Goal: Task Accomplishment & Management: Use online tool/utility

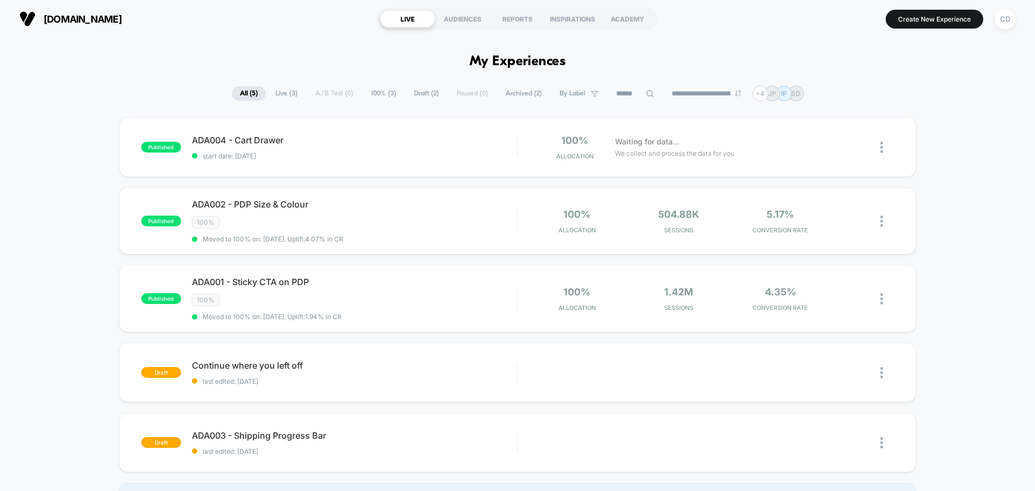
click at [1014, 25] on button "CD" at bounding box center [1004, 19] width 27 height 22
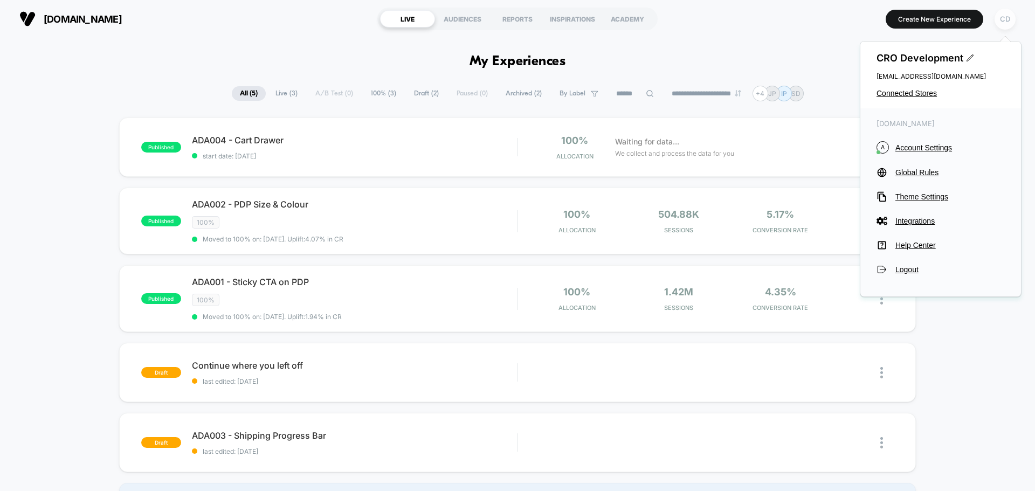
click at [1005, 14] on div "CD" at bounding box center [1005, 19] width 21 height 21
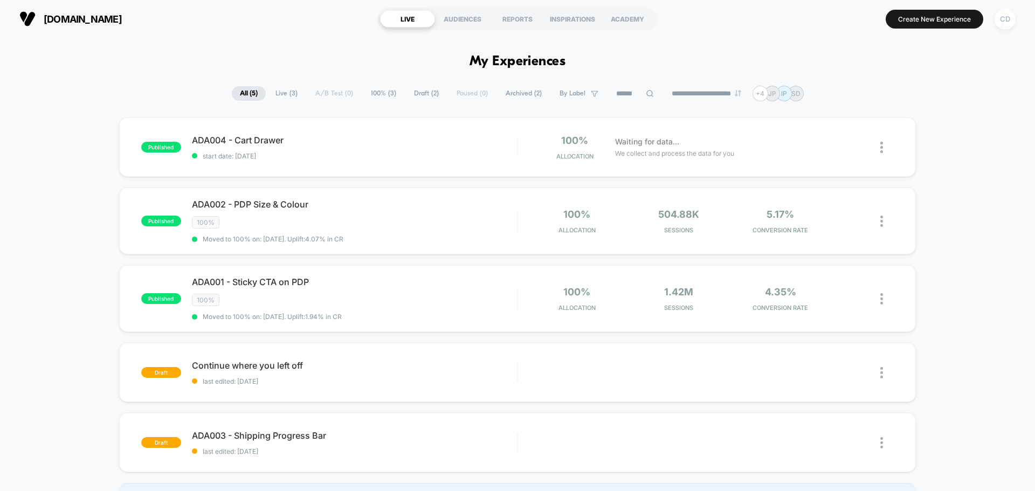
click at [1005, 14] on div "CD" at bounding box center [1005, 19] width 21 height 21
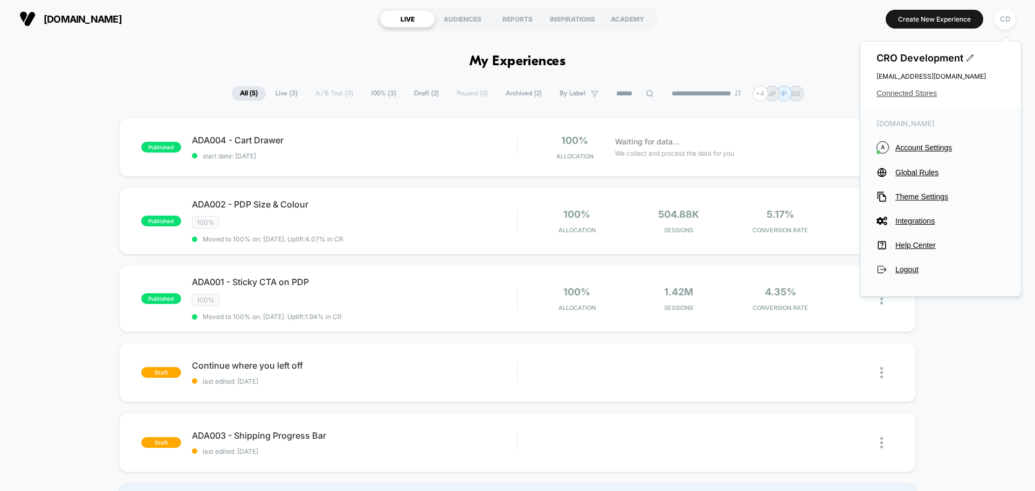
click at [920, 95] on span "Connected Stores" at bounding box center [941, 93] width 128 height 9
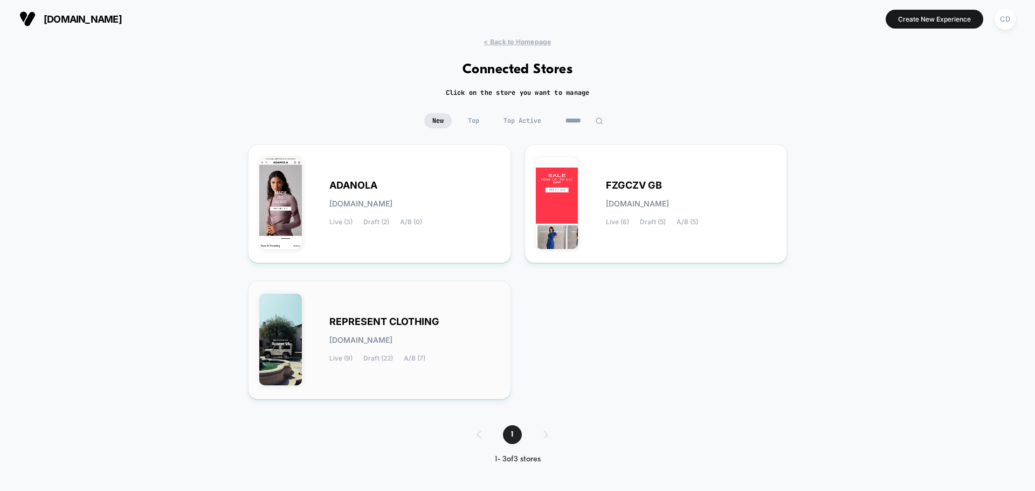
click at [391, 326] on span "REPRESENT CLOTHING" at bounding box center [384, 322] width 110 height 8
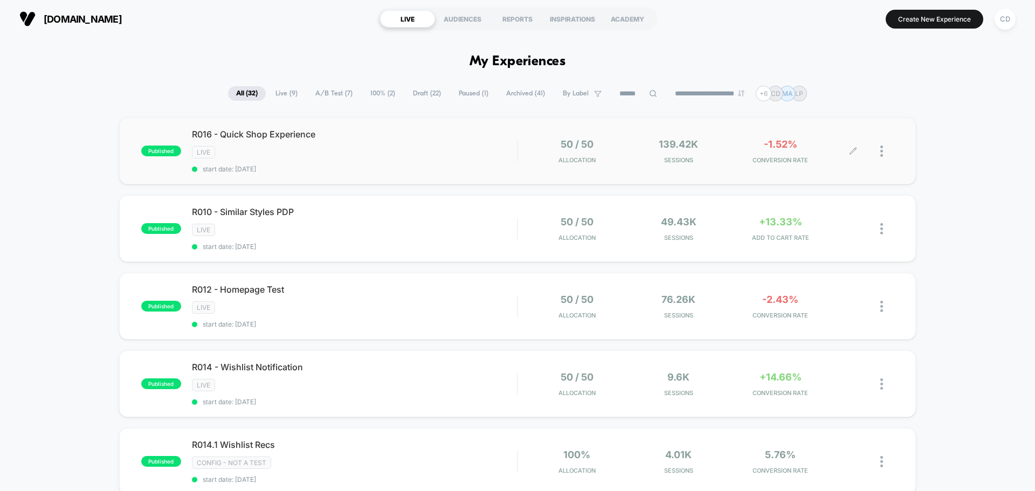
click at [851, 150] on icon at bounding box center [853, 151] width 8 height 8
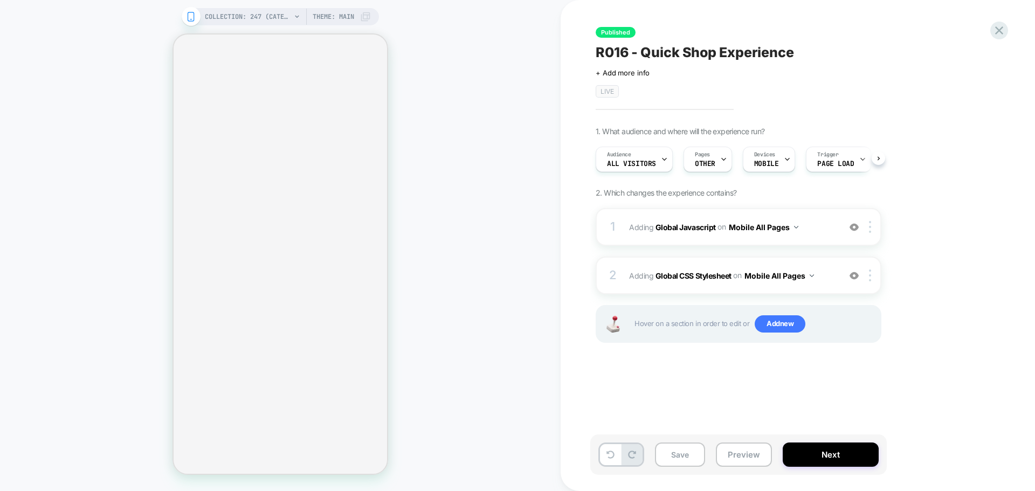
scroll to position [0, 1]
click at [693, 227] on b "Global Javascript" at bounding box center [686, 226] width 60 height 9
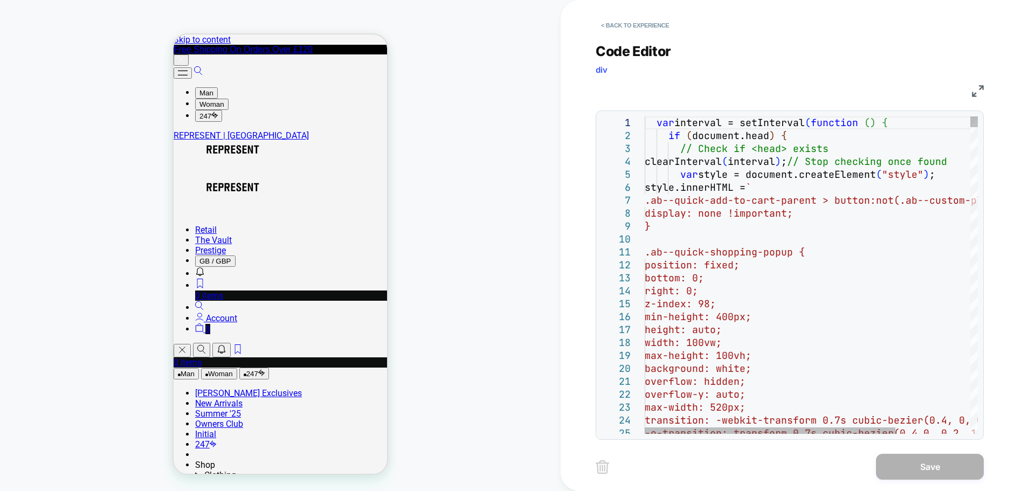
scroll to position [0, 0]
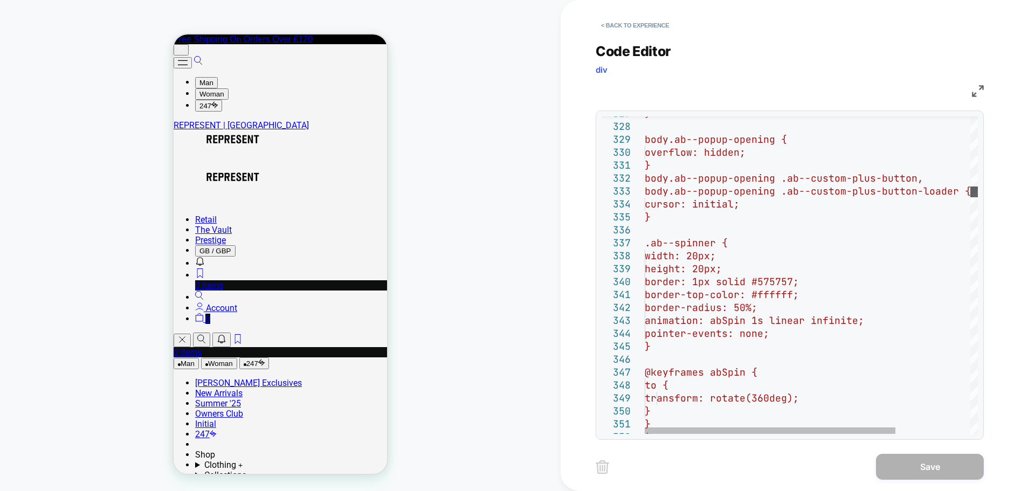
click at [978, 193] on div at bounding box center [974, 192] width 8 height 11
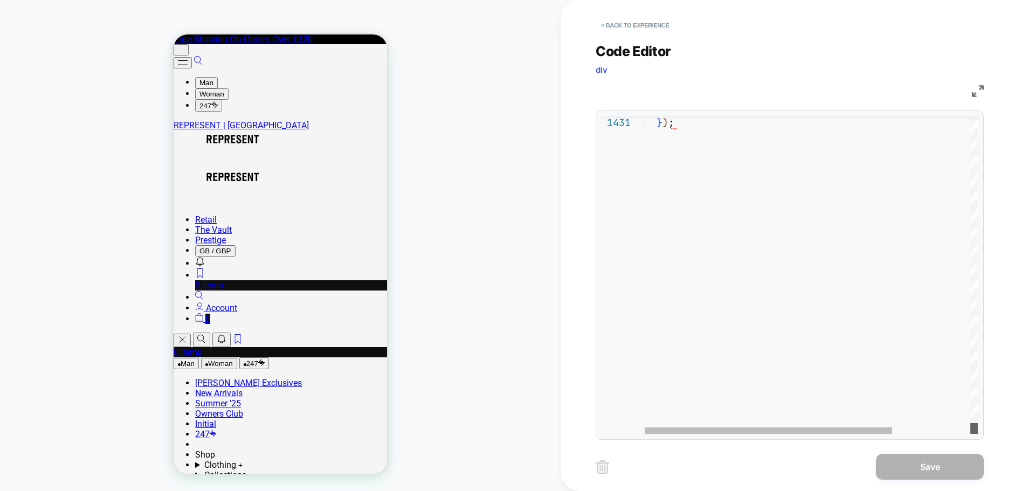
click at [978, 434] on div at bounding box center [974, 428] width 8 height 11
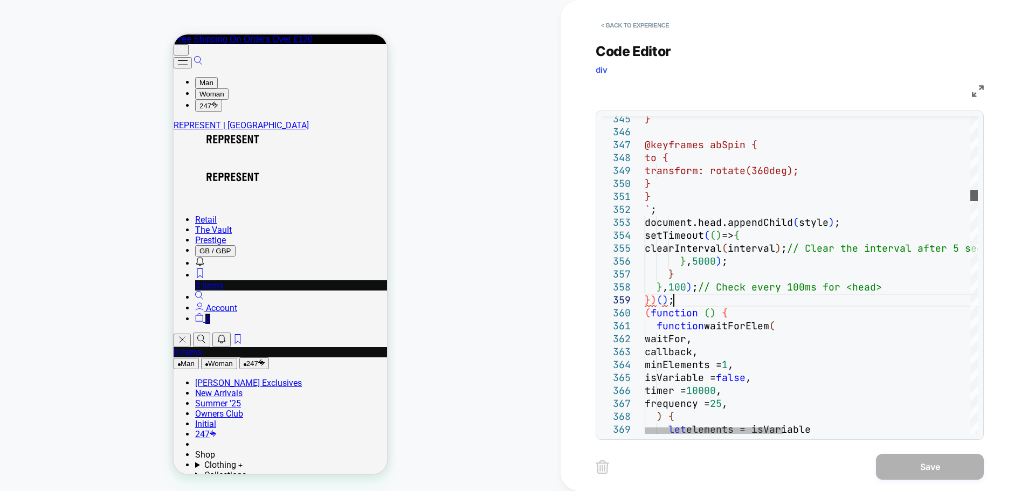
click at [973, 196] on div at bounding box center [974, 195] width 8 height 11
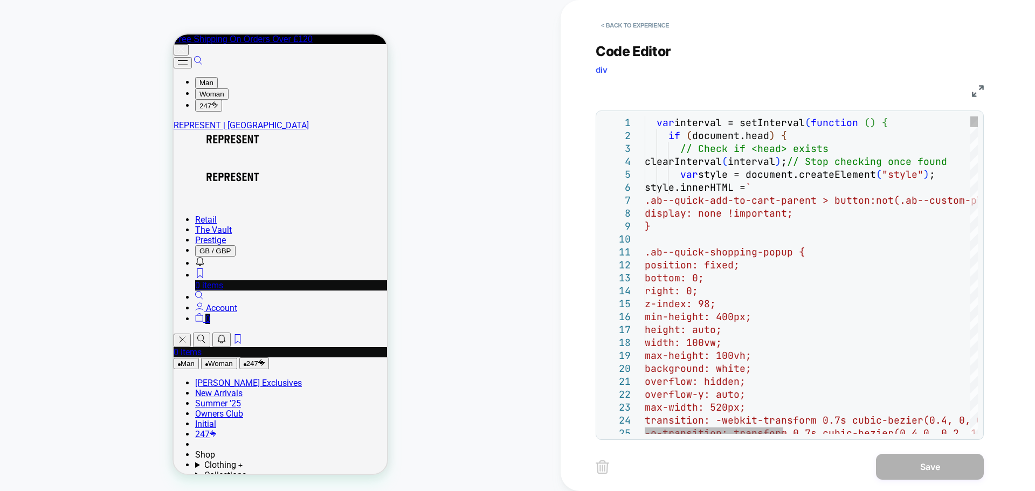
type textarea "**********"
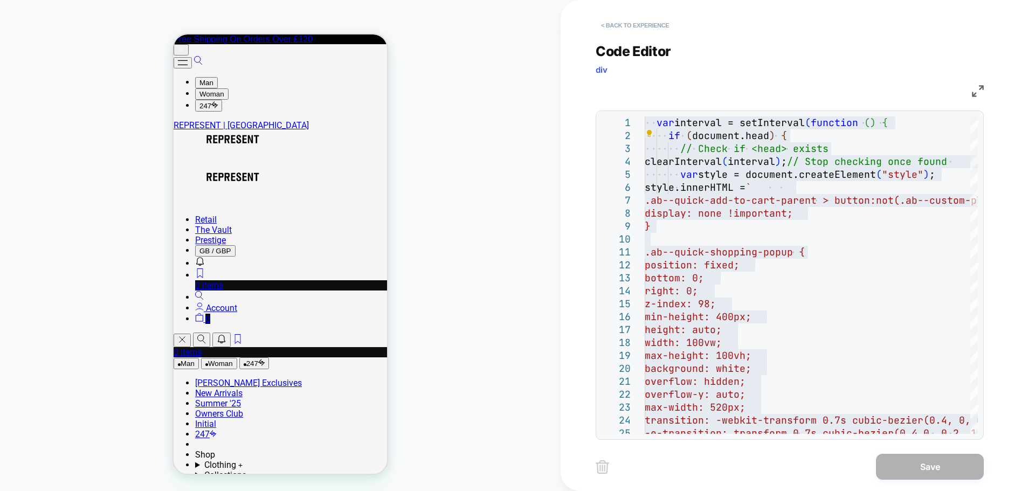
click at [630, 25] on button "< Back to experience" at bounding box center [635, 25] width 79 height 17
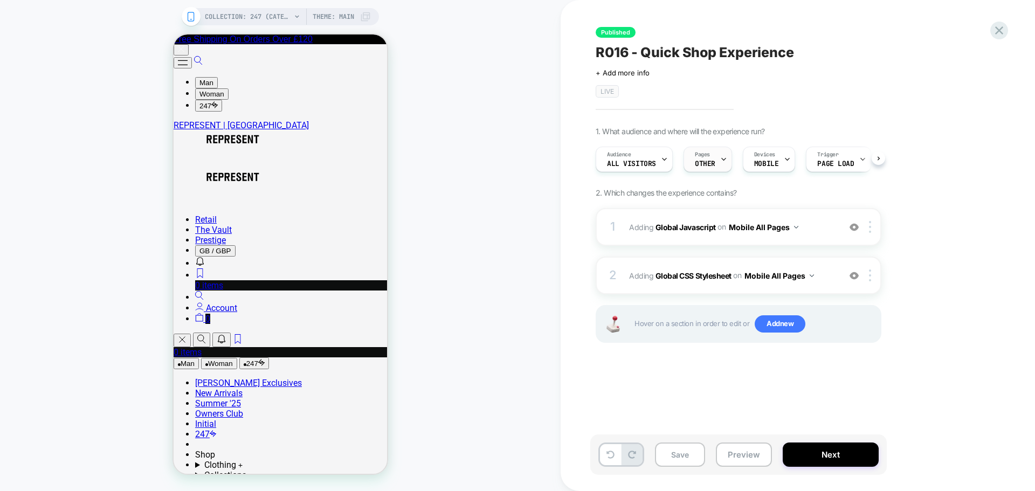
scroll to position [0, 1]
click at [709, 273] on b "Global CSS Stylesheet" at bounding box center [694, 275] width 76 height 9
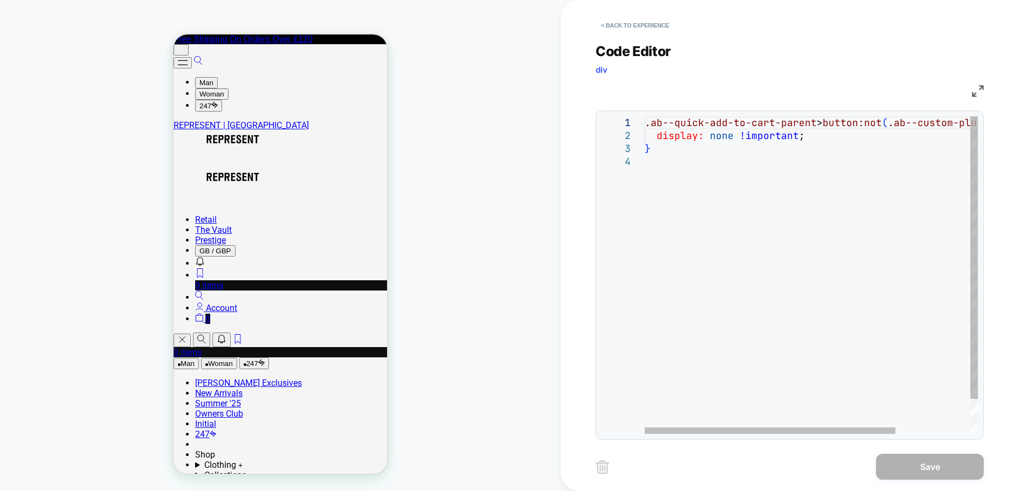
scroll to position [0, 0]
click at [708, 267] on div ".ab--quick-add-to-cart-parent > button:not ( .ab--custom-plus-button ) { displa…" at bounding box center [861, 294] width 432 height 356
click at [629, 28] on button "< Back to experience" at bounding box center [635, 25] width 79 height 17
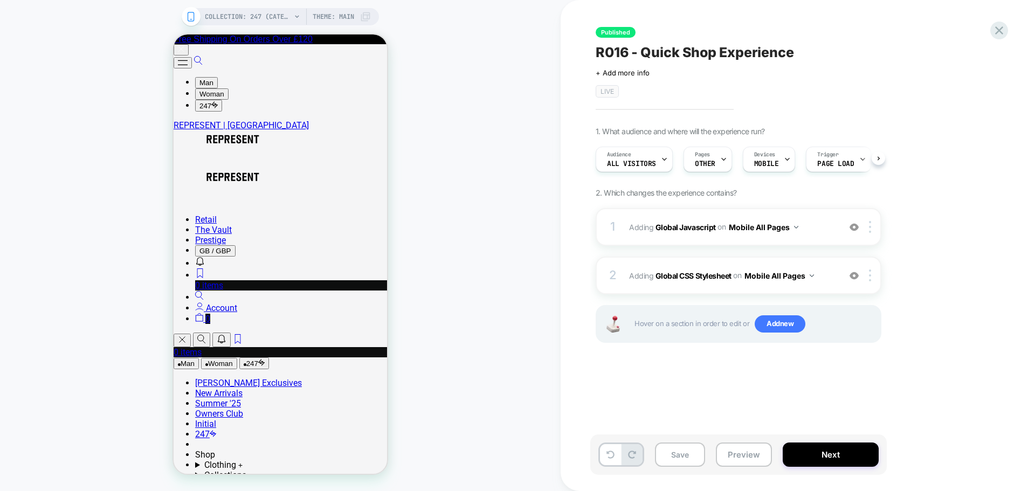
scroll to position [0, 1]
click at [691, 227] on b "Global Javascript" at bounding box center [686, 226] width 60 height 9
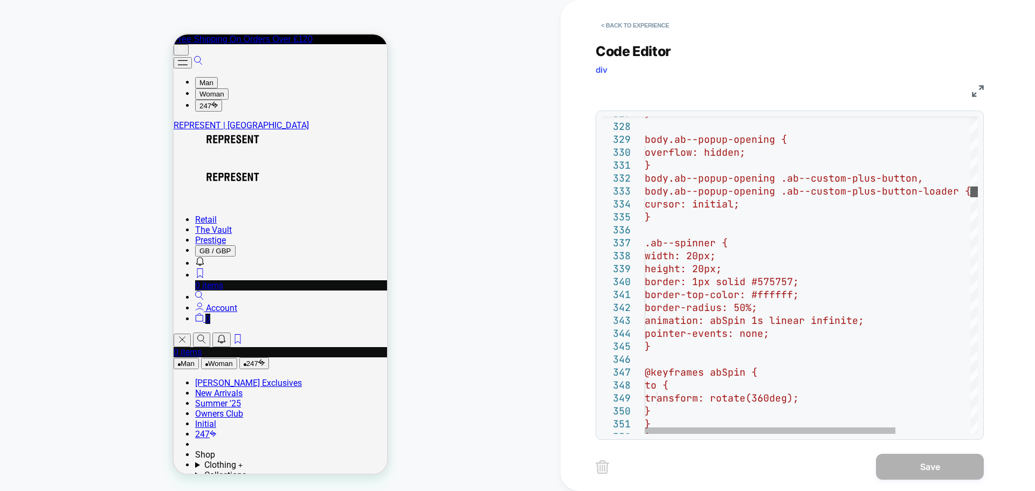
click at [978, 194] on div at bounding box center [974, 192] width 8 height 11
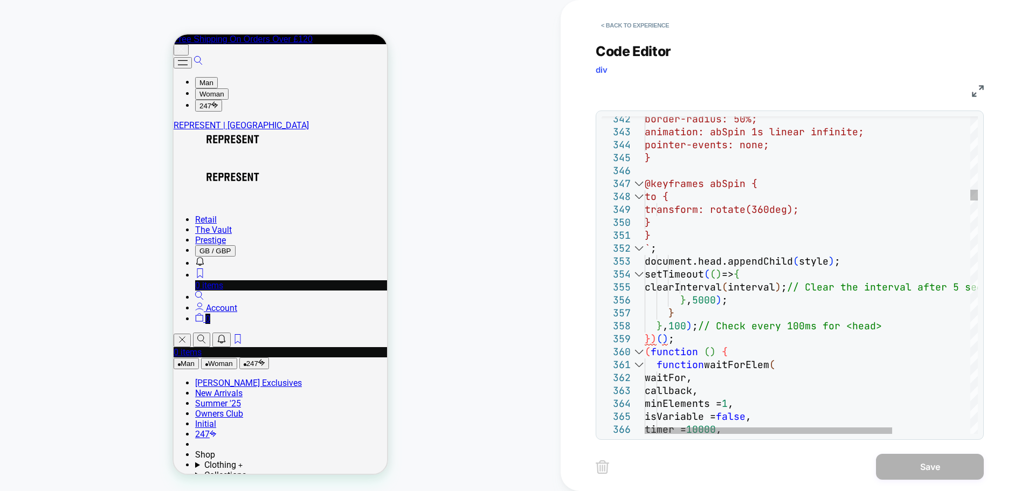
click at [642, 277] on div at bounding box center [639, 274] width 14 height 13
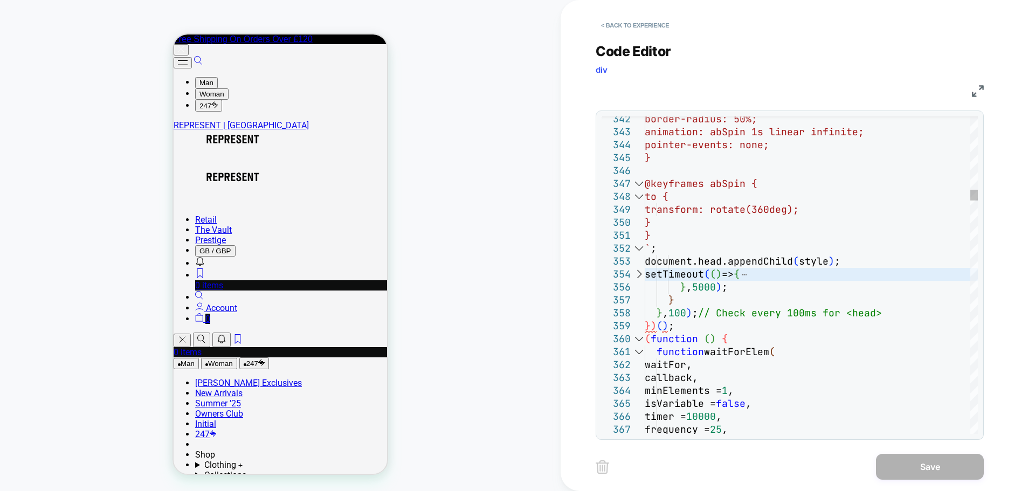
click at [642, 277] on div at bounding box center [639, 274] width 14 height 13
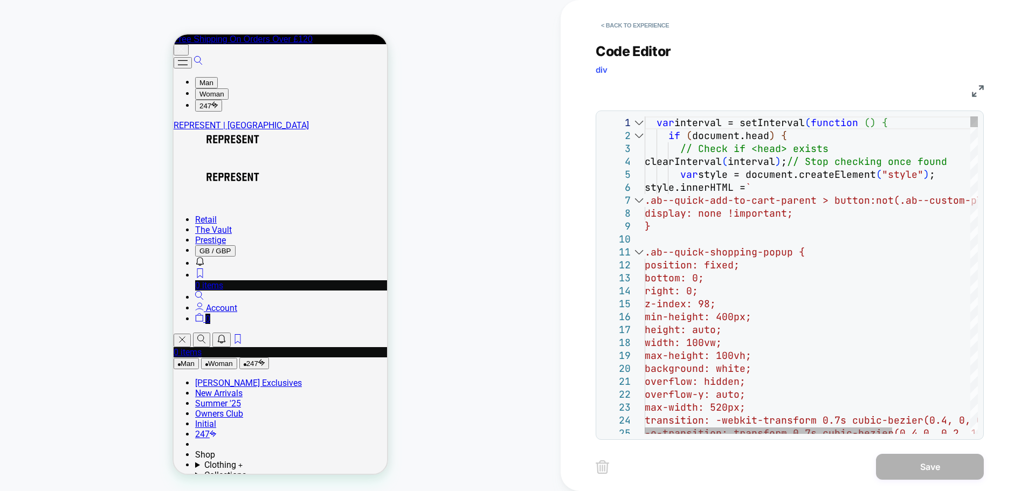
click at [640, 202] on div at bounding box center [639, 200] width 14 height 13
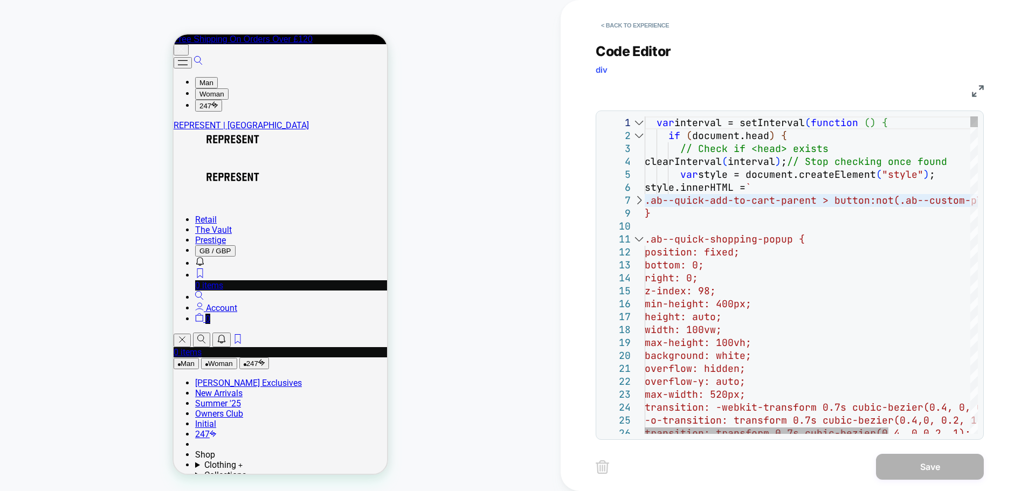
click at [635, 245] on div at bounding box center [639, 239] width 14 height 13
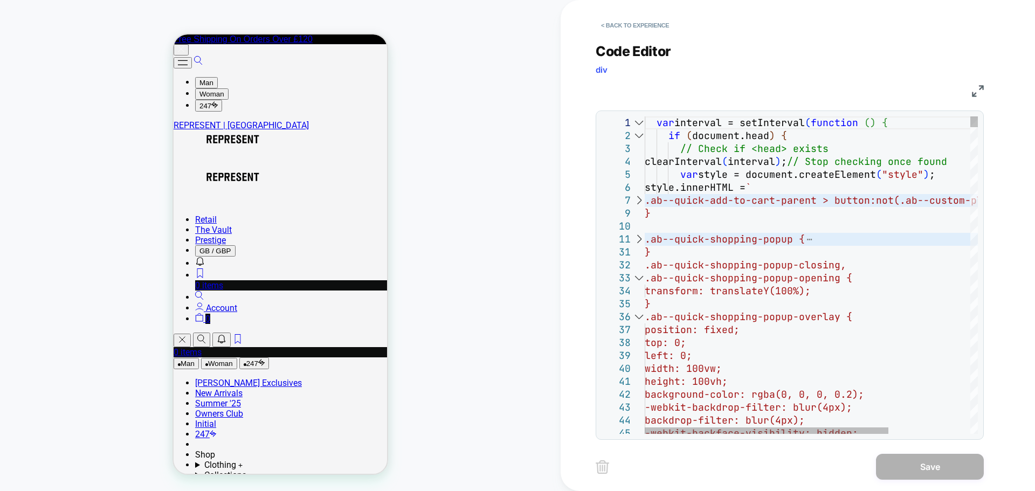
click at [638, 280] on div at bounding box center [639, 278] width 14 height 13
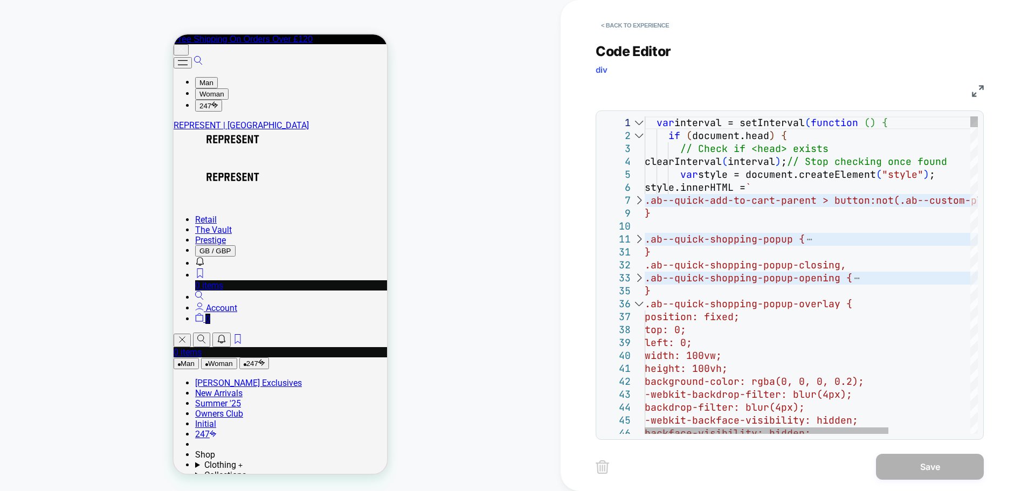
click at [639, 304] on div at bounding box center [639, 304] width 14 height 13
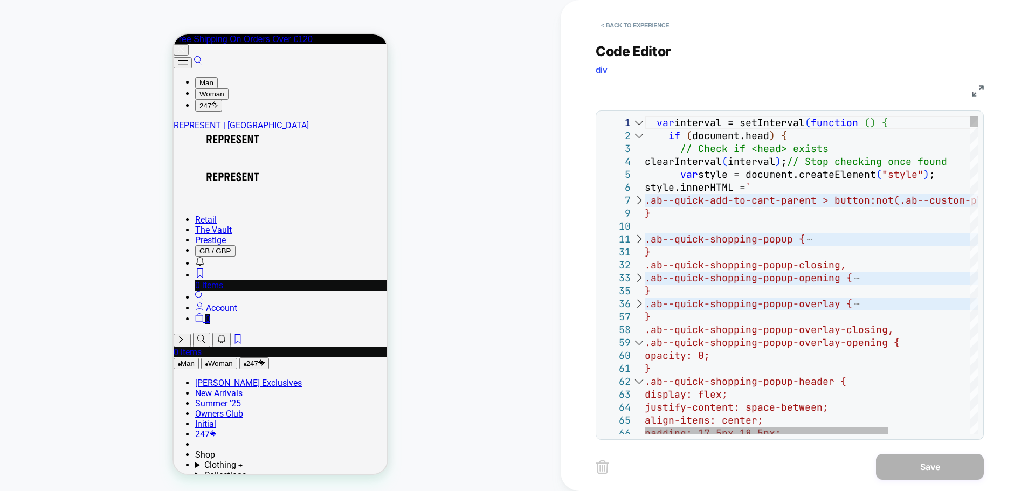
click at [641, 342] on div at bounding box center [639, 342] width 14 height 13
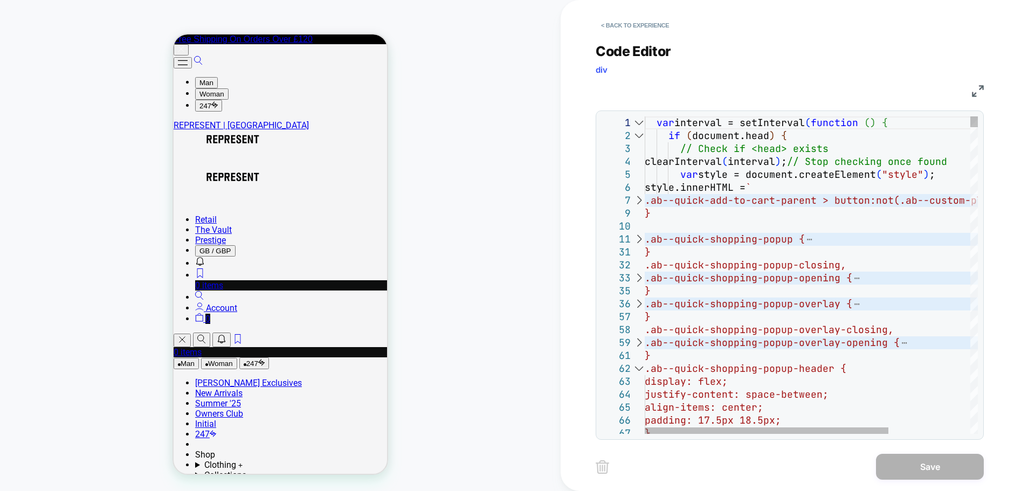
click at [640, 371] on div at bounding box center [639, 368] width 14 height 13
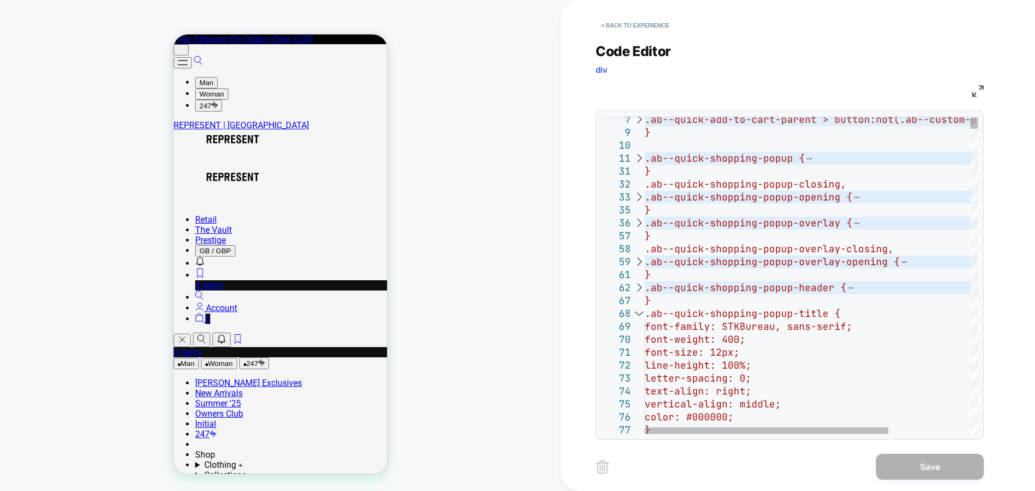
click at [639, 314] on div at bounding box center [639, 313] width 14 height 13
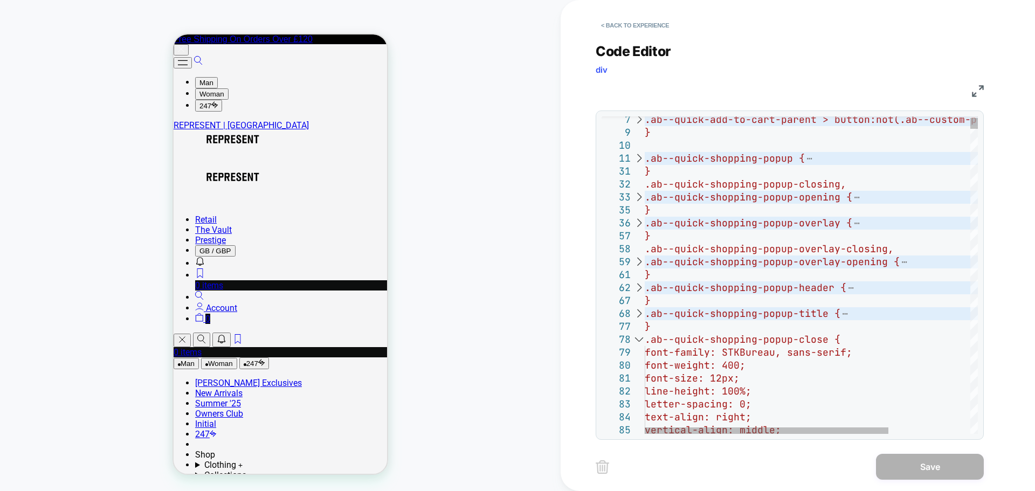
click at [641, 344] on div at bounding box center [639, 339] width 14 height 13
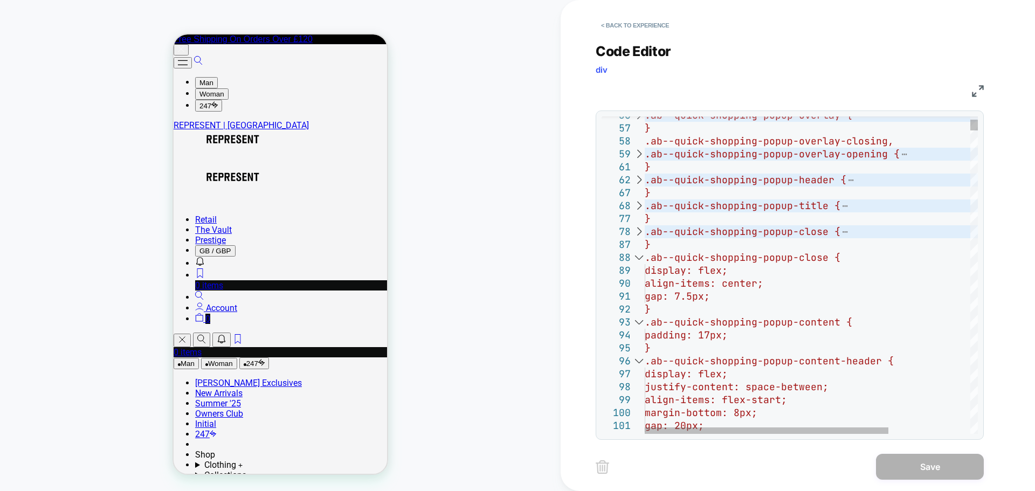
click at [638, 260] on div at bounding box center [639, 257] width 14 height 13
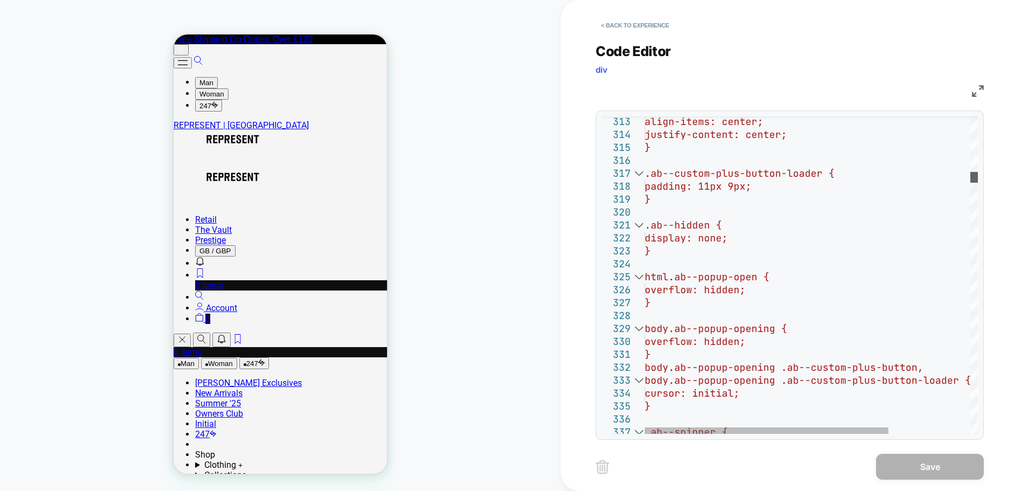
click at [976, 175] on div at bounding box center [974, 177] width 8 height 11
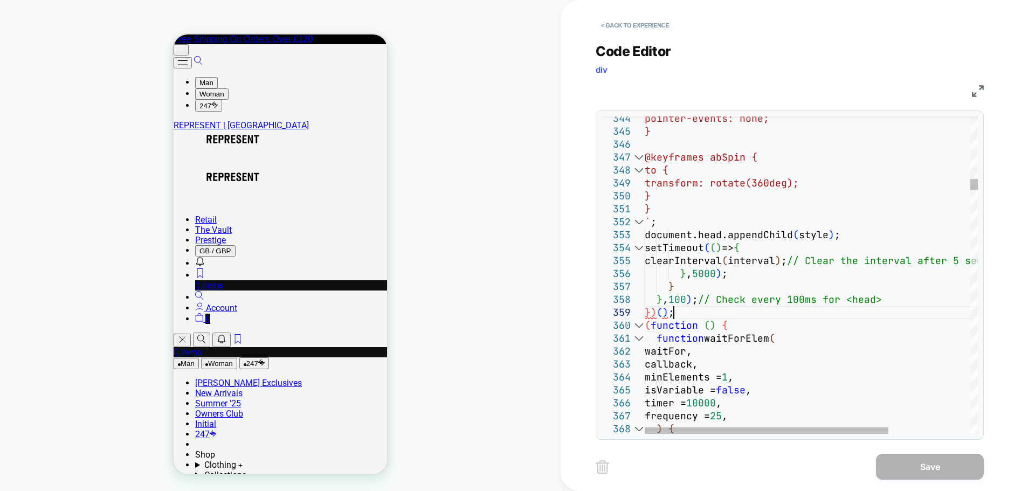
scroll to position [0, 11]
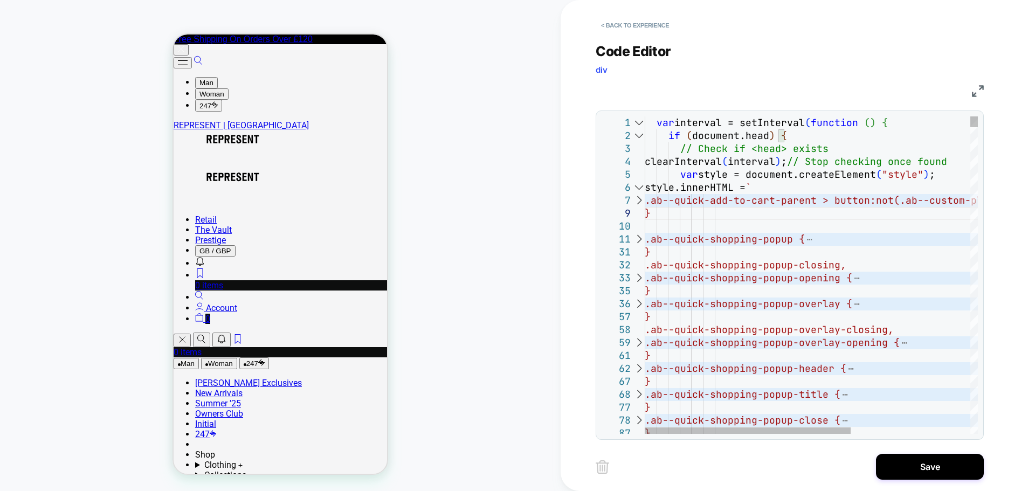
click at [640, 188] on div at bounding box center [639, 187] width 14 height 13
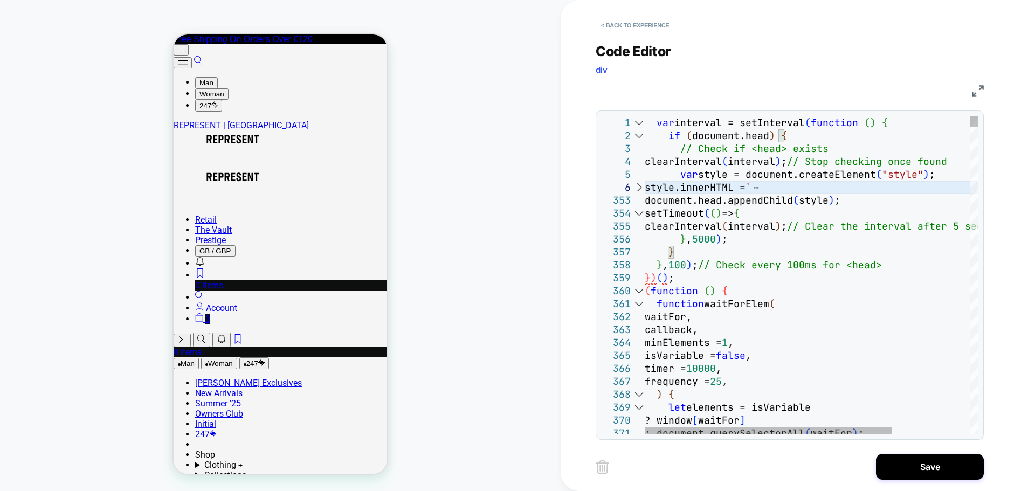
click at [974, 119] on div at bounding box center [974, 121] width 8 height 11
click at [974, 121] on div at bounding box center [974, 121] width 8 height 11
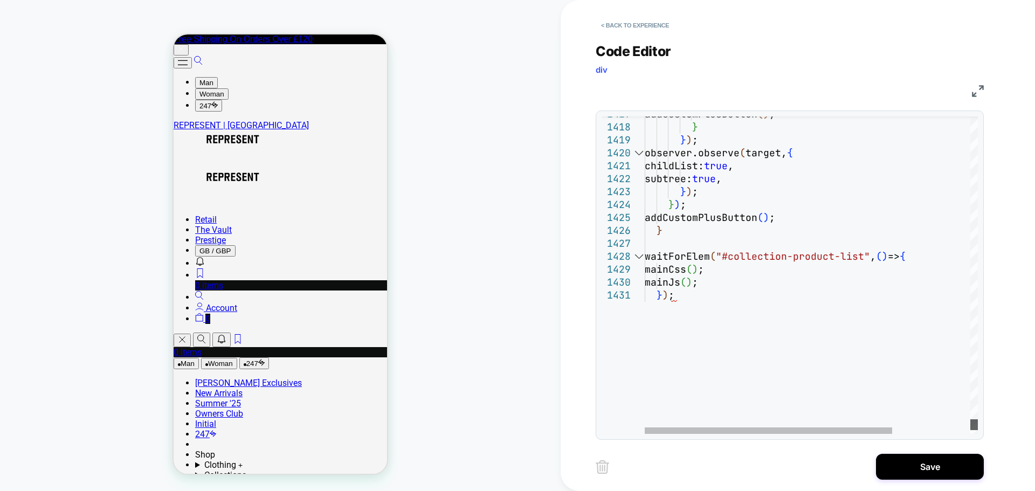
click at [975, 425] on div at bounding box center [974, 275] width 8 height 318
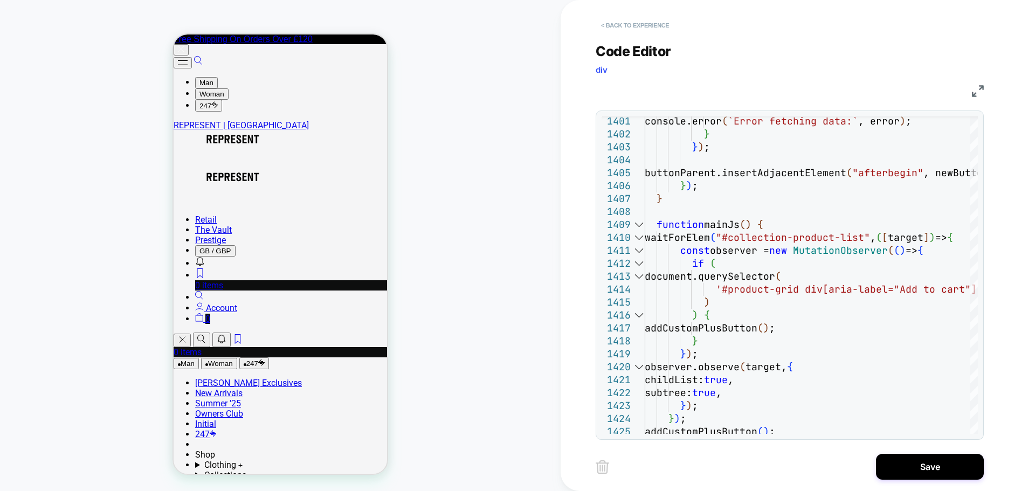
type textarea "**********"
click at [653, 27] on button "< Back to experience" at bounding box center [635, 25] width 79 height 17
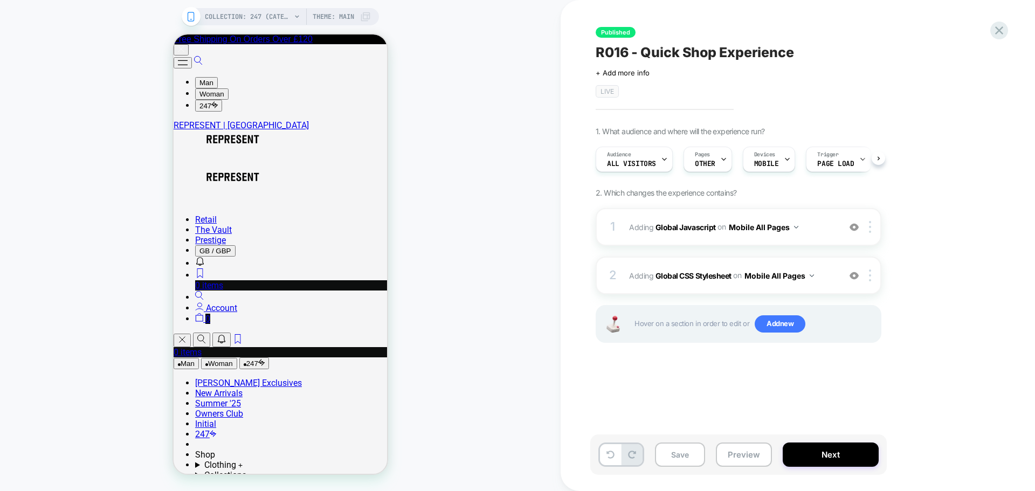
scroll to position [0, 1]
click at [998, 32] on icon at bounding box center [999, 30] width 15 height 15
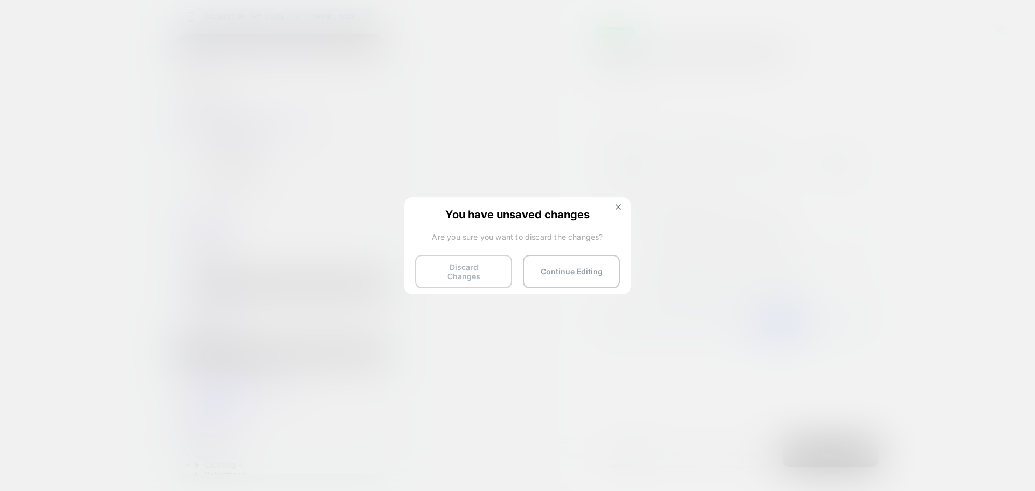
click at [460, 270] on button "Discard Changes" at bounding box center [463, 271] width 97 height 33
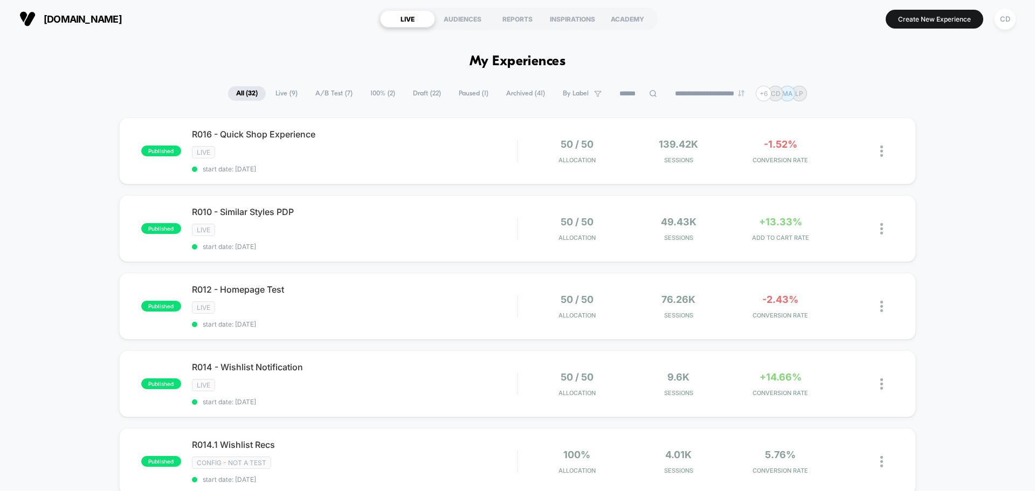
drag, startPoint x: 961, startPoint y: 316, endPoint x: 949, endPoint y: 274, distance: 43.7
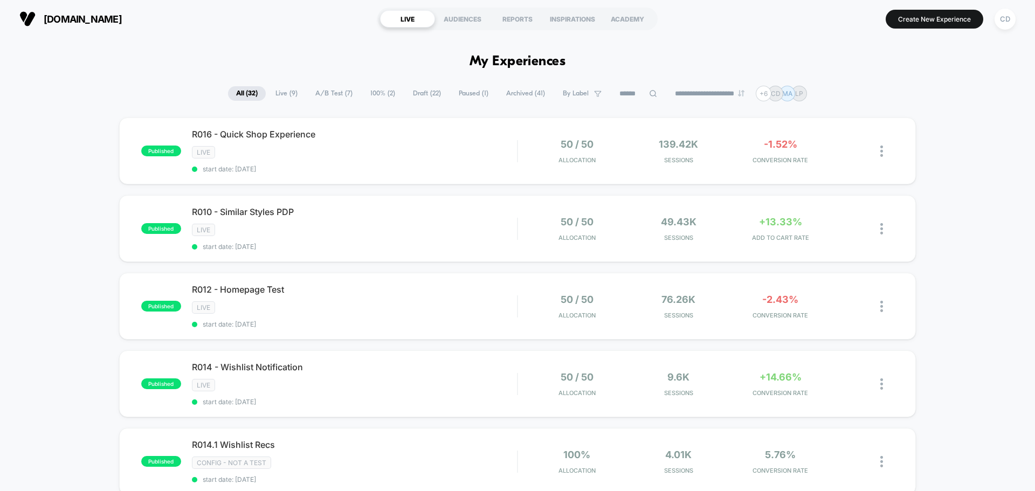
click at [853, 149] on icon at bounding box center [853, 151] width 8 height 8
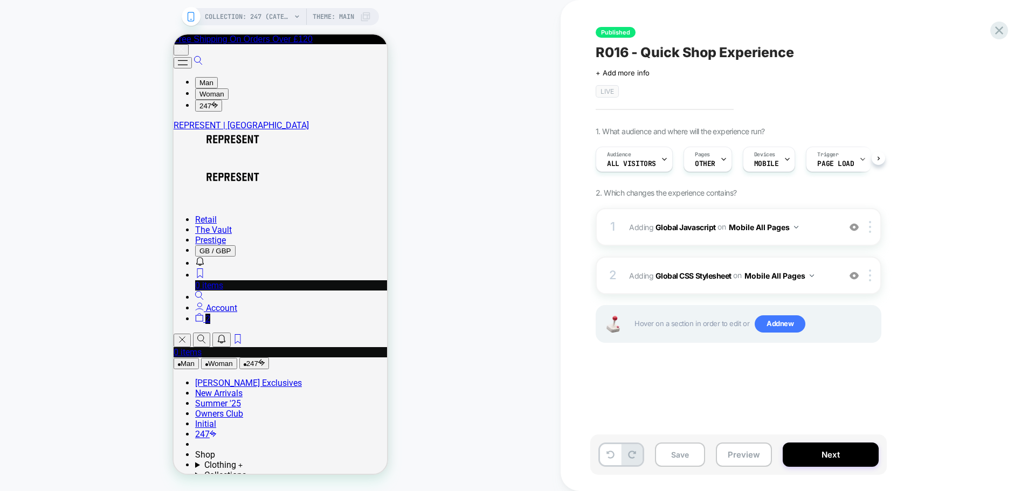
scroll to position [0, 1]
click at [695, 224] on b "Global Javascript" at bounding box center [686, 226] width 60 height 9
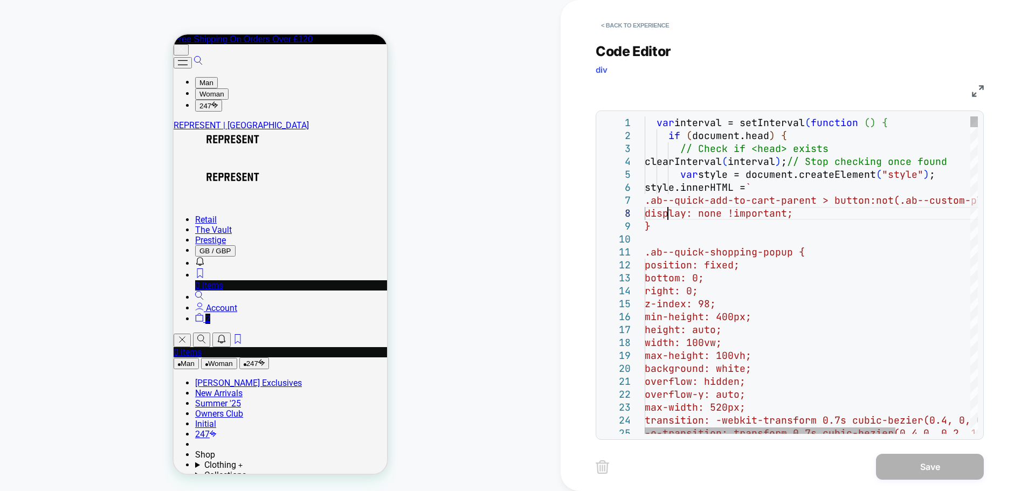
scroll to position [0, 0]
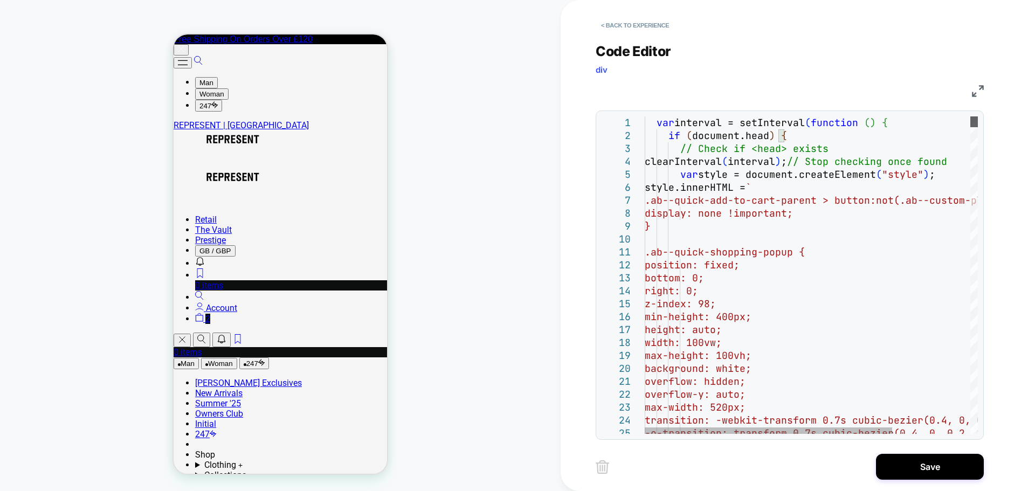
click at [970, 123] on div at bounding box center [974, 121] width 8 height 11
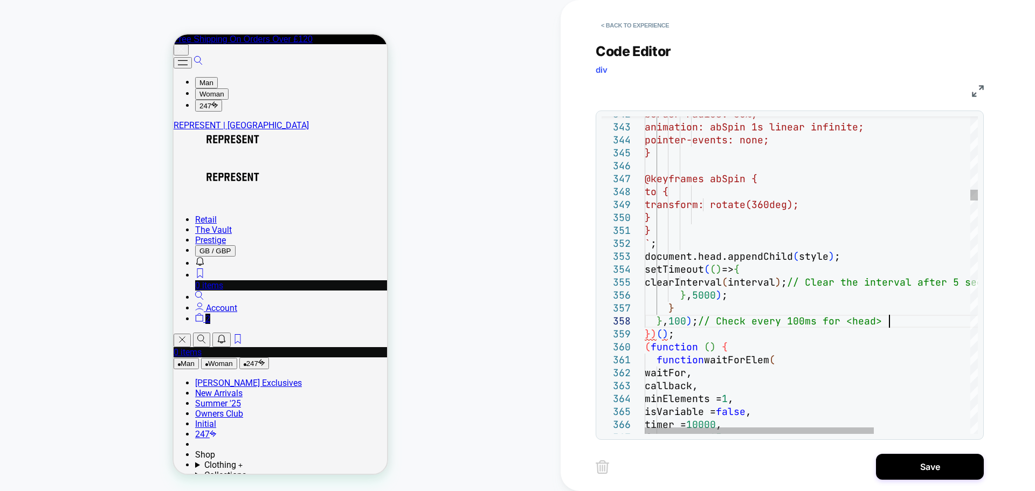
click at [872, 44] on div "Code Editor div" at bounding box center [790, 61] width 388 height 37
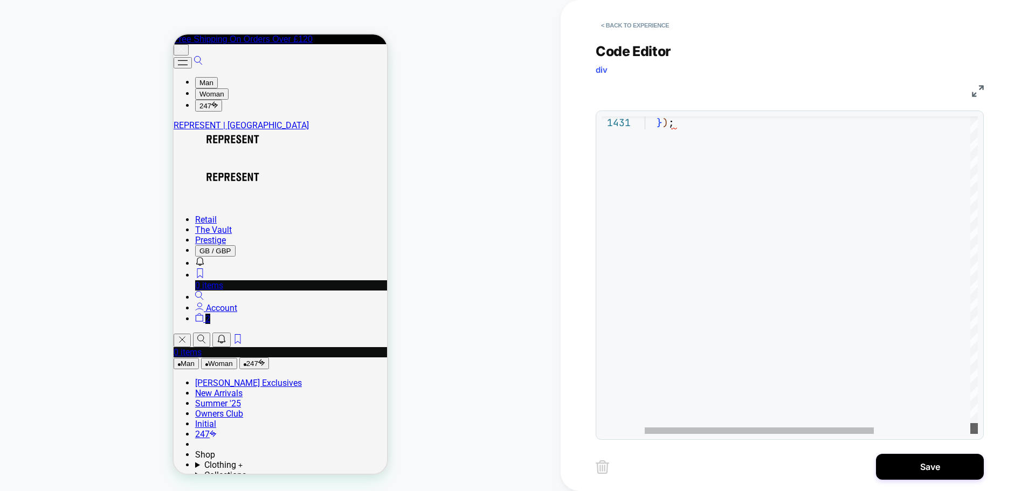
click at [978, 434] on div at bounding box center [974, 428] width 8 height 11
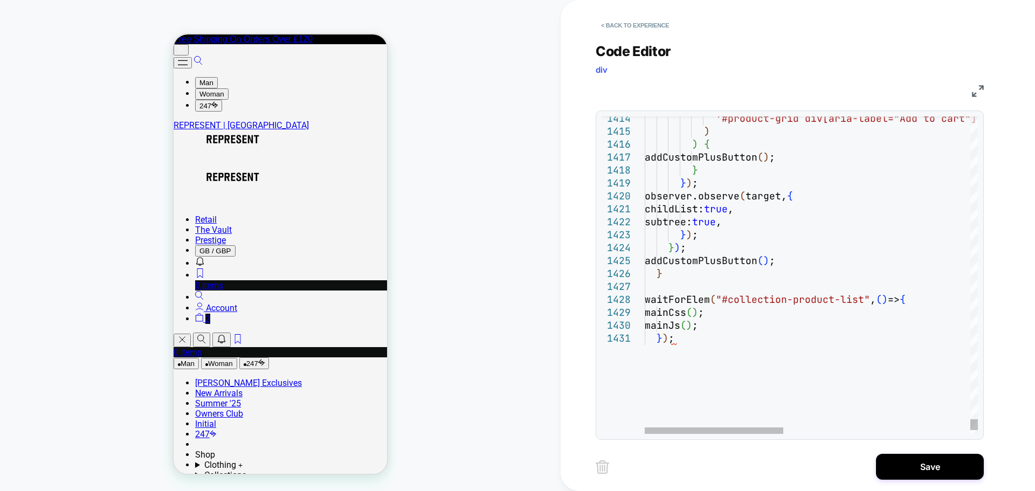
scroll to position [0, 29]
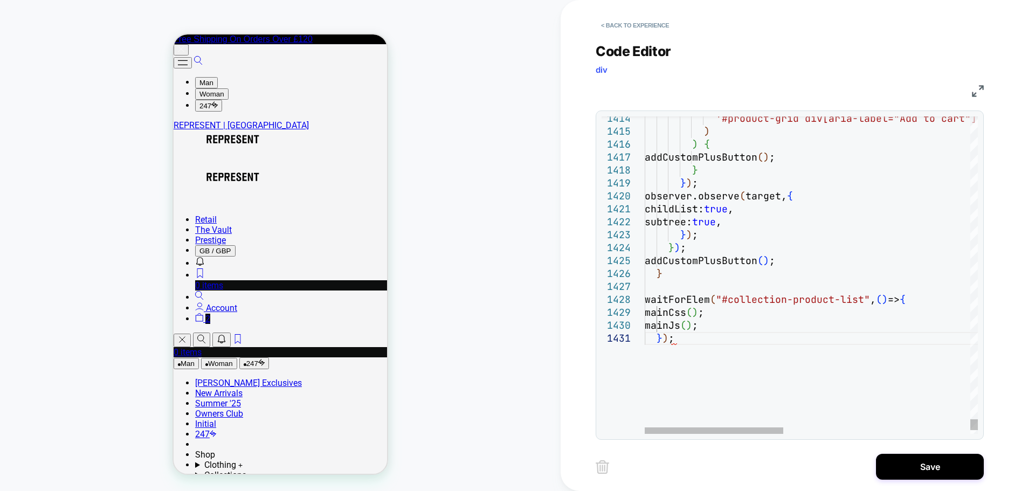
click at [974, 196] on div at bounding box center [974, 275] width 8 height 318
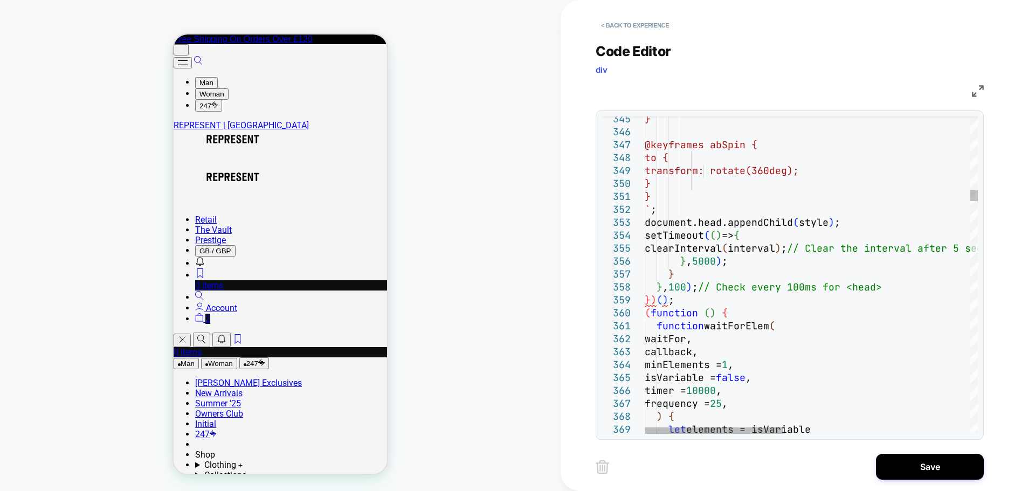
click at [978, 130] on div "345 346 347 348 349 350 351 352 353 354 355 356 357 358 359 360 361 362 363 364…" at bounding box center [790, 275] width 388 height 329
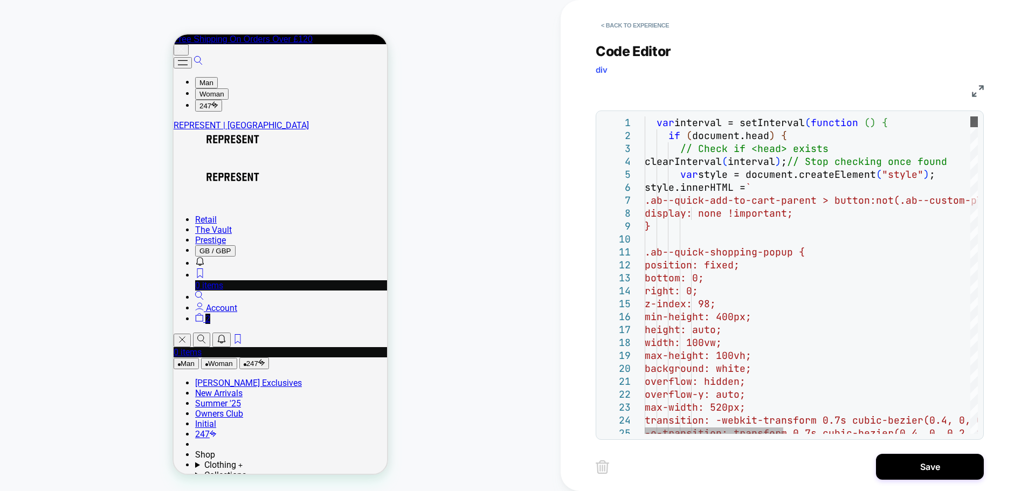
click at [970, 116] on div at bounding box center [974, 121] width 8 height 11
click at [639, 188] on div at bounding box center [639, 187] width 14 height 13
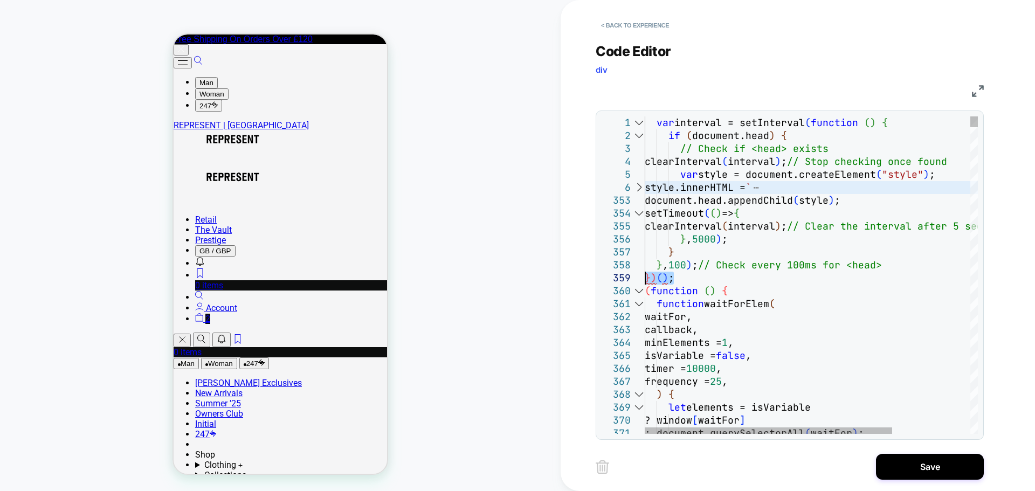
drag, startPoint x: 684, startPoint y: 278, endPoint x: 642, endPoint y: 278, distance: 42.1
click at [641, 305] on div at bounding box center [639, 304] width 14 height 13
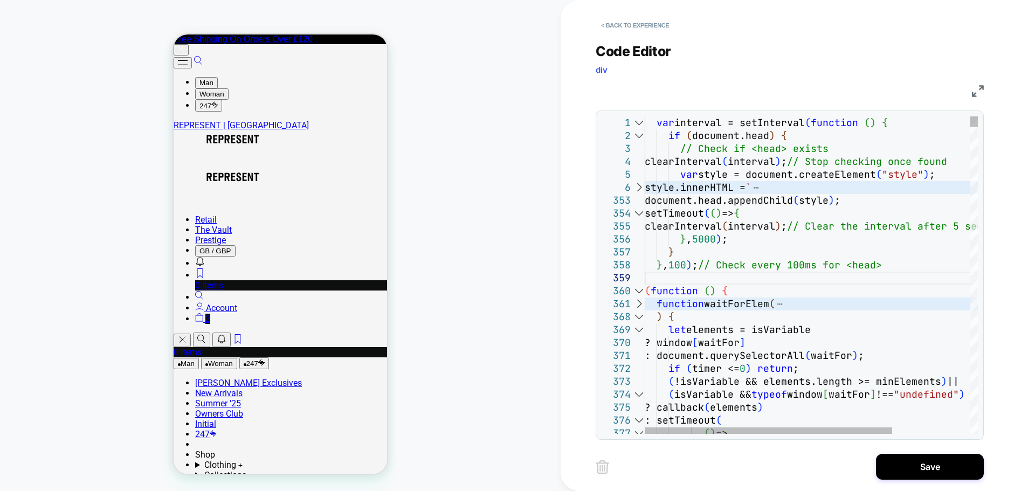
click at [639, 331] on div at bounding box center [639, 329] width 14 height 13
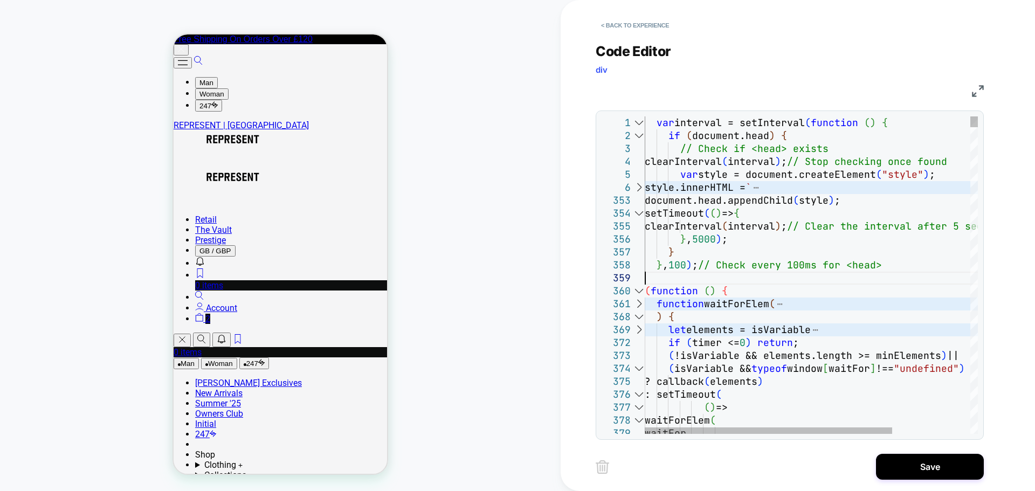
click at [639, 371] on div at bounding box center [639, 368] width 14 height 13
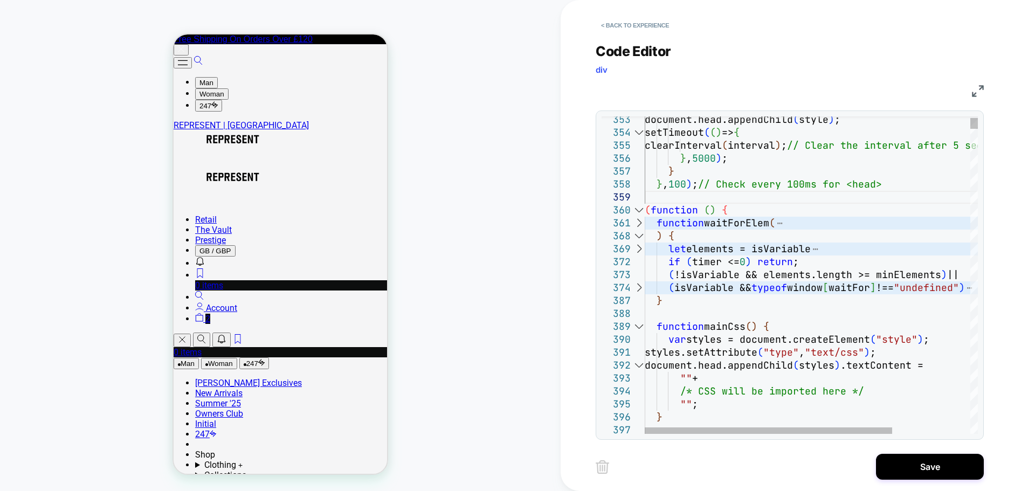
click at [637, 329] on div at bounding box center [639, 326] width 14 height 13
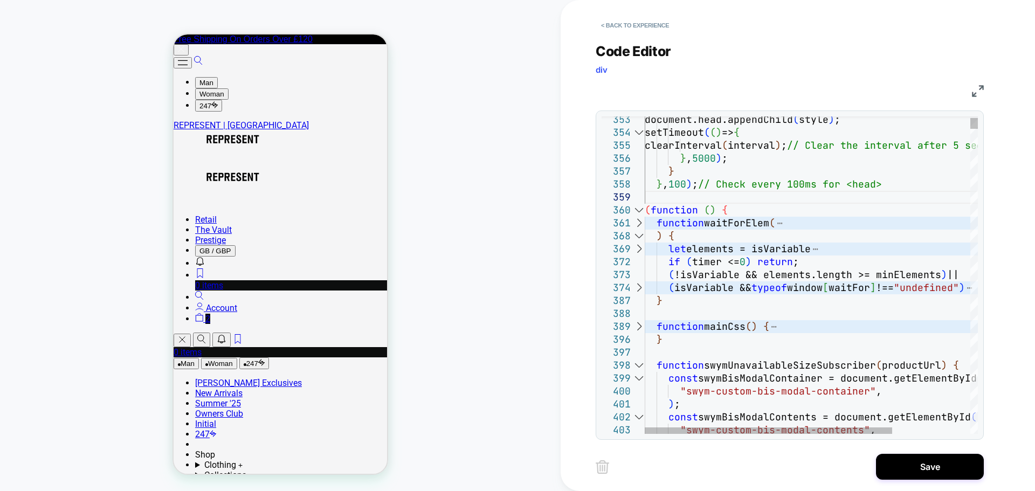
click at [637, 362] on div at bounding box center [639, 365] width 14 height 13
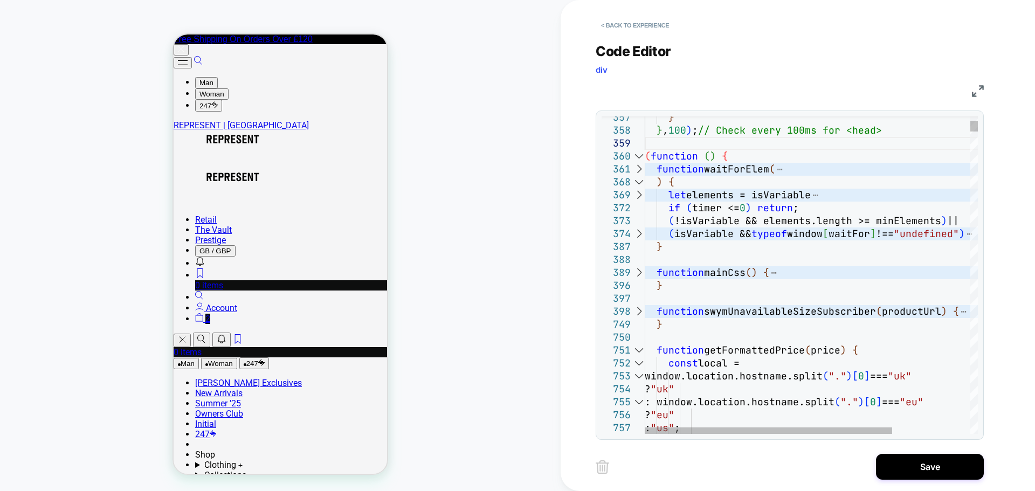
click at [636, 349] on div at bounding box center [639, 350] width 14 height 13
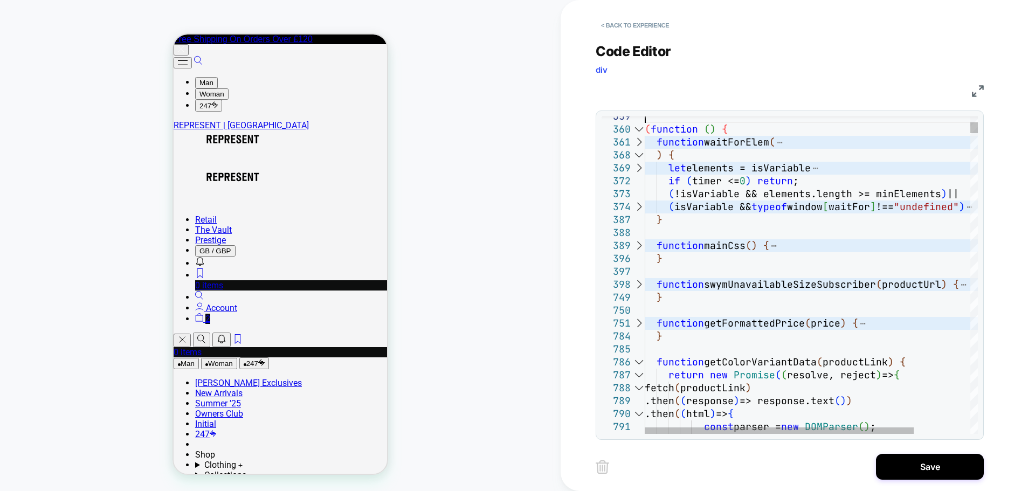
click at [638, 365] on div at bounding box center [639, 362] width 14 height 13
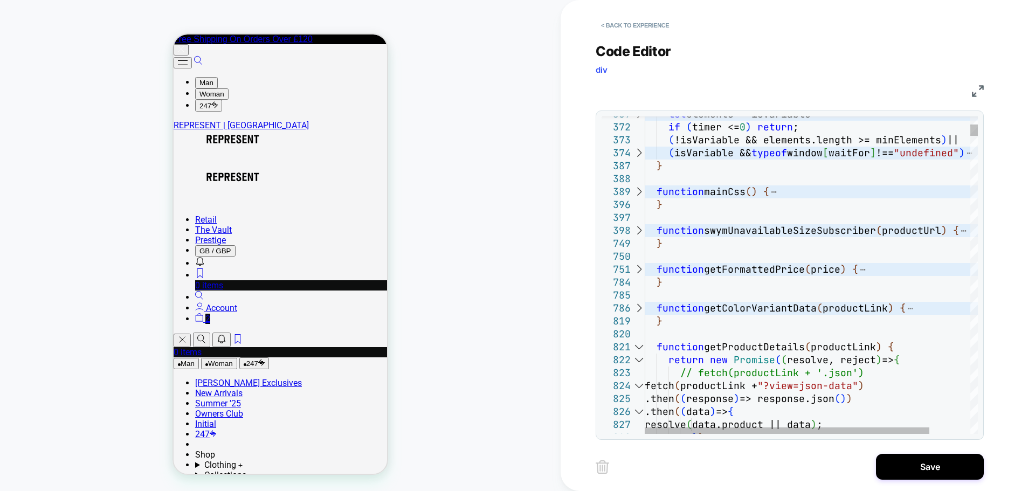
click at [640, 345] on div at bounding box center [639, 347] width 14 height 13
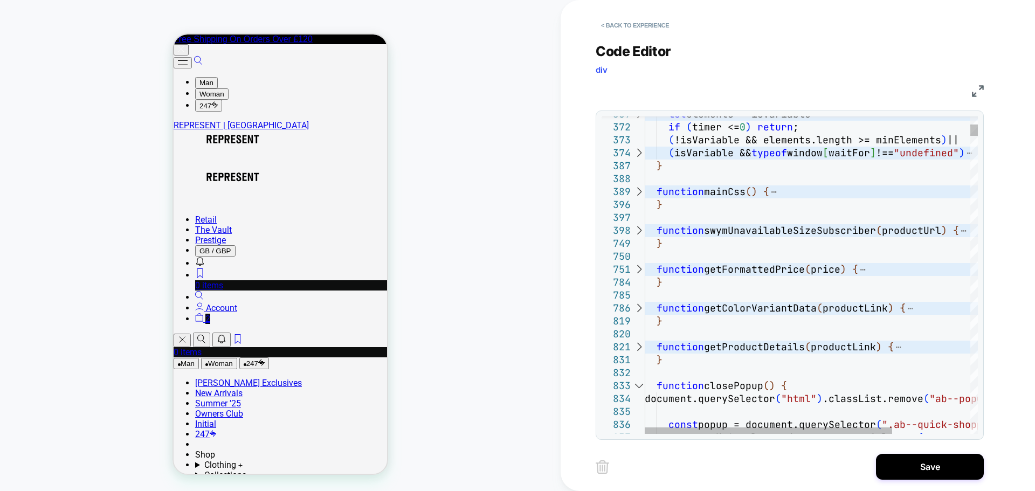
click at [636, 386] on div at bounding box center [639, 386] width 14 height 13
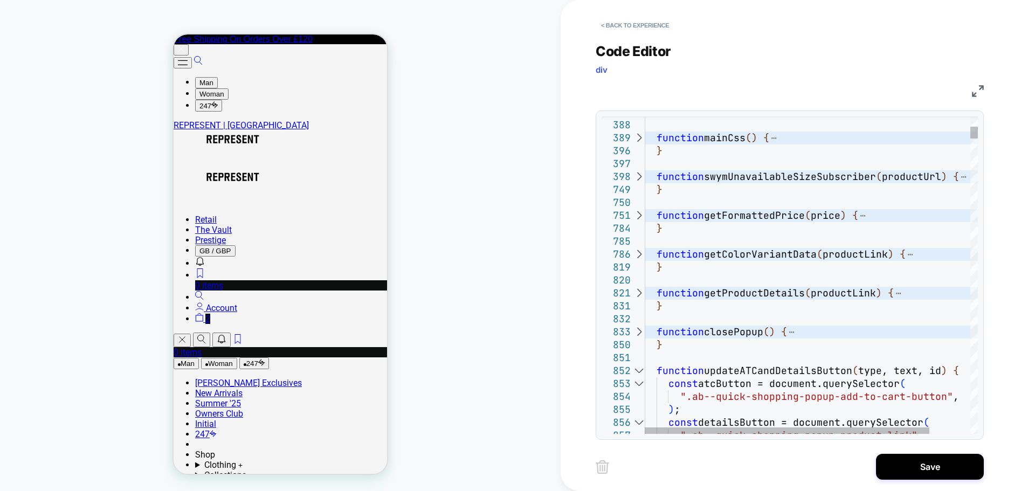
click at [639, 370] on div at bounding box center [639, 370] width 14 height 13
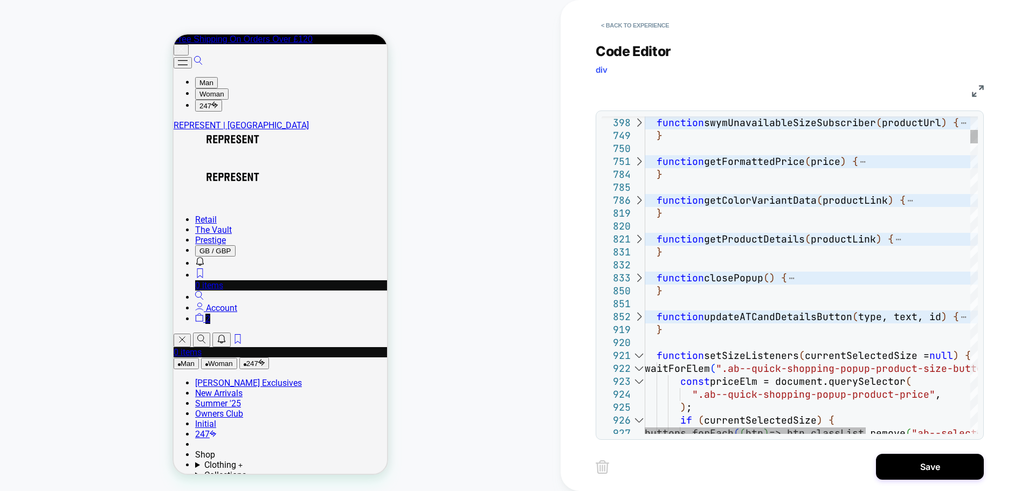
click at [638, 357] on div at bounding box center [639, 355] width 14 height 13
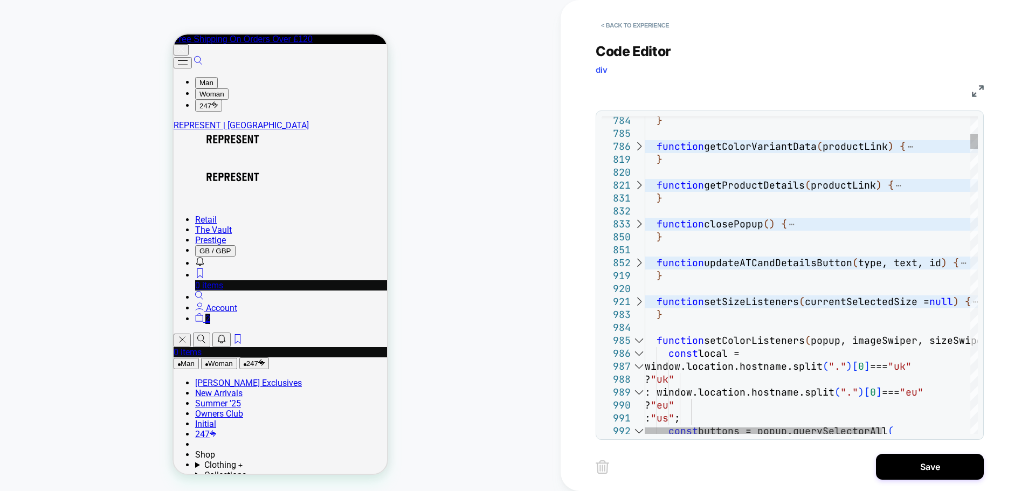
click at [640, 340] on div at bounding box center [639, 340] width 14 height 13
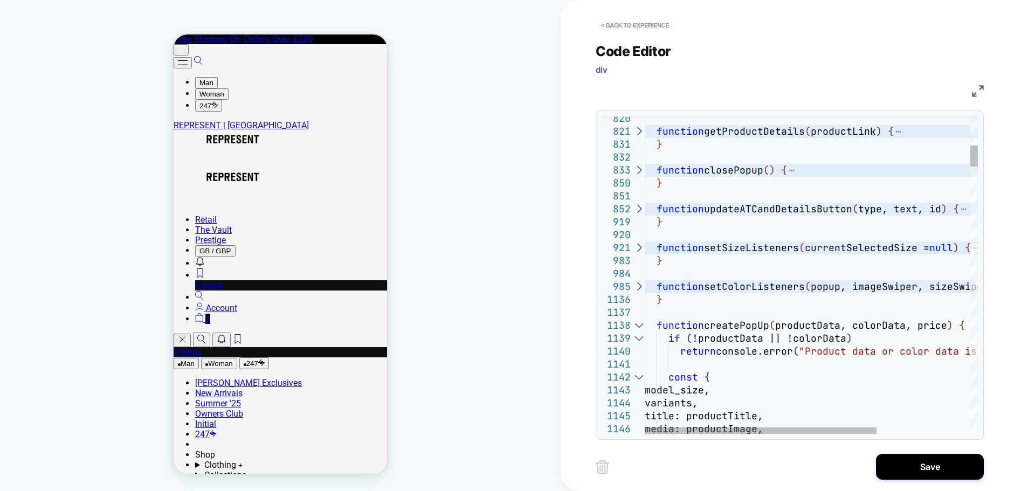
click at [638, 325] on div at bounding box center [639, 325] width 14 height 13
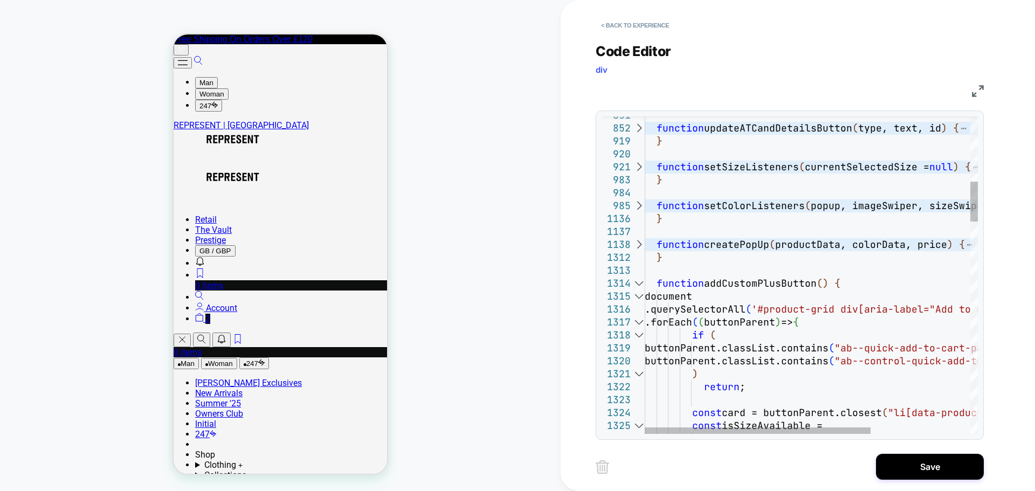
click at [635, 285] on div at bounding box center [639, 283] width 14 height 13
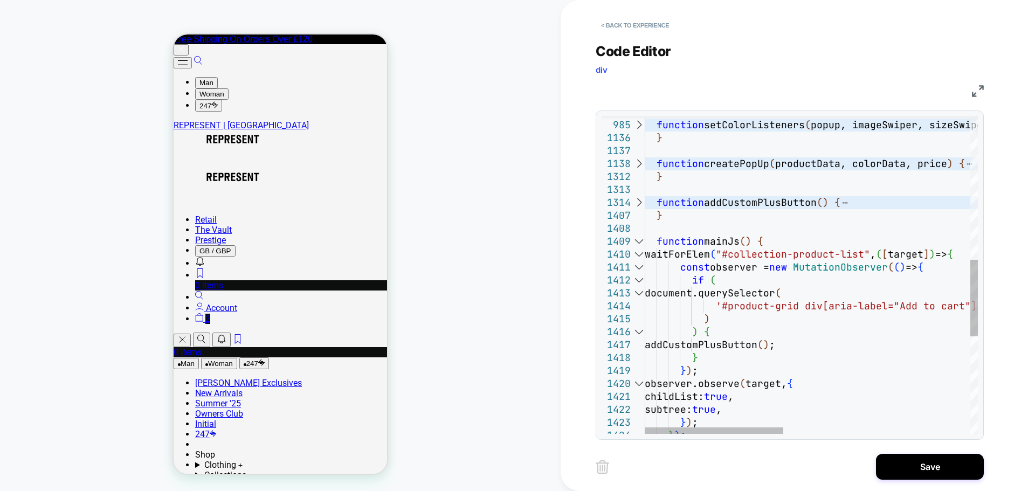
click at [637, 244] on div at bounding box center [639, 241] width 14 height 13
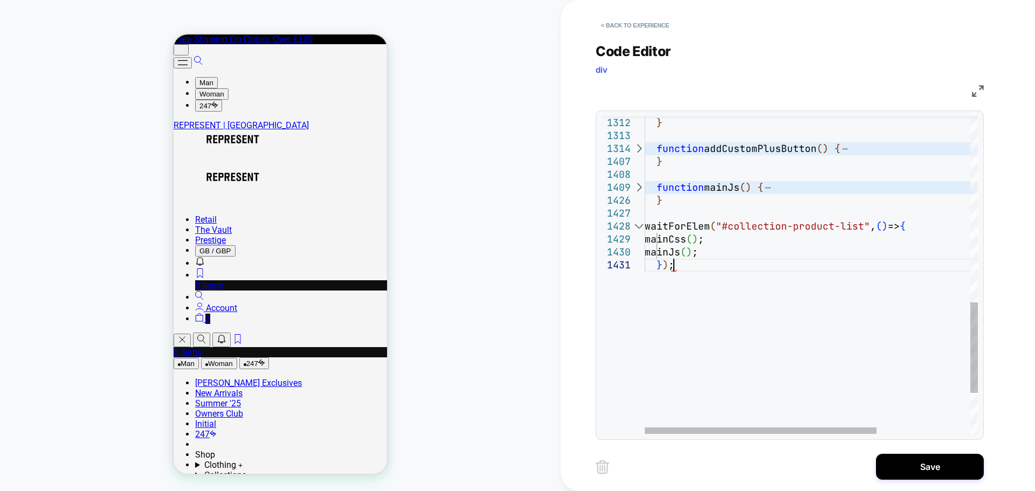
click at [663, 306] on div "waitForElem ( "#collection-product-list" , ( ) => { mainCss ( ) ; mainJs ( ) ; …" at bounding box center [879, 23] width 468 height 1107
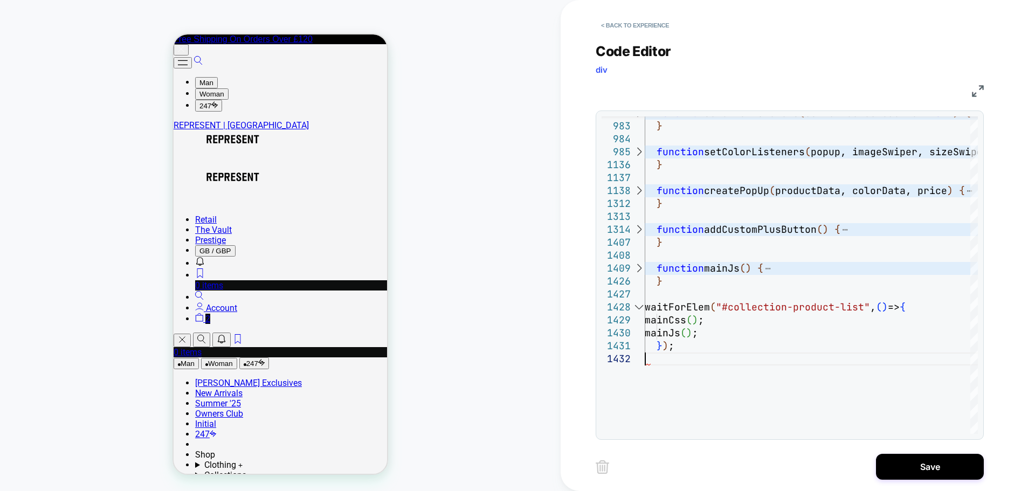
click at [490, 332] on div "COLLECTION: 247 (Category) COLLECTION: 247 (Category) Theme: MAIN" at bounding box center [280, 246] width 561 height 470
click at [689, 358] on div "waitForElem ( "#collection-product-list" , ( ) => { mainCss ( ) ; mainJs ( ) ; …" at bounding box center [879, 110] width 468 height 1120
click at [800, 384] on div "waitForElem ( "#collection-product-list" , ( ) => { mainCss ( ) ; mainJs ( ) ; …" at bounding box center [879, 110] width 468 height 1120
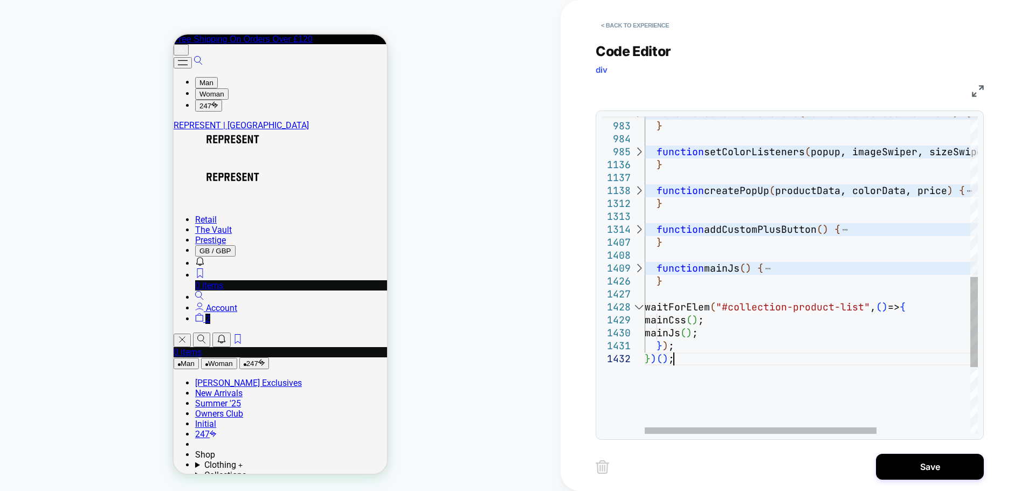
click at [688, 344] on div "waitForElem ( "#collection-product-list" , ( ) => { mainCss ( ) ; mainJs ( ) ; …" at bounding box center [879, 110] width 468 height 1120
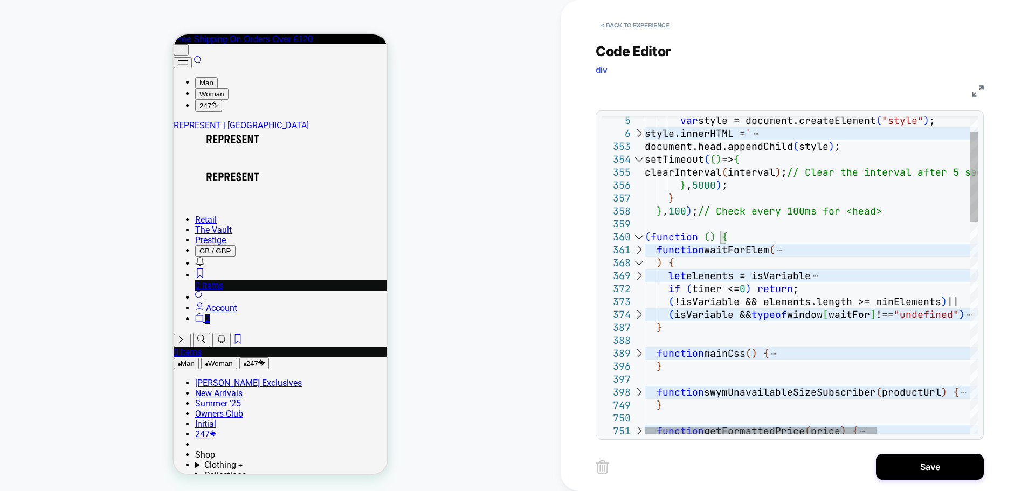
click at [639, 262] on div at bounding box center [639, 263] width 14 height 13
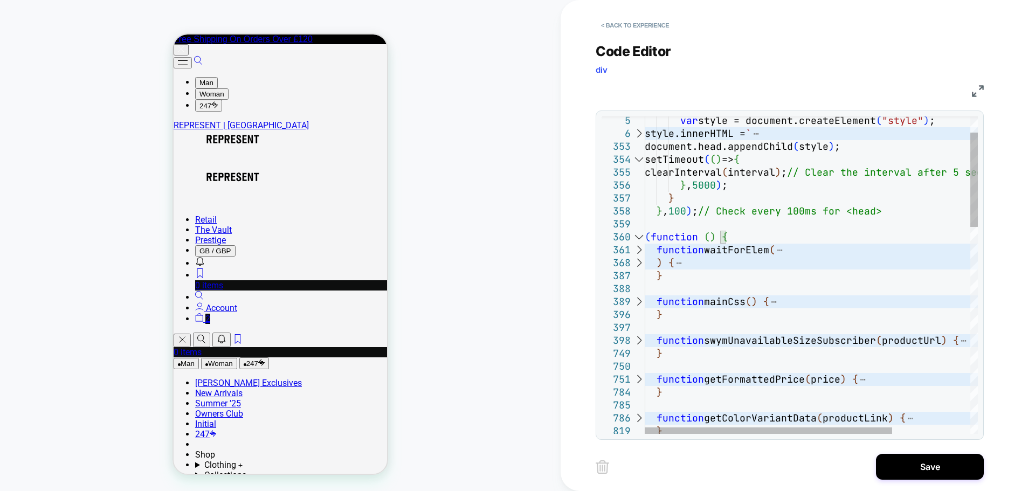
click at [638, 261] on div at bounding box center [639, 263] width 14 height 13
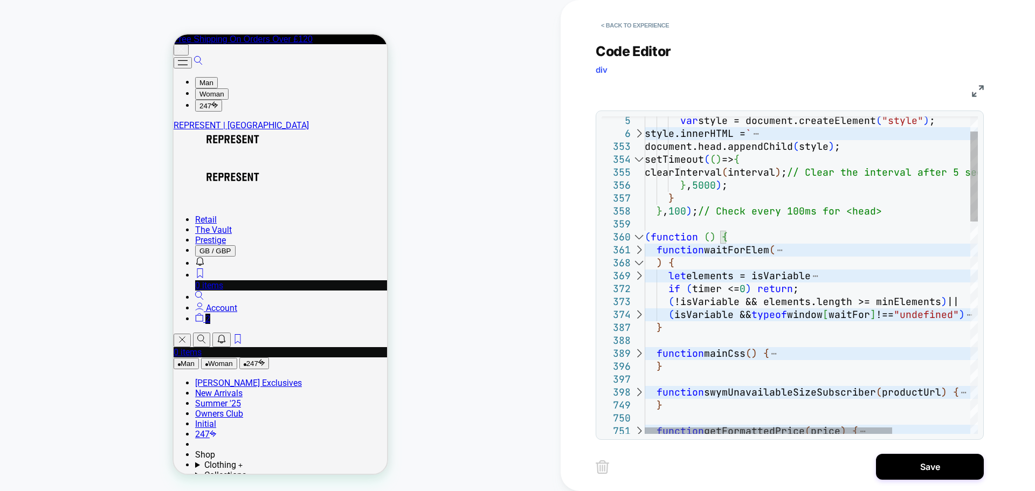
click at [639, 250] on div at bounding box center [639, 250] width 14 height 13
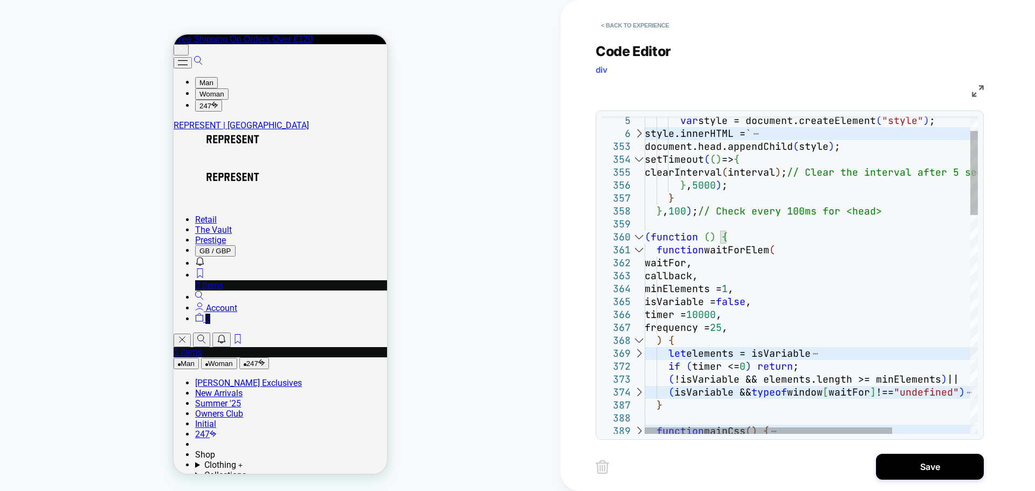
click at [640, 354] on div at bounding box center [639, 353] width 14 height 13
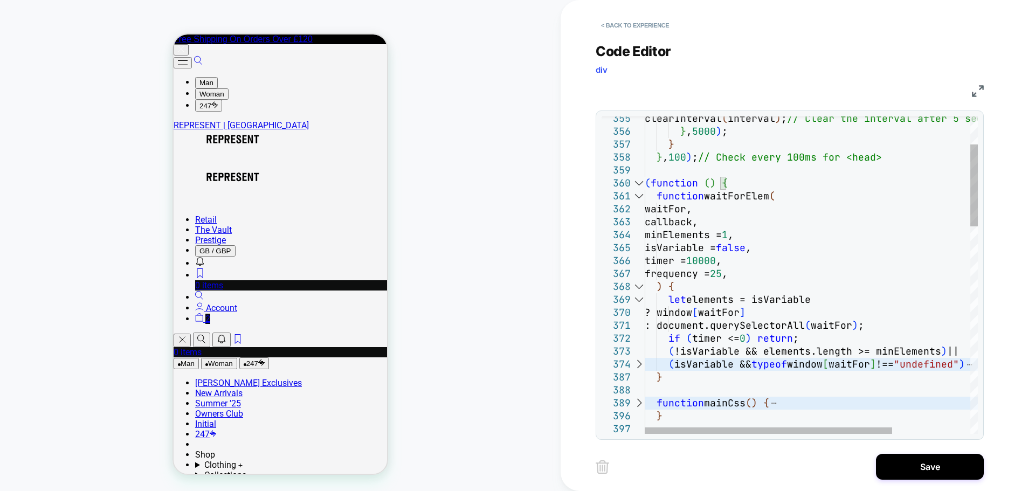
click at [639, 367] on div at bounding box center [639, 364] width 14 height 13
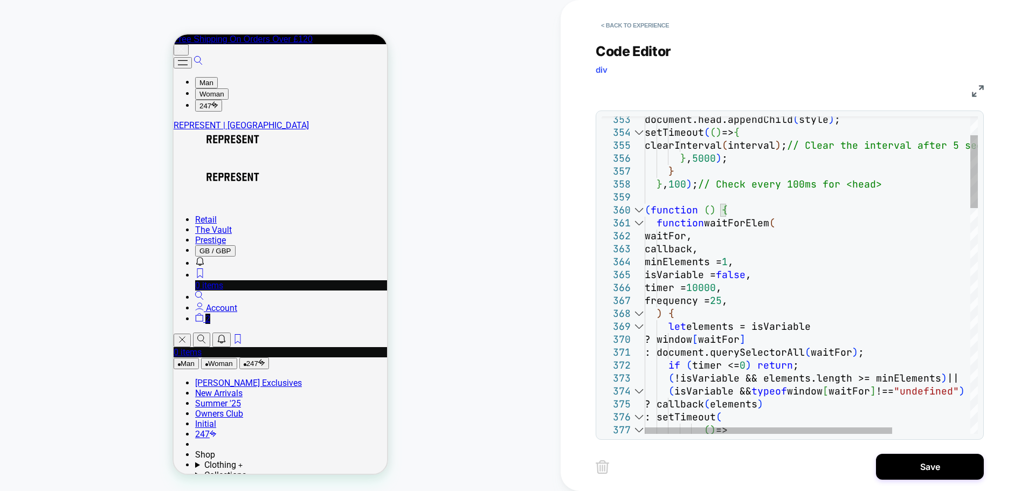
click at [639, 315] on div at bounding box center [639, 313] width 14 height 13
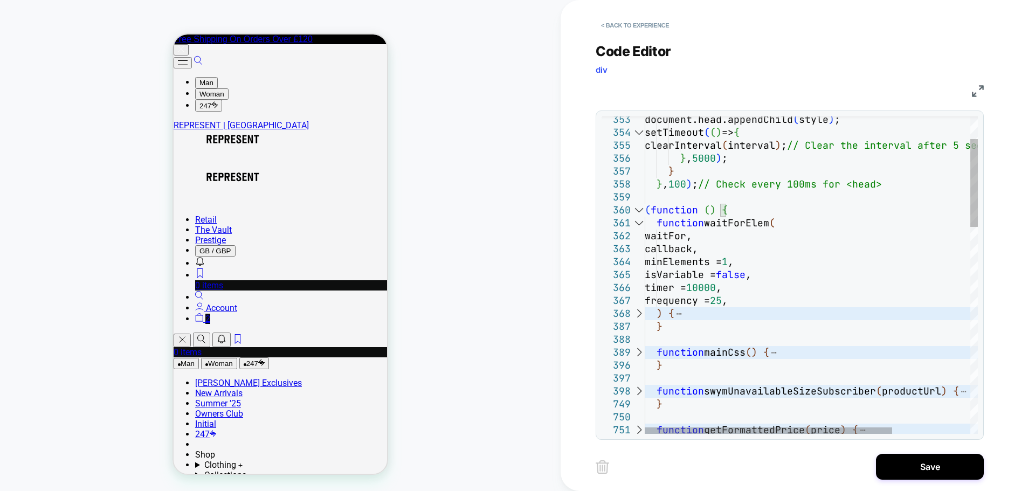
click at [641, 221] on div at bounding box center [639, 223] width 14 height 13
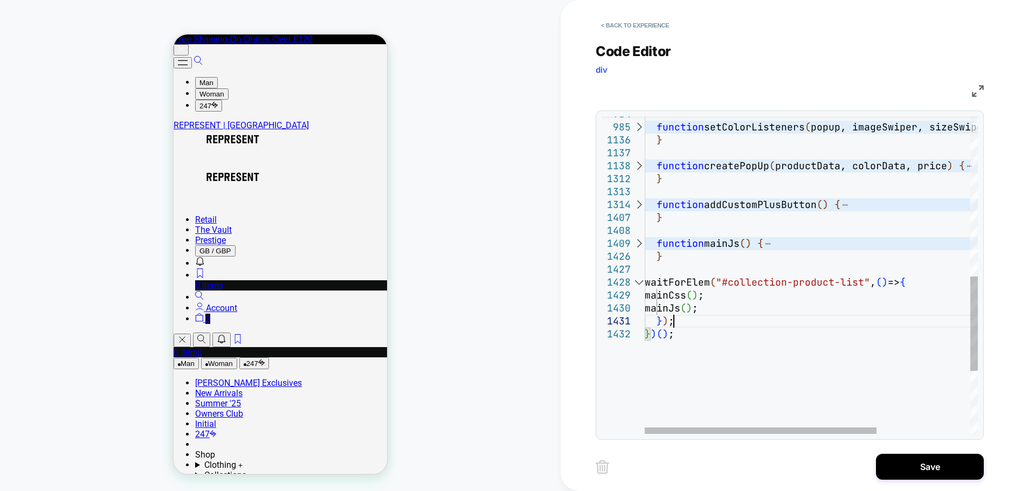
scroll to position [25, 29]
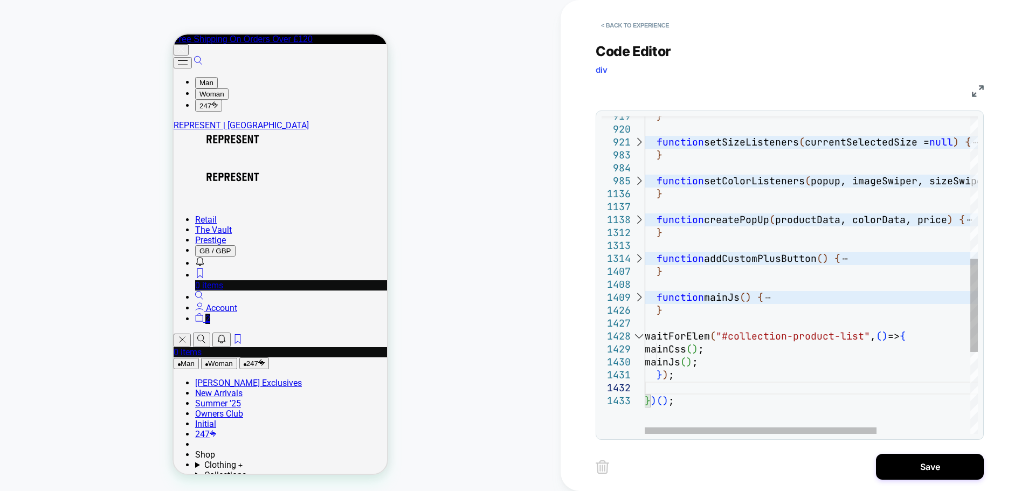
click at [640, 300] on div at bounding box center [639, 297] width 14 height 13
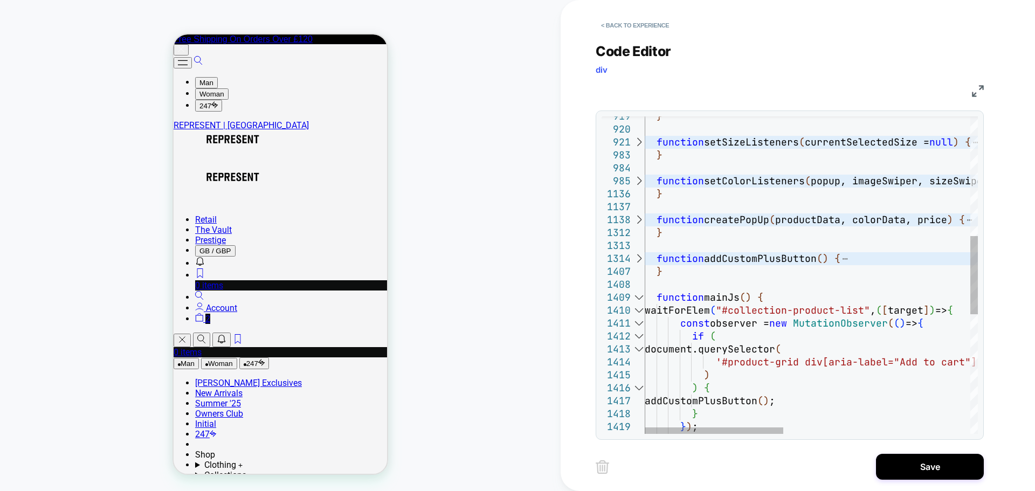
click at [640, 300] on div at bounding box center [639, 297] width 14 height 13
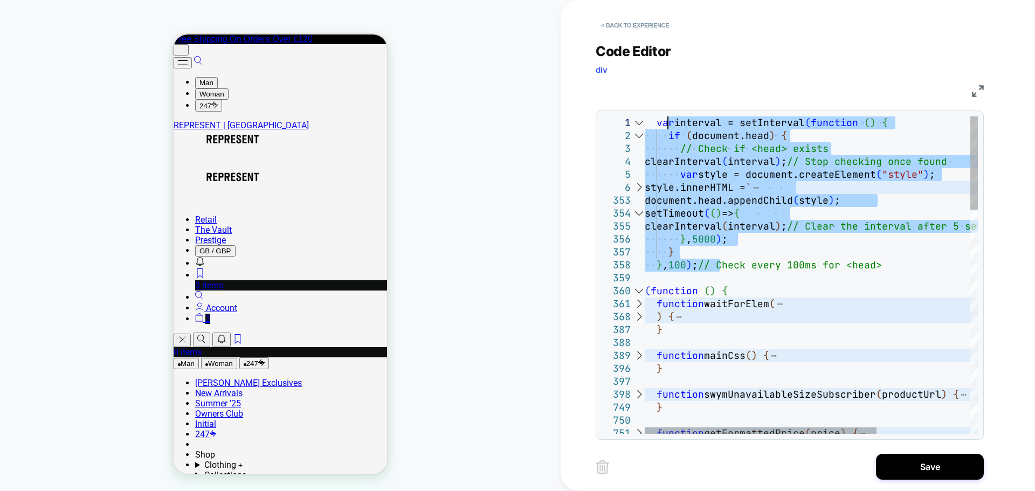
drag, startPoint x: 718, startPoint y: 267, endPoint x: 665, endPoint y: 118, distance: 158.2
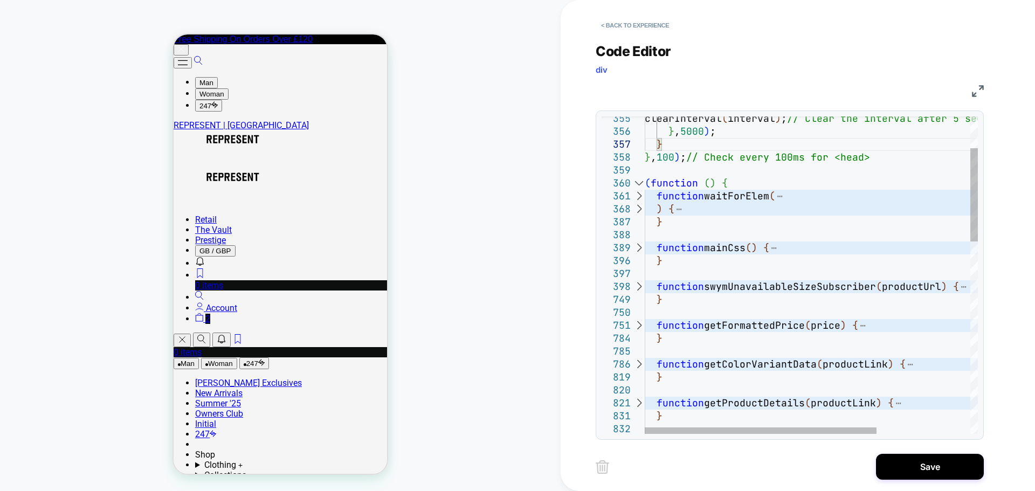
click at [641, 208] on div at bounding box center [639, 209] width 14 height 13
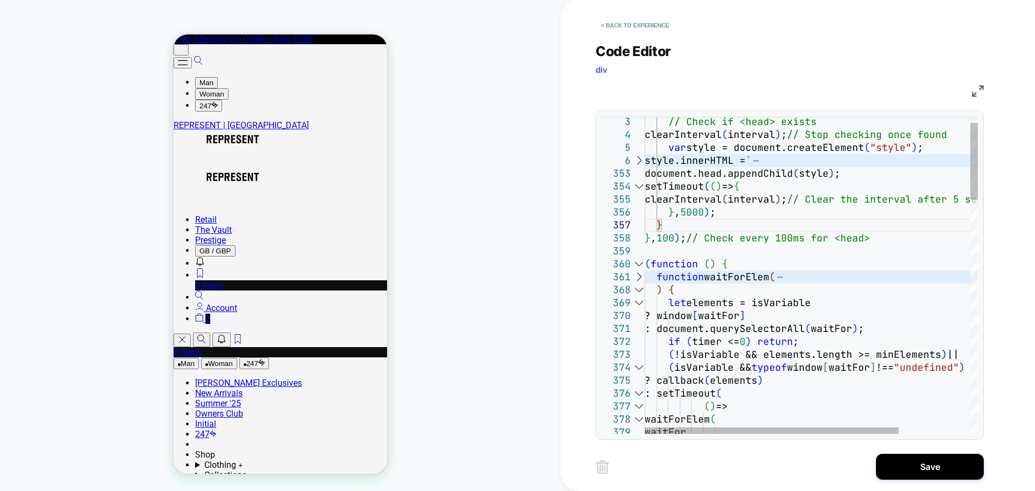
click at [640, 303] on div at bounding box center [639, 302] width 14 height 13
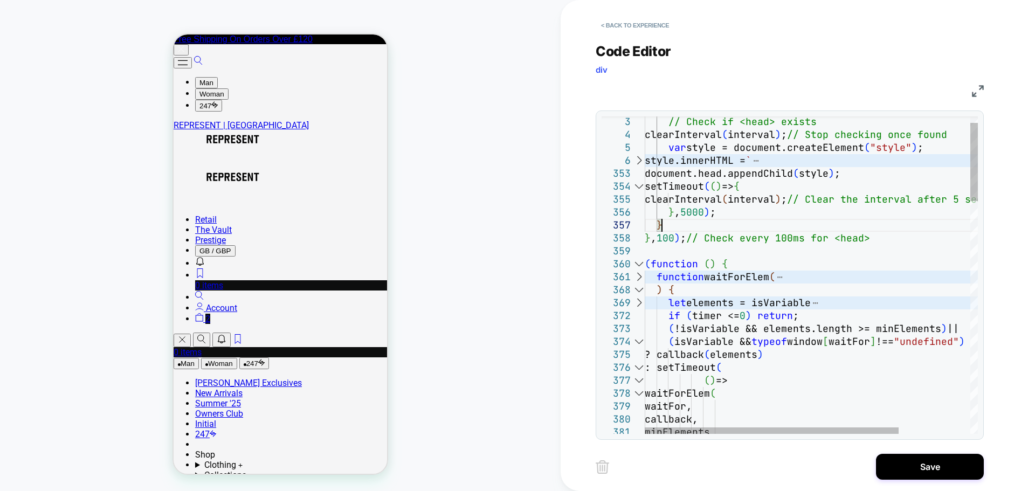
click at [642, 341] on div at bounding box center [639, 341] width 14 height 13
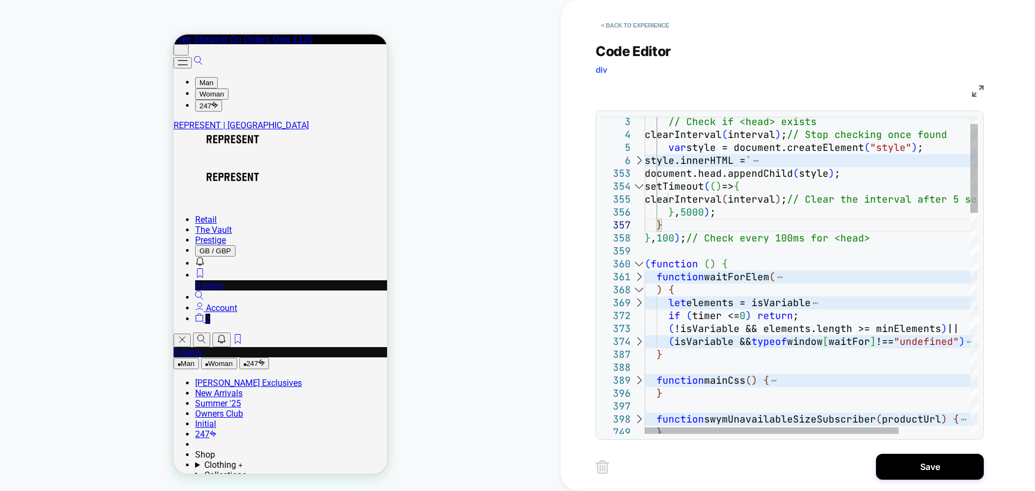
click at [641, 289] on div at bounding box center [639, 290] width 14 height 13
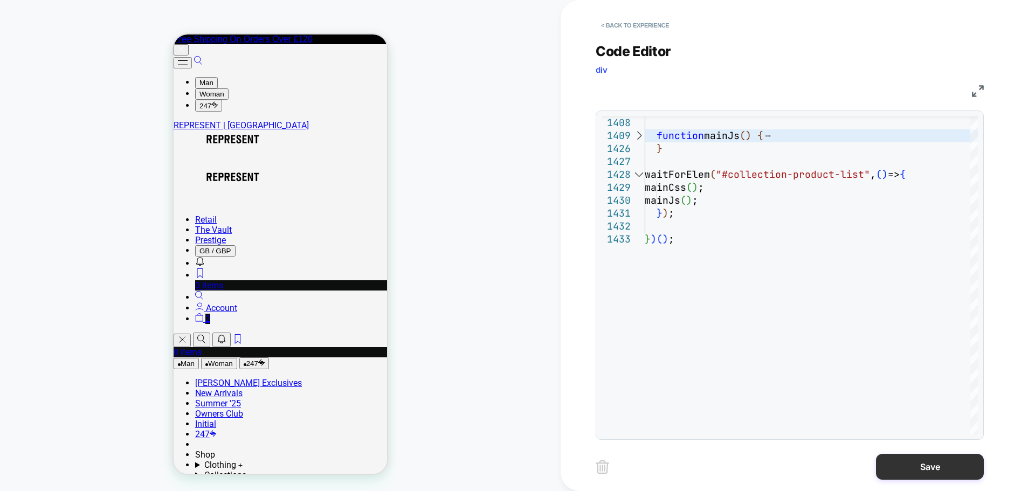
type textarea "**********"
click at [911, 463] on button "Save" at bounding box center [930, 467] width 108 height 26
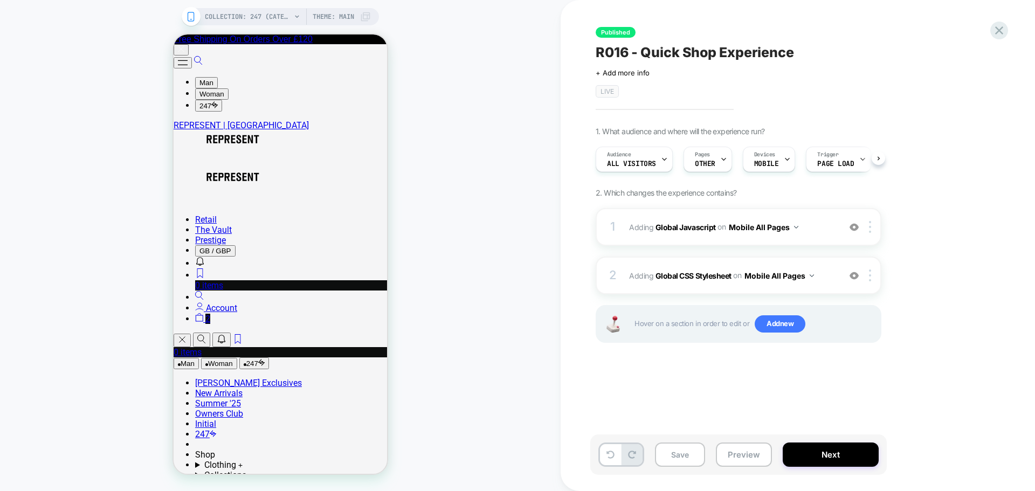
scroll to position [0, 1]
click at [690, 223] on b "Global Javascript" at bounding box center [686, 226] width 60 height 9
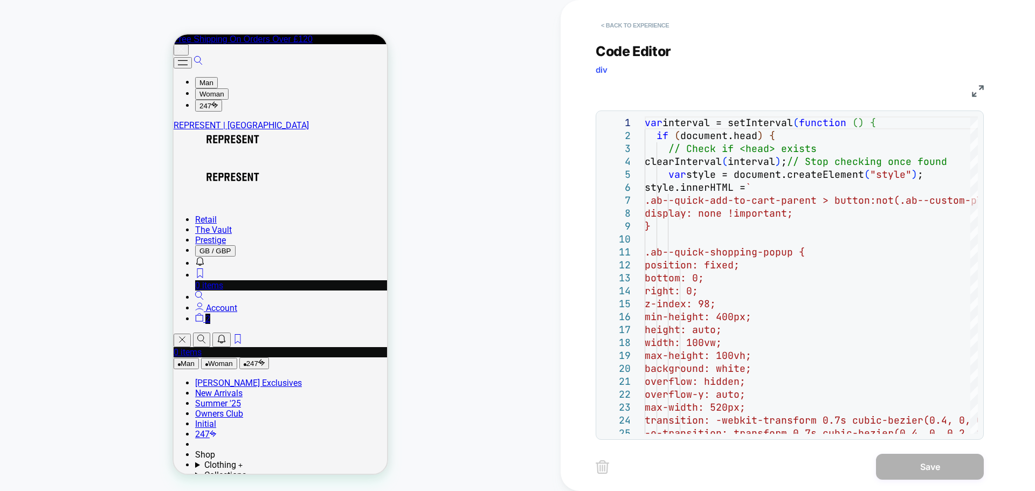
click at [631, 24] on button "< Back to experience" at bounding box center [635, 25] width 79 height 17
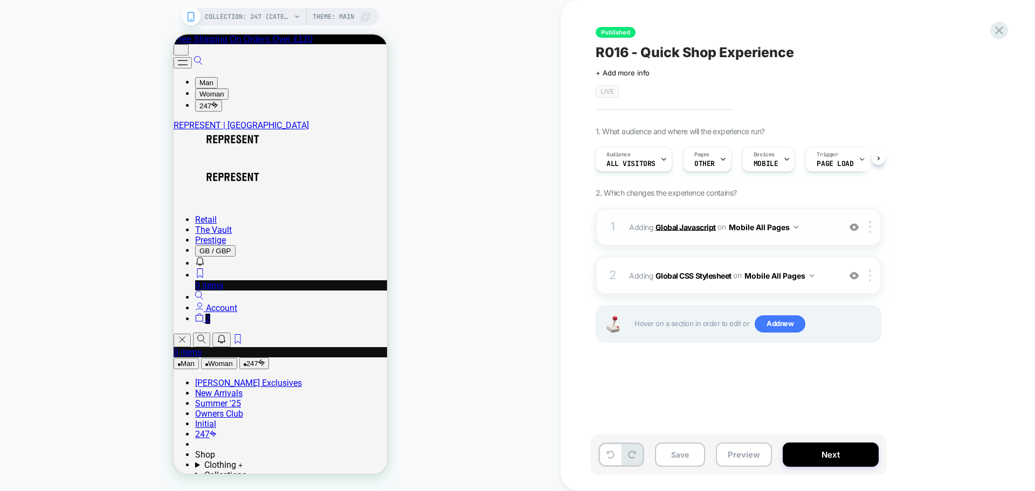
click at [683, 226] on b "Global Javascript" at bounding box center [686, 226] width 60 height 9
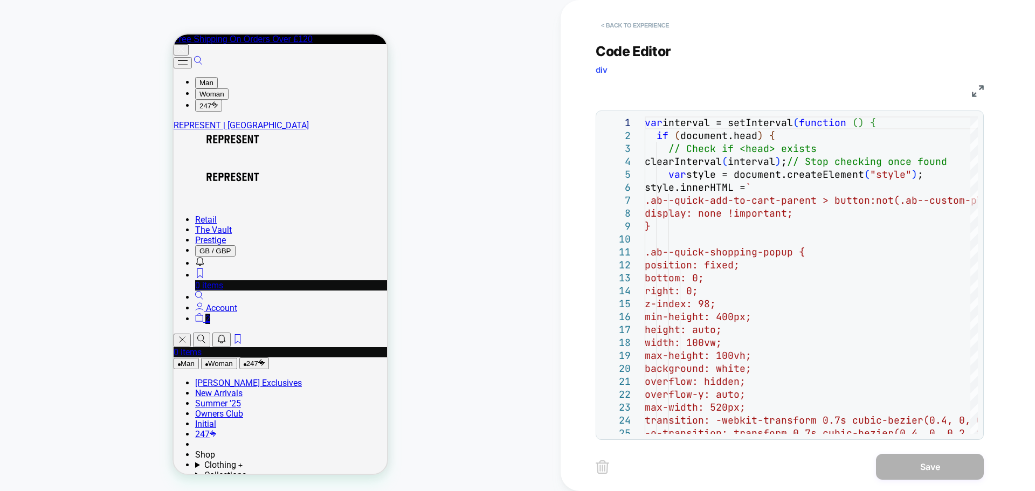
click at [625, 25] on button "< Back to experience" at bounding box center [635, 25] width 79 height 17
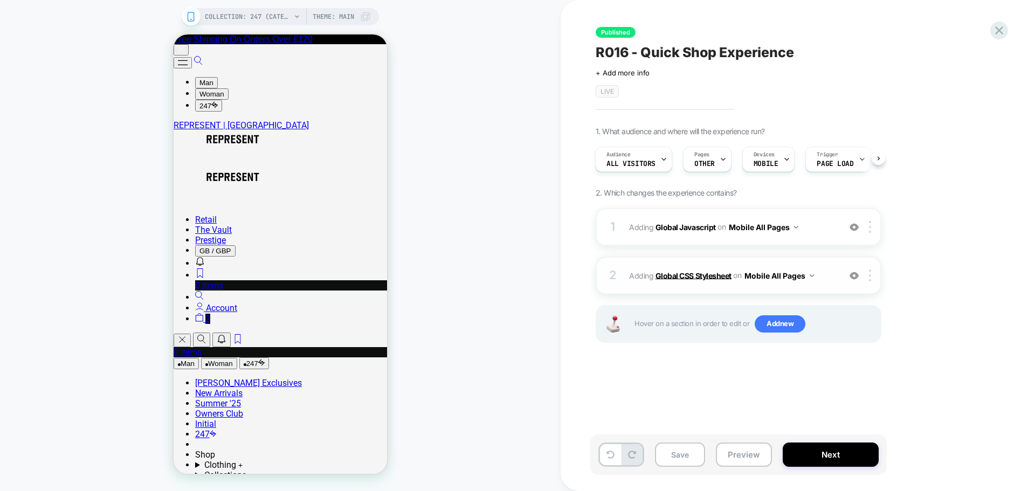
click at [683, 273] on b "Global CSS Stylesheet" at bounding box center [694, 275] width 76 height 9
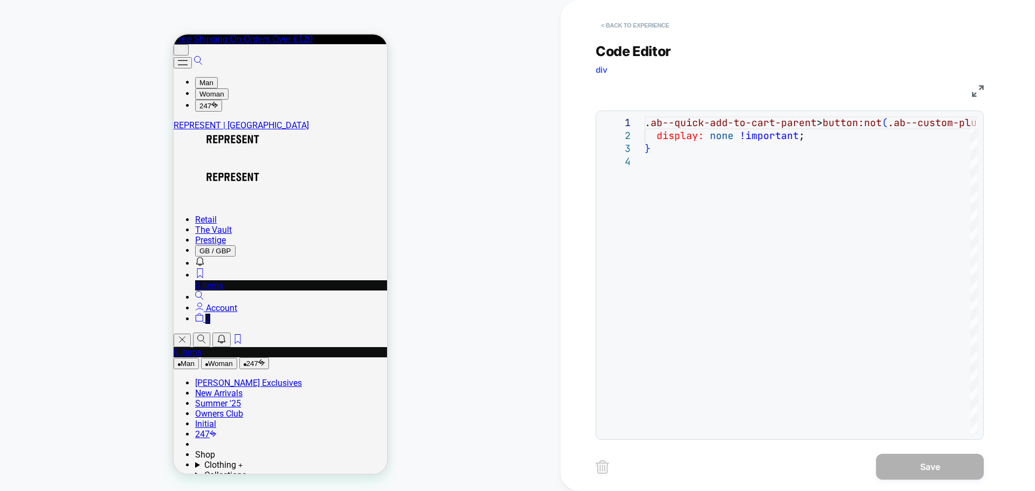
click at [639, 20] on button "< Back to experience" at bounding box center [635, 25] width 79 height 17
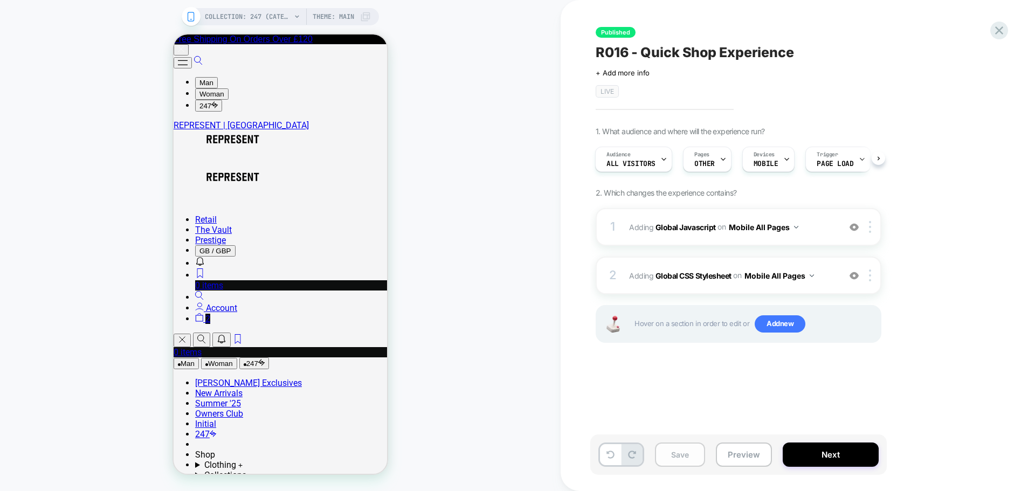
click at [686, 451] on button "Save" at bounding box center [680, 455] width 50 height 24
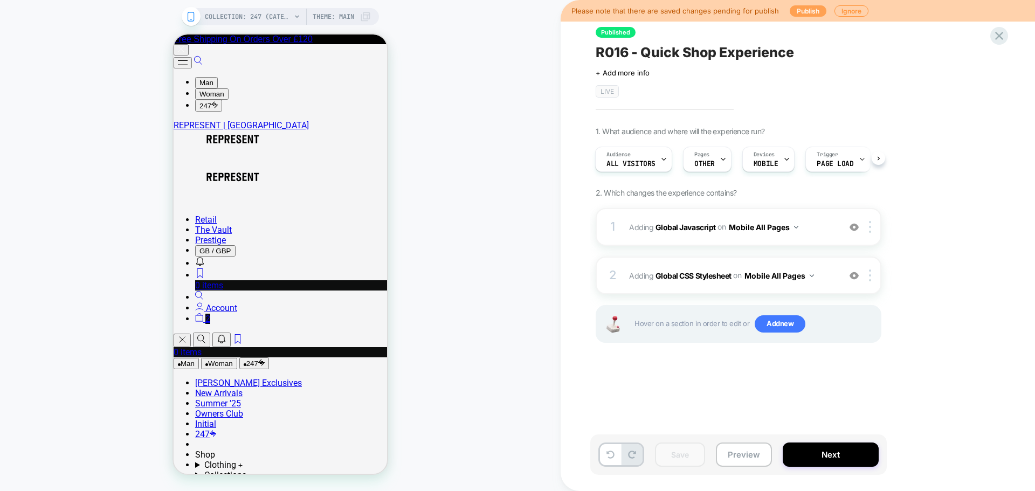
click at [801, 12] on button "Publish" at bounding box center [808, 10] width 37 height 11
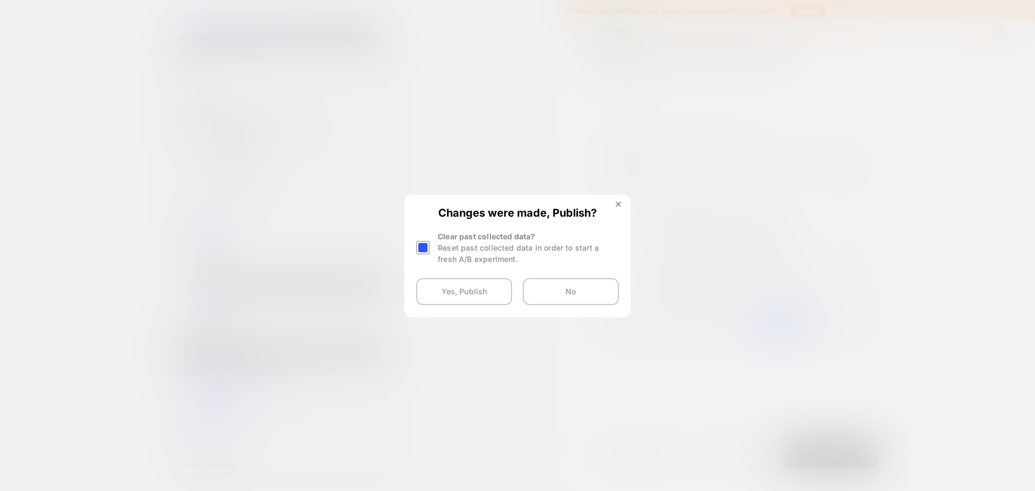
click at [424, 245] on div at bounding box center [422, 247] width 13 height 13
click at [475, 294] on button "Yes, Publish" at bounding box center [464, 291] width 96 height 27
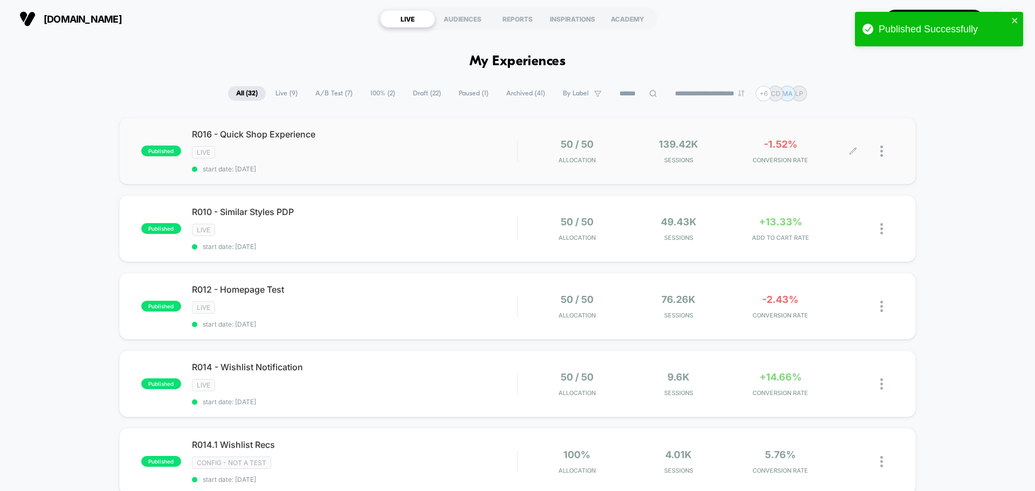
click at [856, 150] on icon at bounding box center [853, 151] width 8 height 8
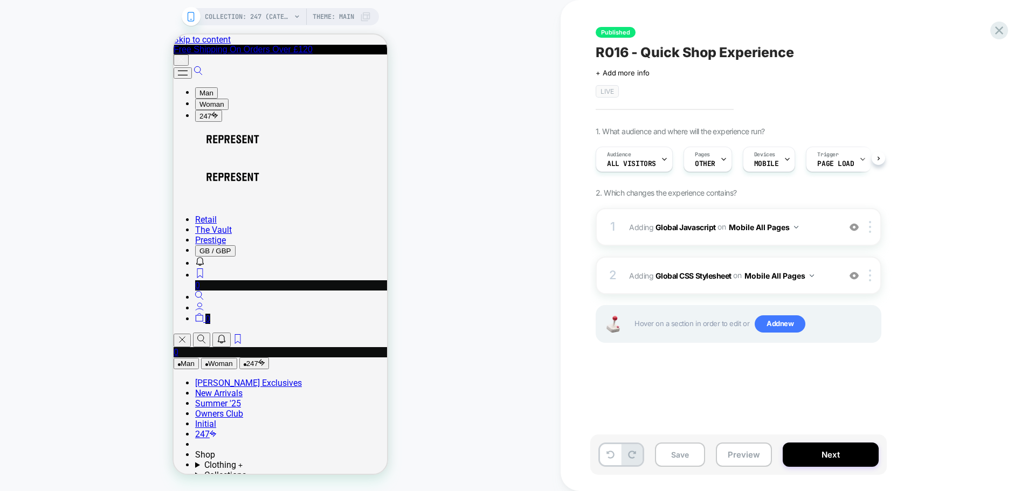
scroll to position [0, 1]
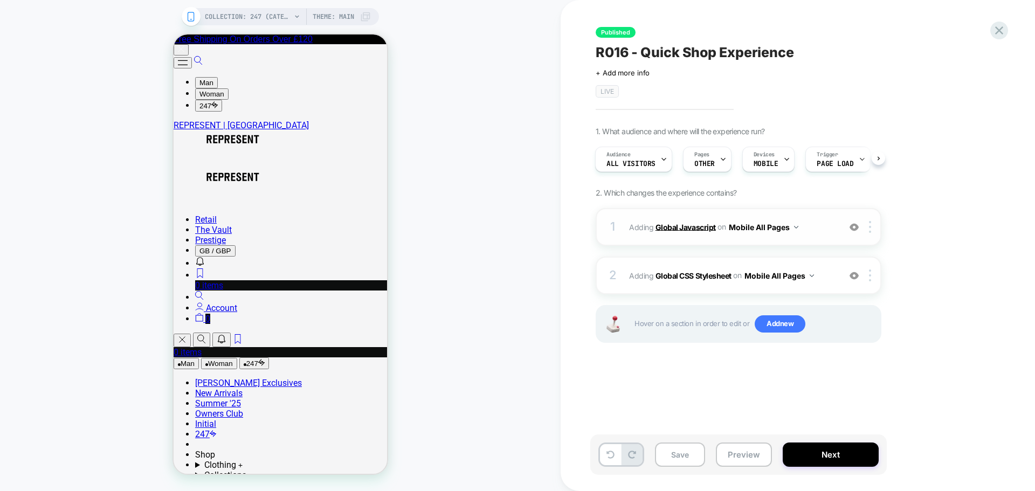
click at [691, 229] on b "Global Javascript" at bounding box center [686, 226] width 60 height 9
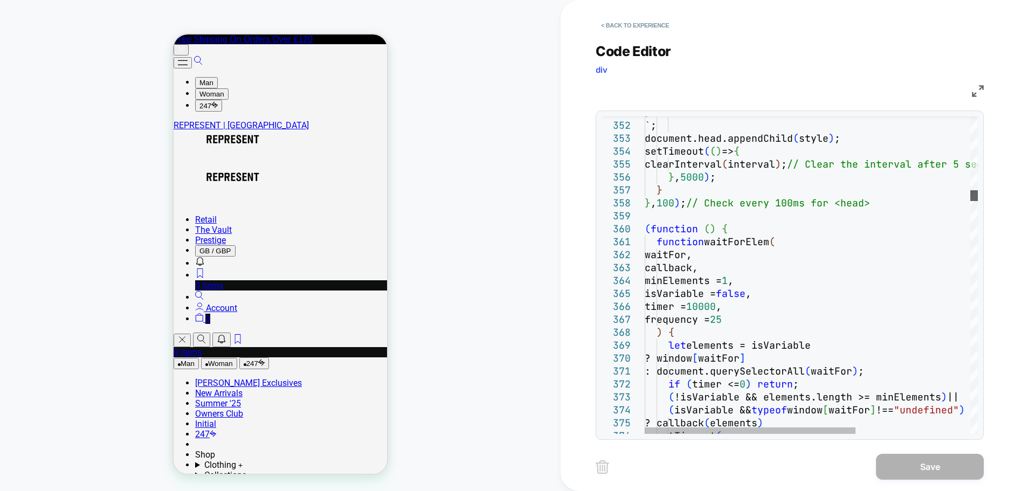
click at [978, 197] on div at bounding box center [974, 195] width 8 height 11
click at [614, 25] on button "< Back to experience" at bounding box center [635, 25] width 79 height 17
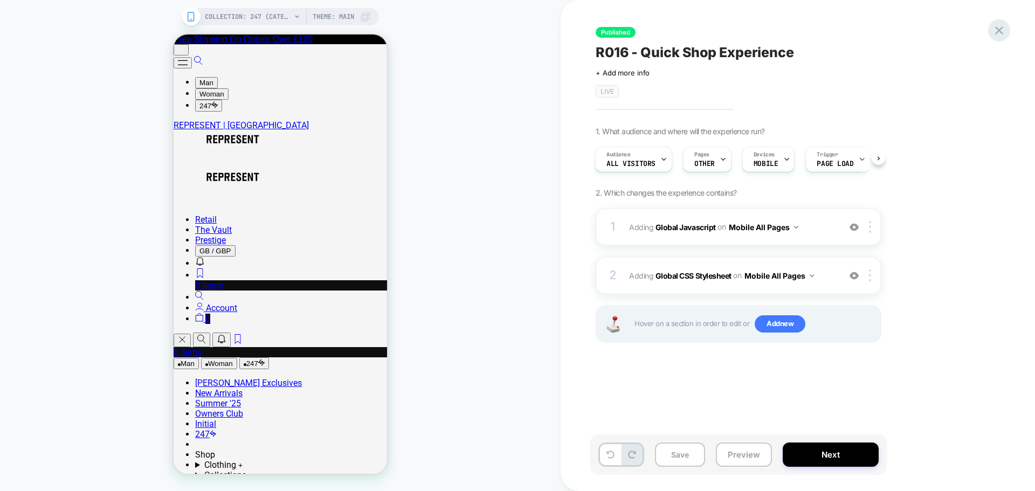
click at [995, 33] on icon at bounding box center [999, 30] width 15 height 15
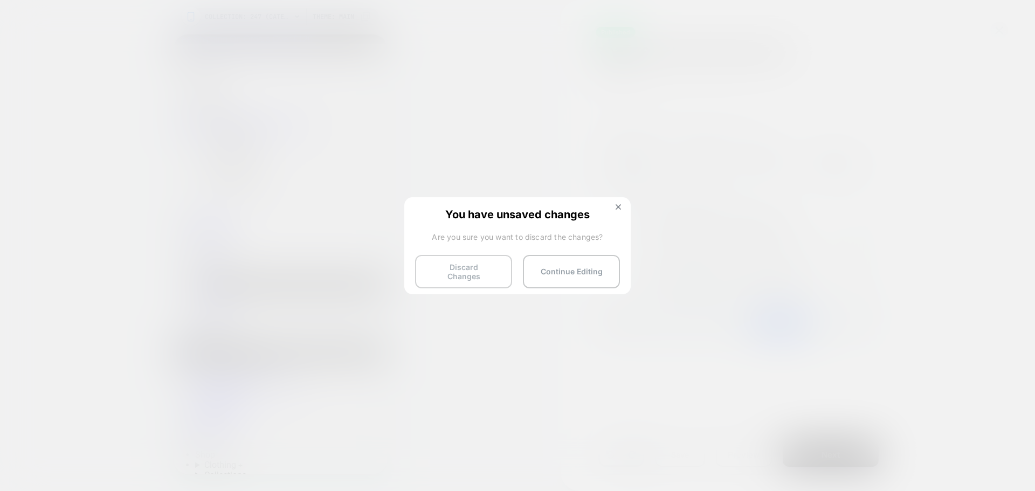
click at [461, 271] on button "Discard Changes" at bounding box center [463, 271] width 97 height 33
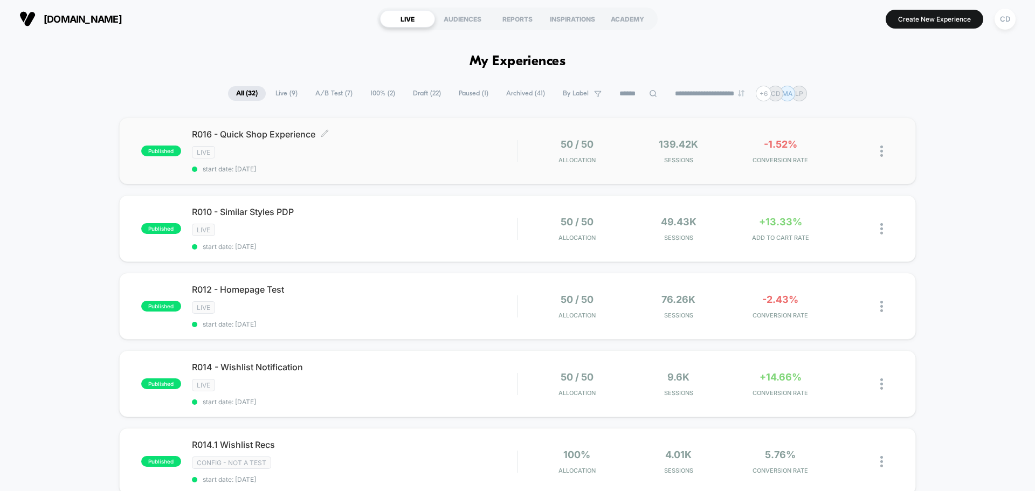
click at [458, 151] on div "LIVE" at bounding box center [354, 152] width 325 height 12
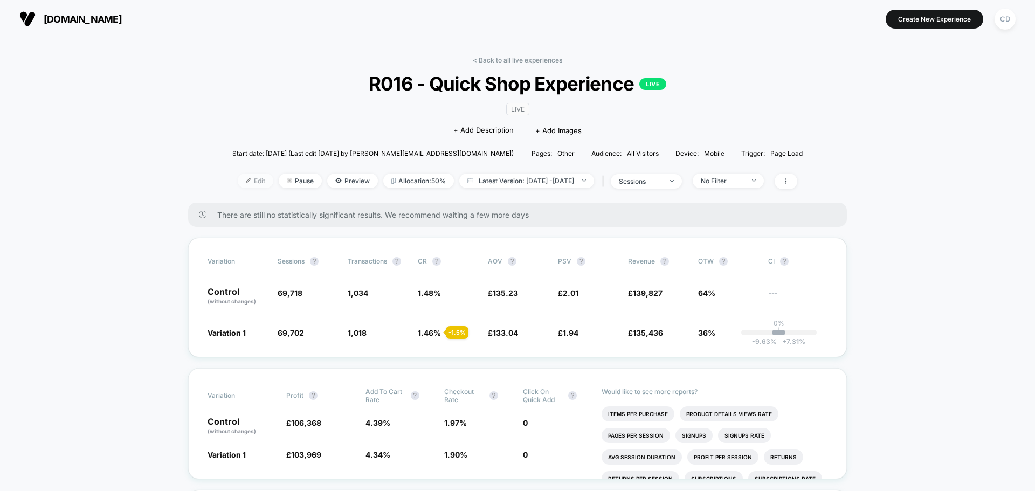
click at [242, 185] on span "Edit" at bounding box center [256, 181] width 36 height 15
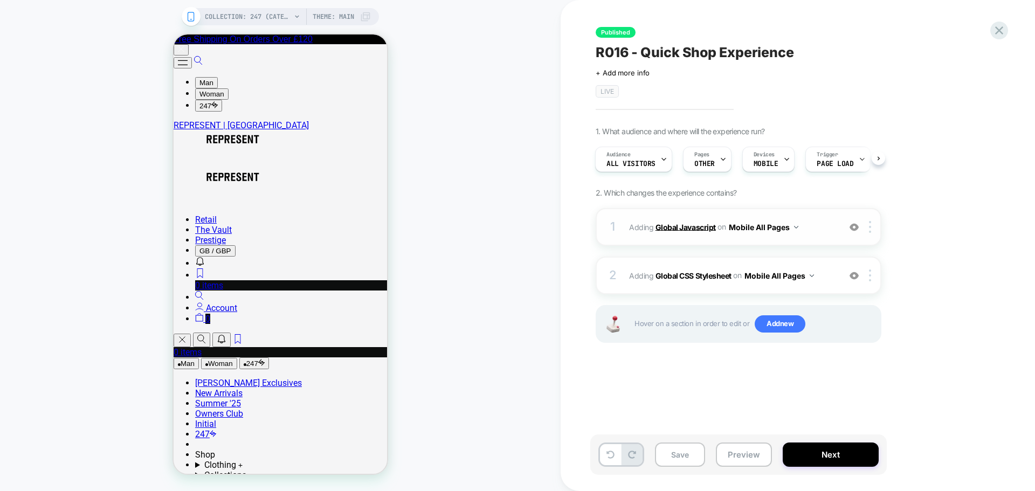
click at [685, 227] on b "Global Javascript" at bounding box center [686, 226] width 60 height 9
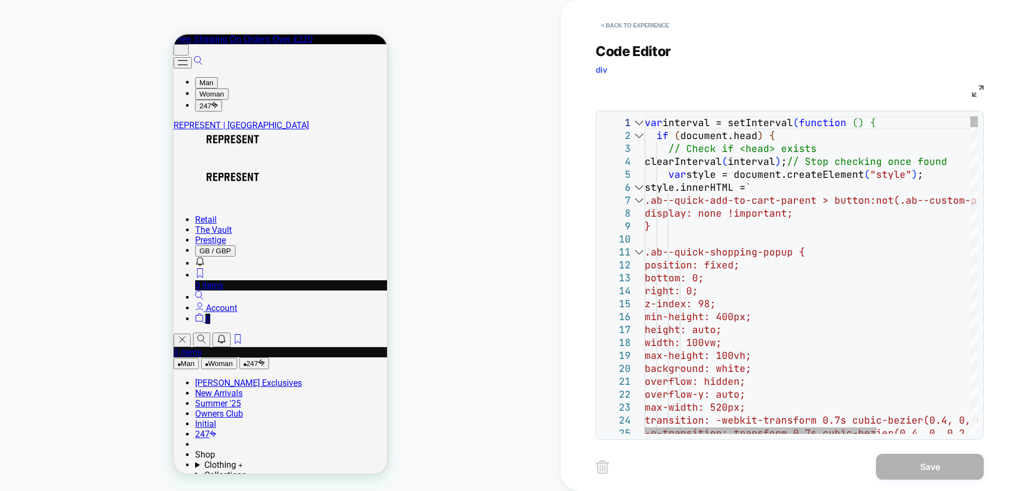
click at [638, 189] on div at bounding box center [639, 187] width 14 height 13
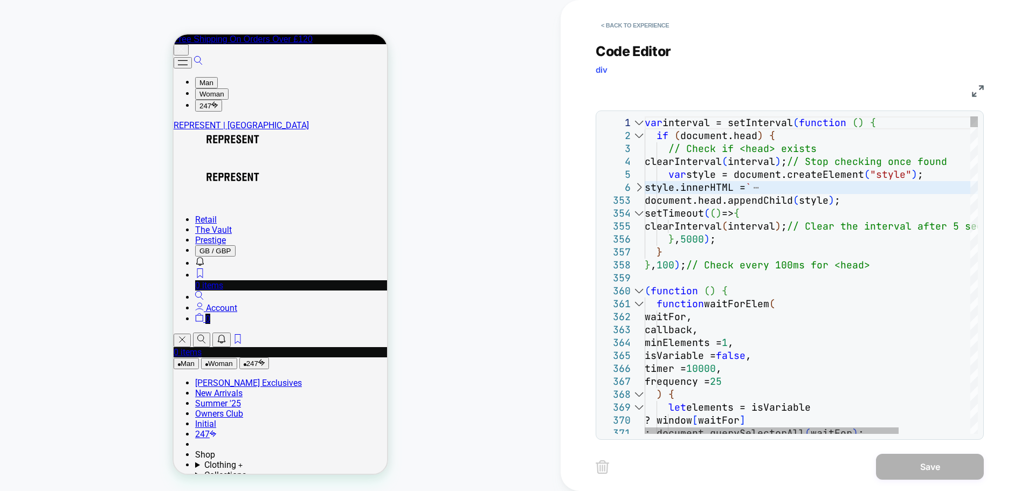
click at [638, 289] on div at bounding box center [639, 291] width 14 height 13
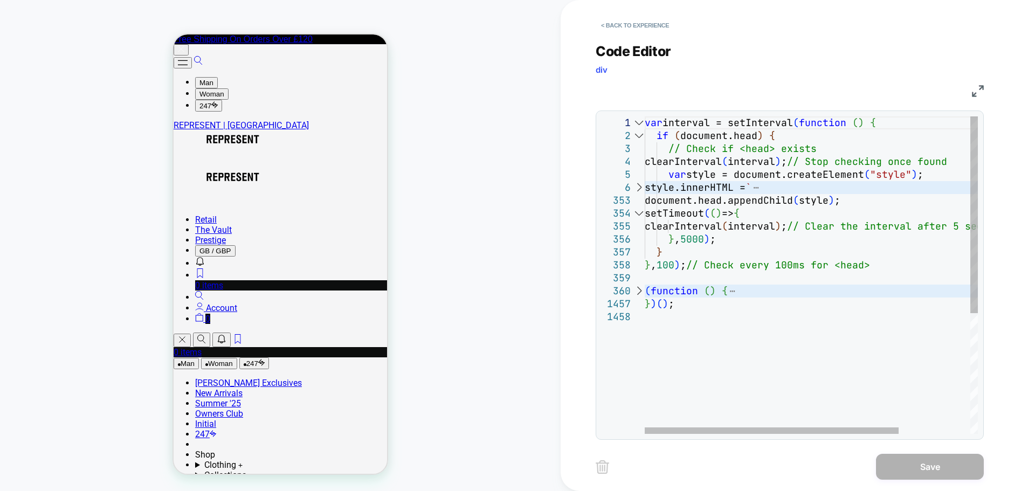
click at [638, 289] on div at bounding box center [639, 291] width 14 height 13
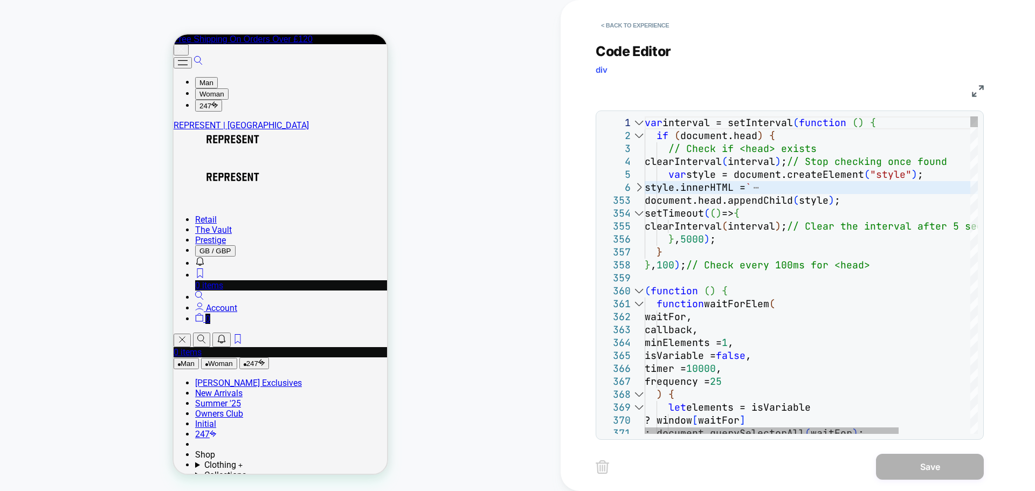
click at [640, 302] on div at bounding box center [639, 304] width 14 height 13
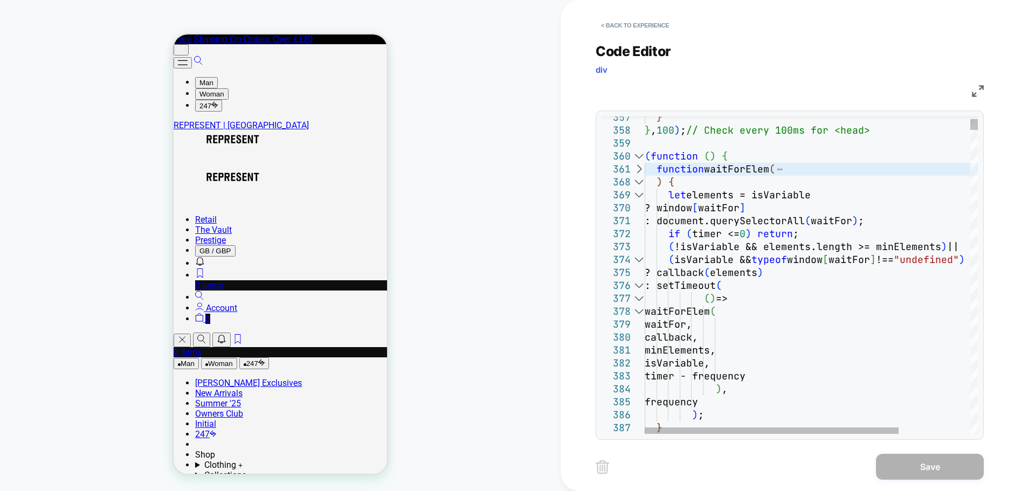
click at [639, 262] on div at bounding box center [639, 259] width 14 height 13
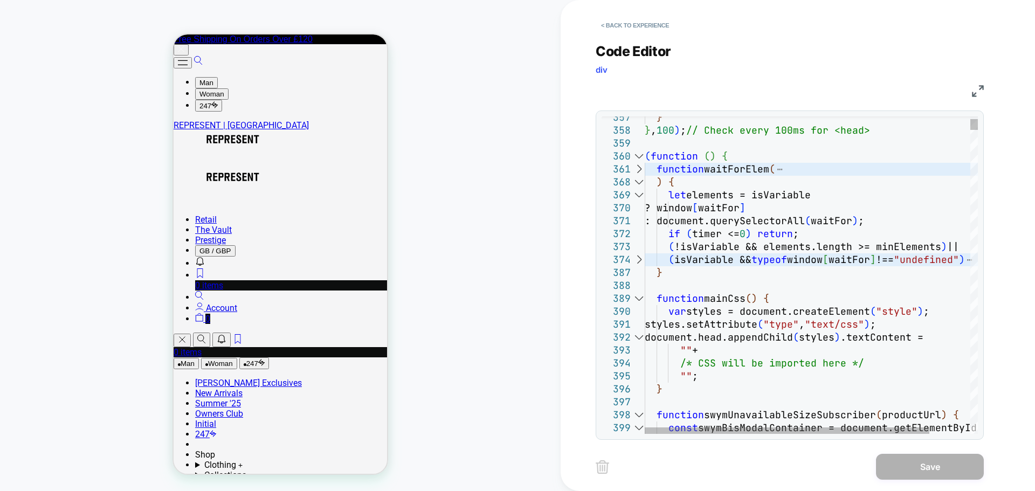
click at [638, 184] on div at bounding box center [639, 182] width 14 height 13
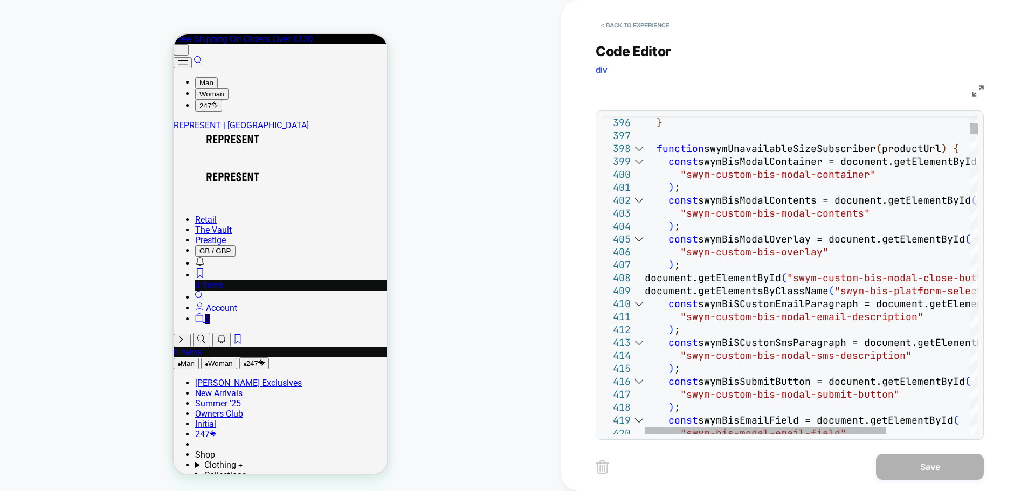
click at [636, 149] on div at bounding box center [639, 148] width 14 height 13
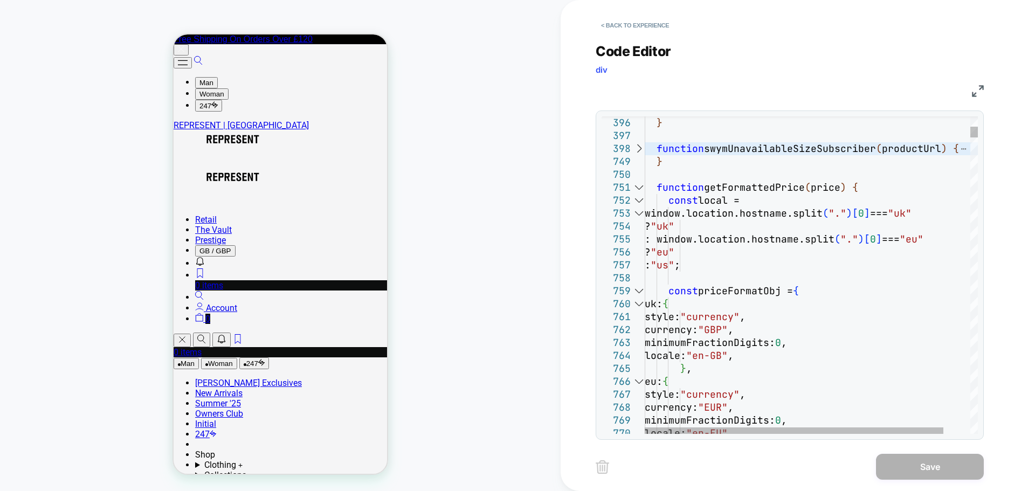
click at [637, 183] on div at bounding box center [639, 187] width 14 height 13
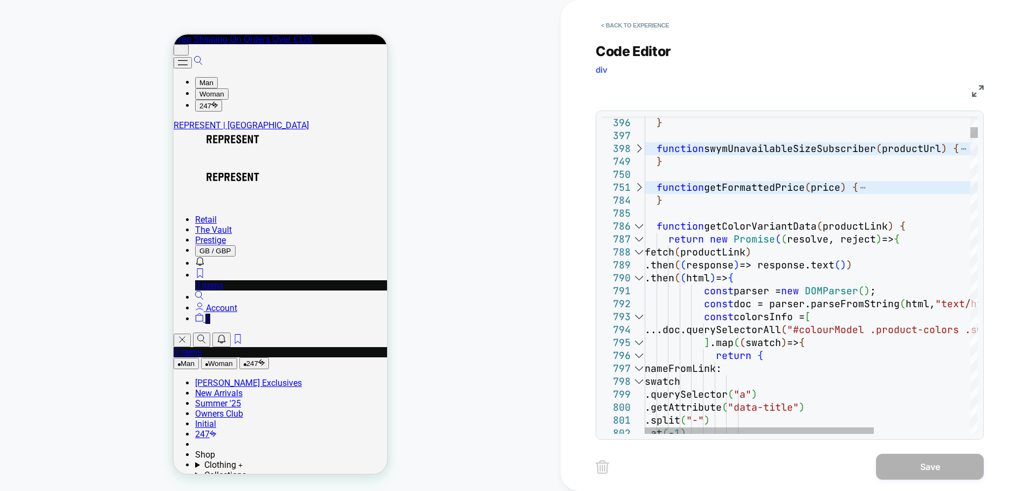
click at [640, 224] on div at bounding box center [639, 226] width 14 height 13
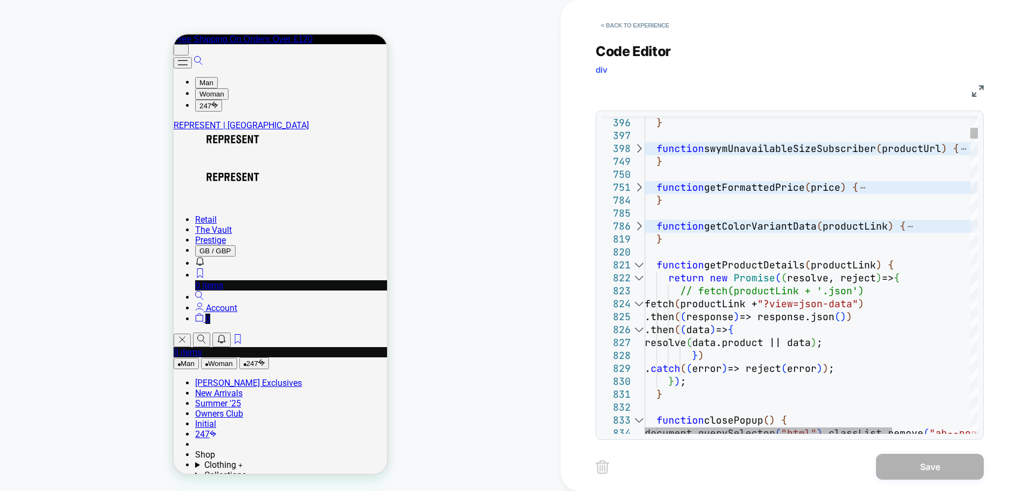
click at [642, 266] on div at bounding box center [639, 265] width 14 height 13
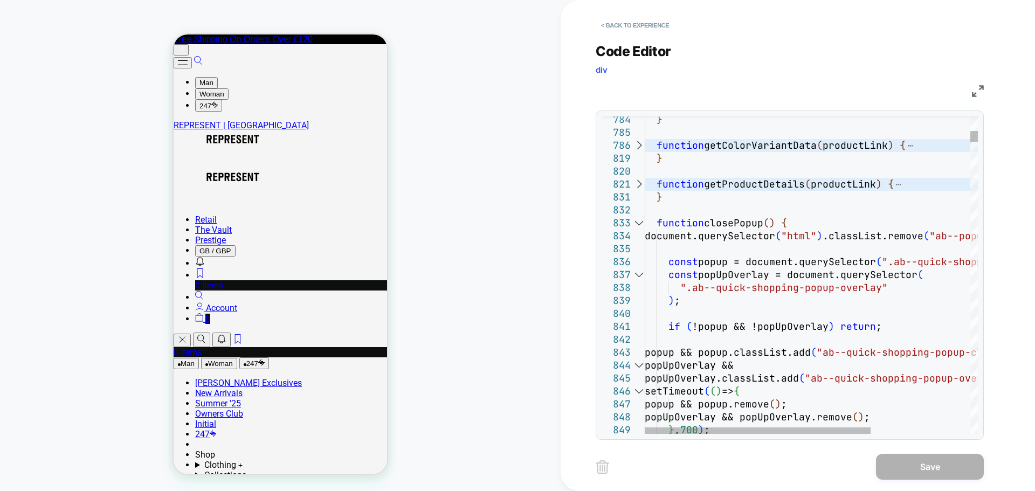
click at [636, 224] on div at bounding box center [639, 223] width 14 height 13
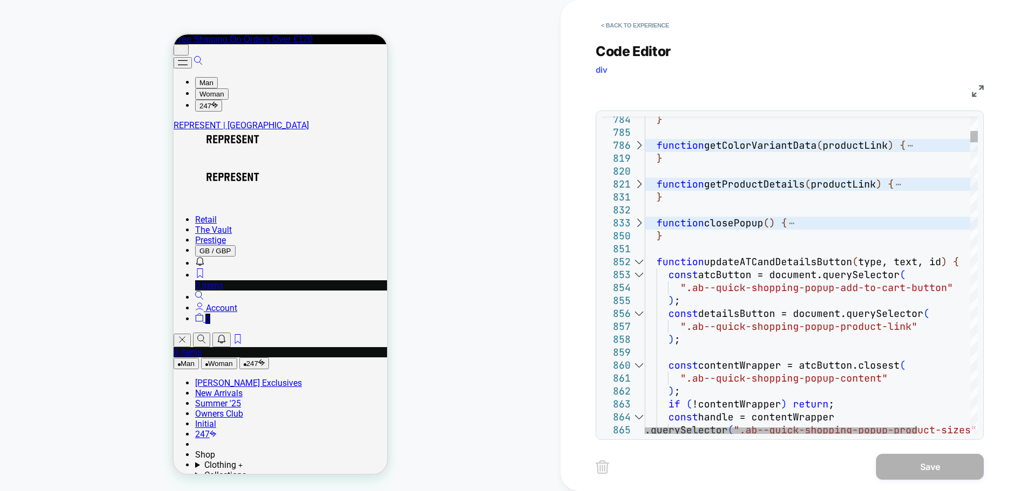
click at [636, 263] on div at bounding box center [639, 262] width 14 height 13
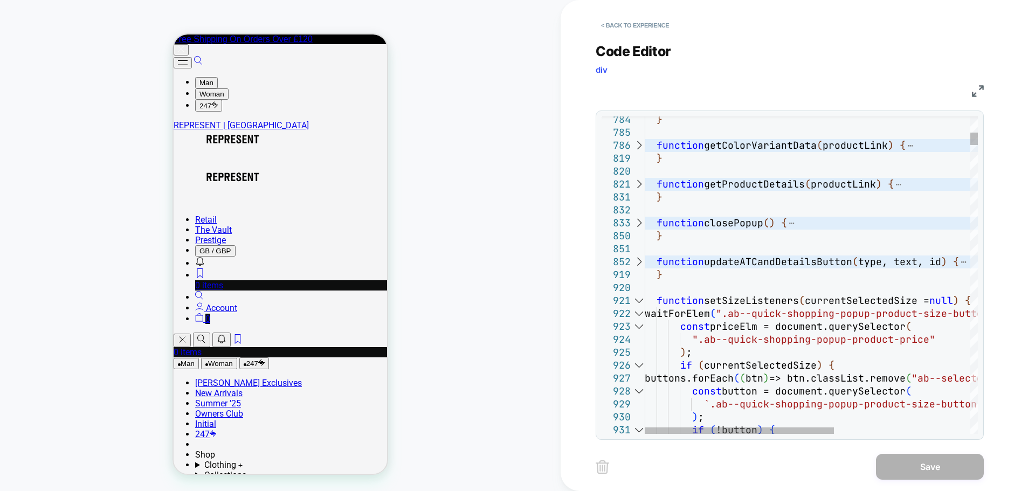
click at [638, 298] on div at bounding box center [639, 300] width 14 height 13
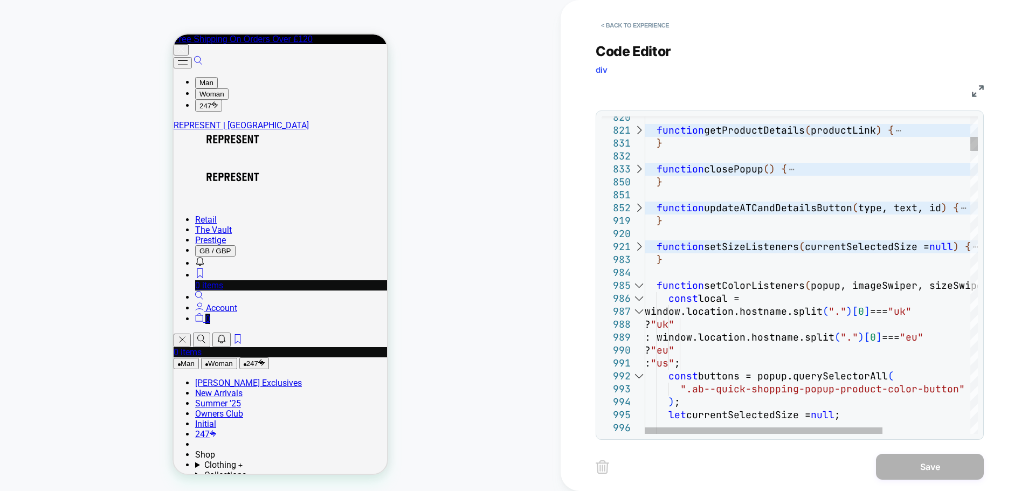
click at [640, 283] on div at bounding box center [639, 285] width 14 height 13
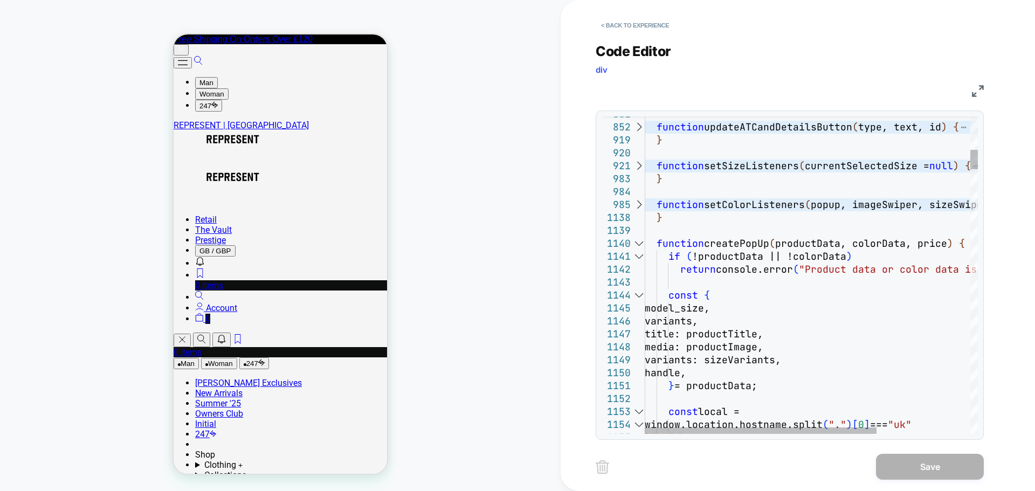
click at [640, 243] on div at bounding box center [639, 243] width 14 height 13
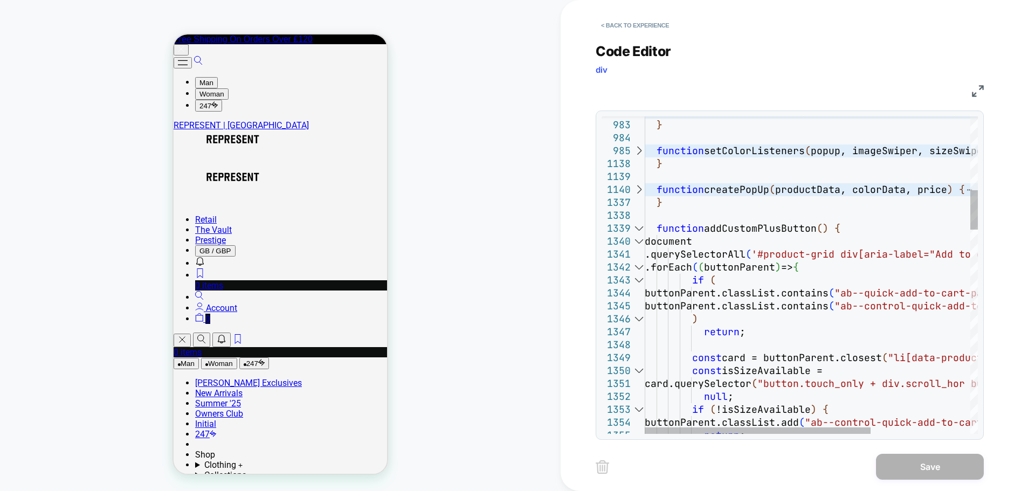
click at [636, 226] on div at bounding box center [639, 228] width 14 height 13
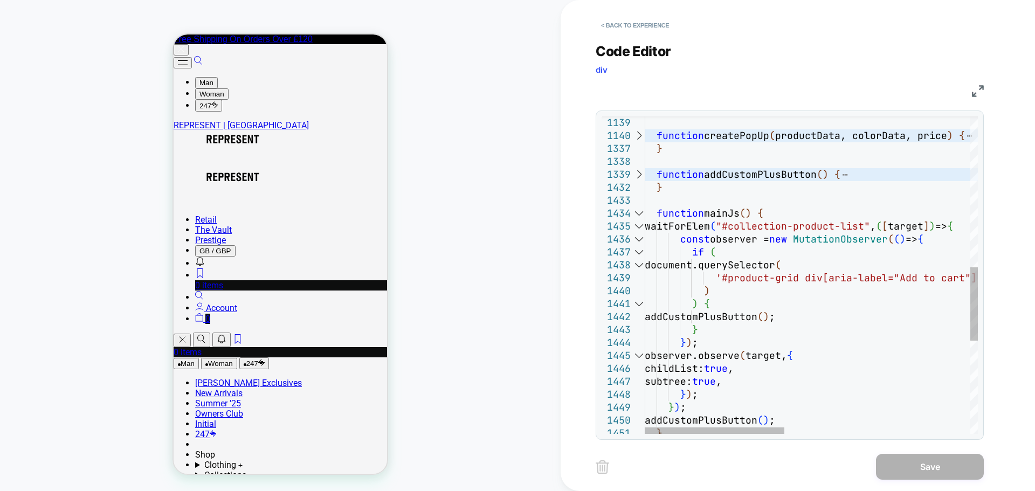
click at [639, 212] on div at bounding box center [639, 213] width 14 height 13
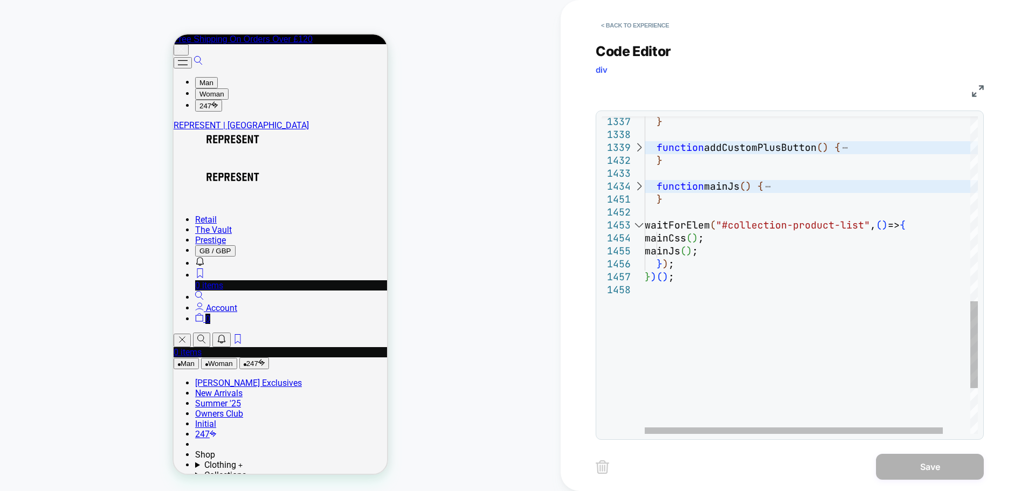
scroll to position [0, 17]
click at [763, 267] on div "} function addCustomPlusButton ( ) { } function mainJs ( ) { } waitForElem ( "#…" at bounding box center [826, 22] width 363 height 1158
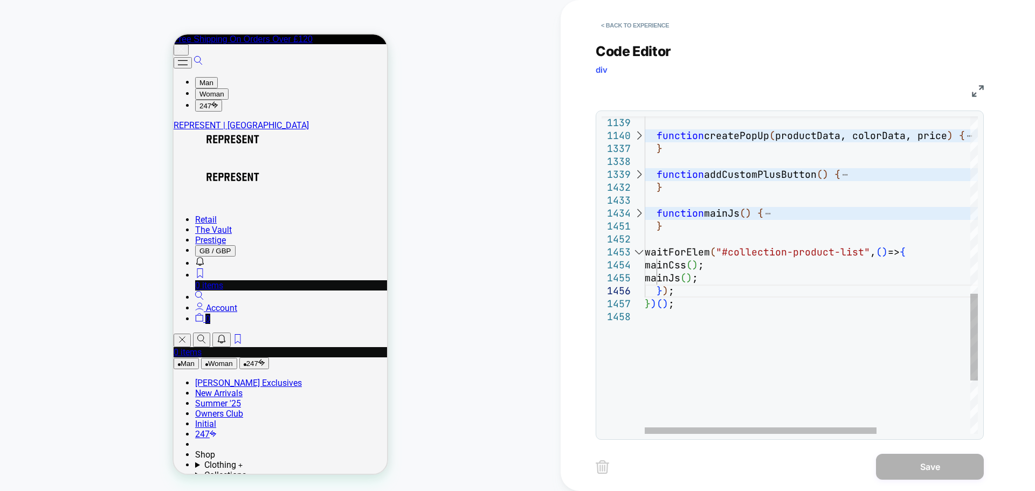
click at [688, 291] on div "} function addCustomPlusButton ( ) { } function mainJs ( ) { } function createP…" at bounding box center [879, 49] width 468 height 1158
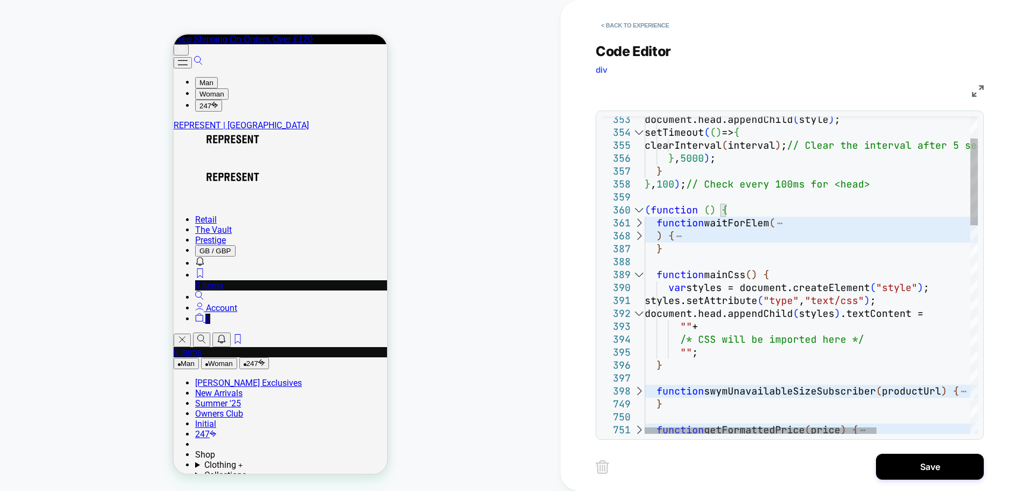
click at [643, 274] on div at bounding box center [639, 274] width 14 height 13
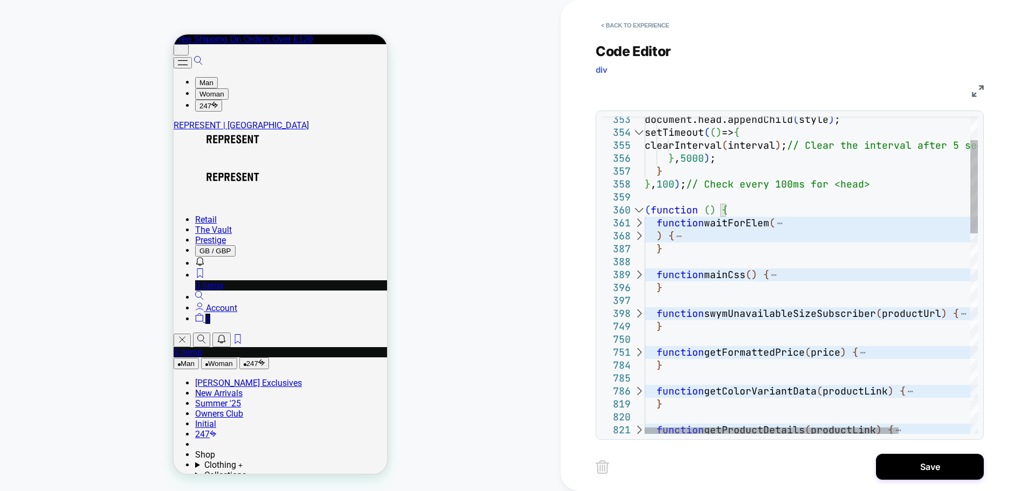
click at [640, 220] on div at bounding box center [639, 223] width 14 height 13
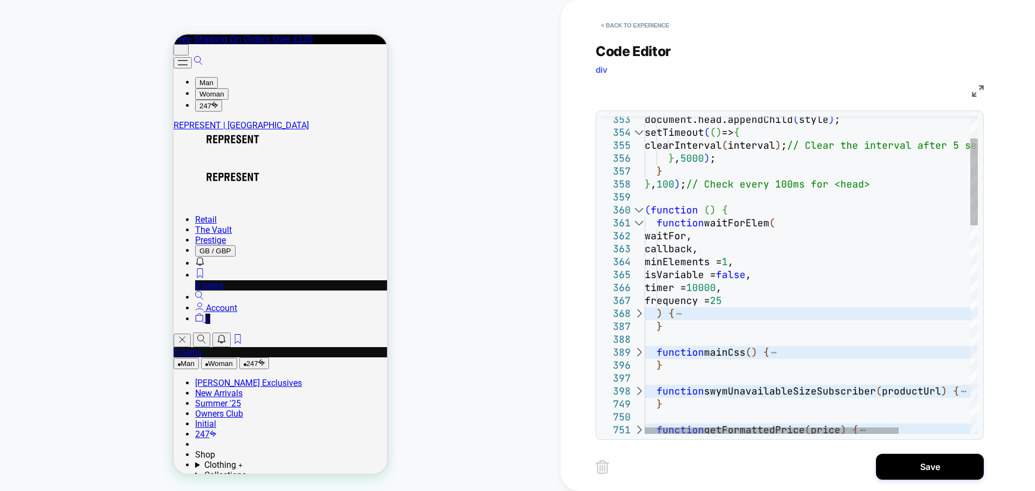
click at [641, 315] on div at bounding box center [639, 313] width 14 height 13
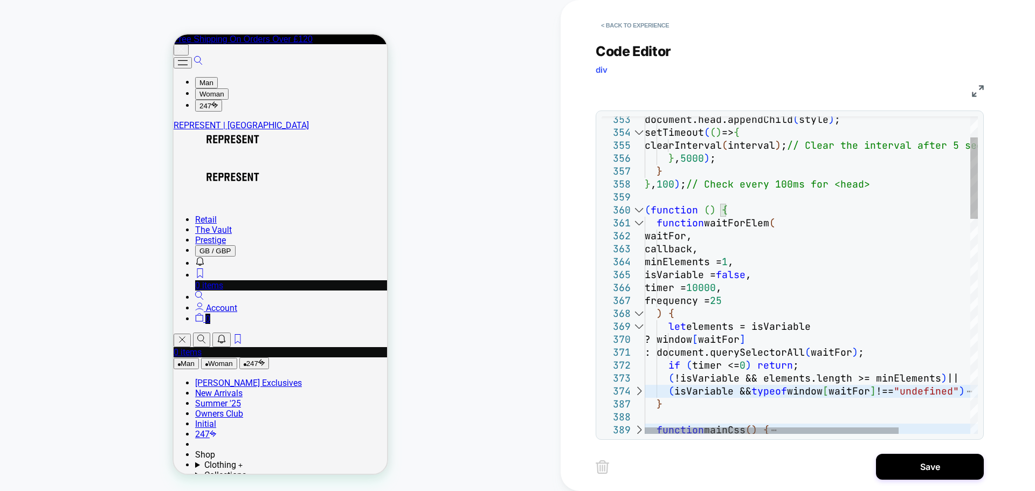
scroll to position [51, 11]
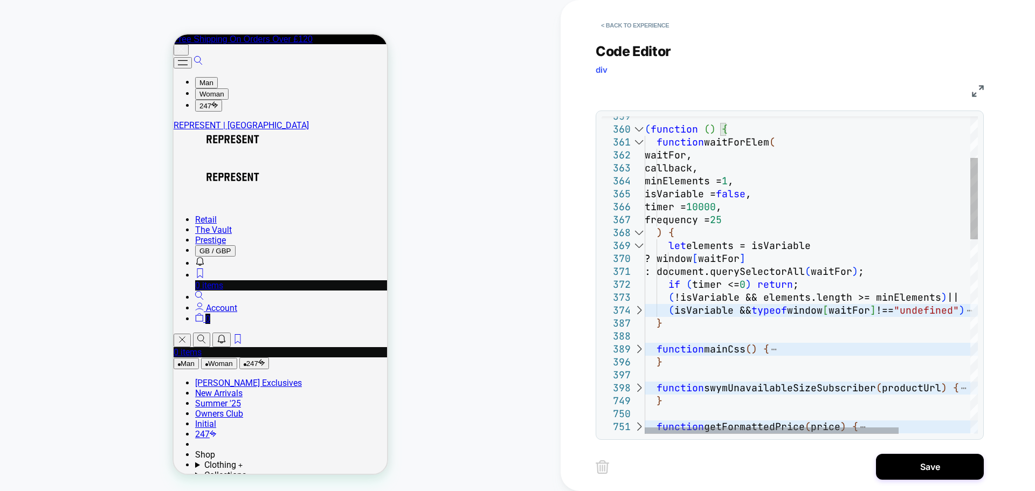
click at [640, 307] on div at bounding box center [639, 310] width 14 height 13
type textarea "********* ***** *****"
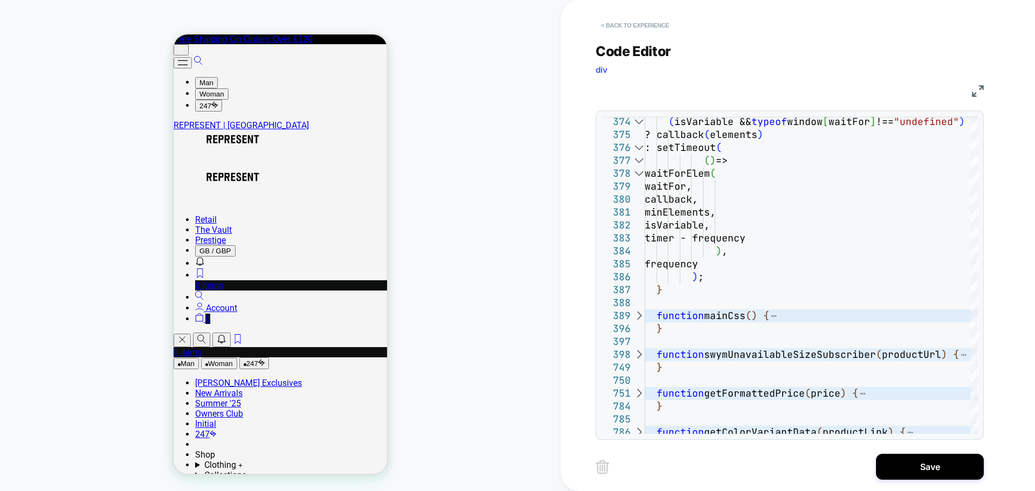
click at [632, 25] on button "< Back to experience" at bounding box center [635, 25] width 79 height 17
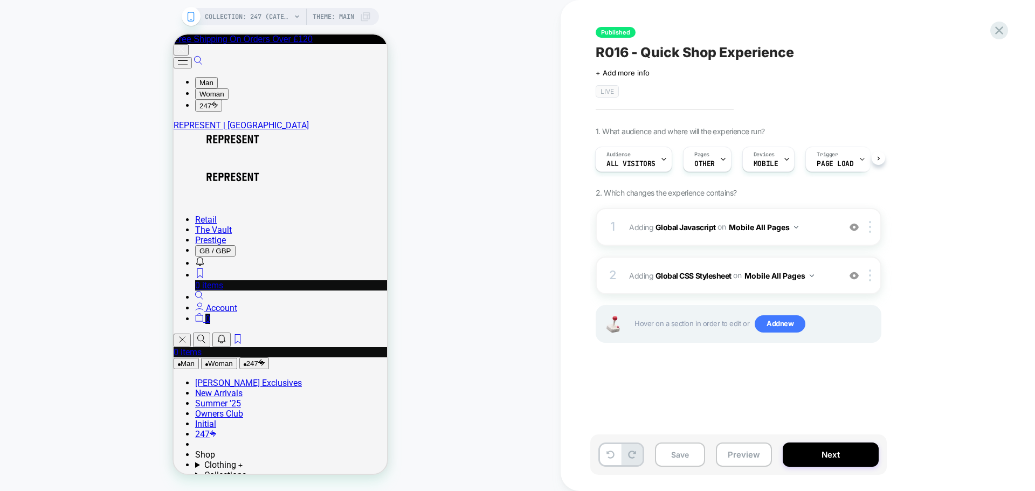
scroll to position [0, 3]
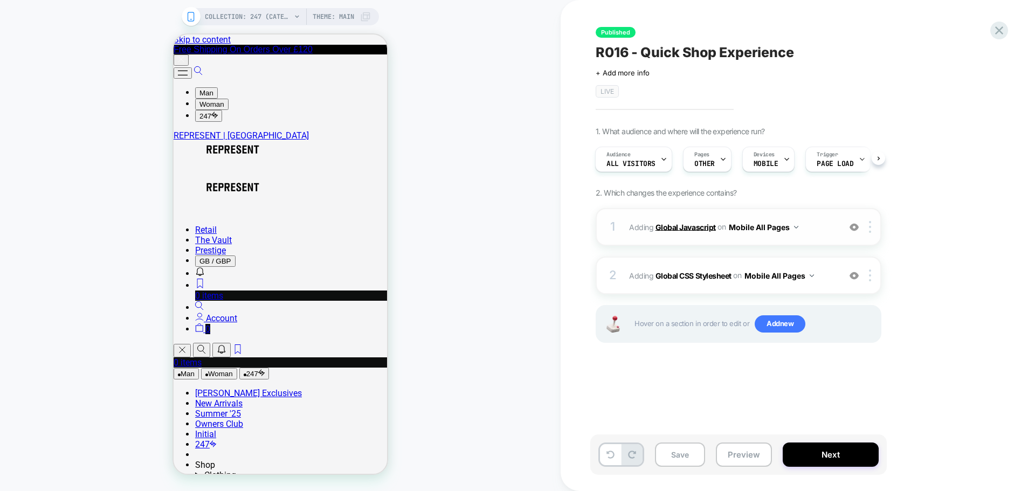
click at [684, 227] on b "Global Javascript" at bounding box center [686, 226] width 60 height 9
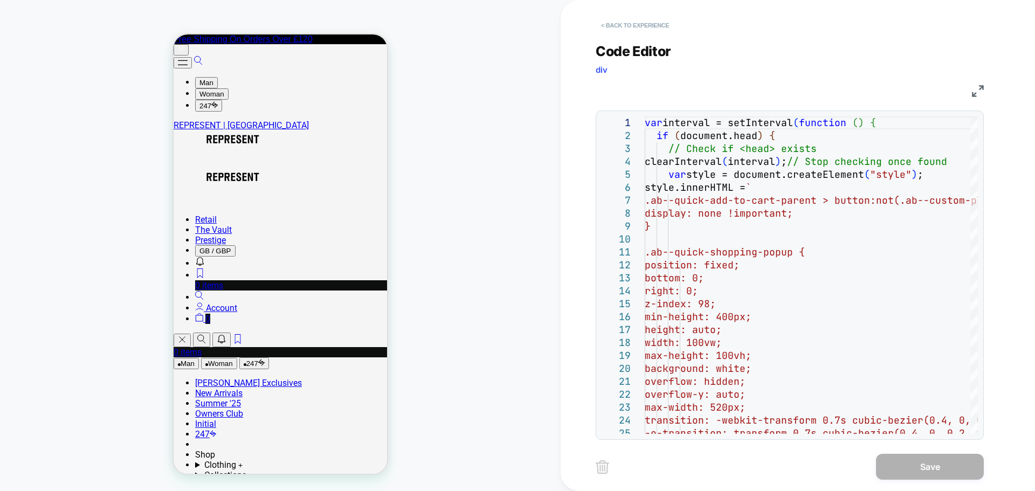
click at [627, 29] on button "< Back to experience" at bounding box center [635, 25] width 79 height 17
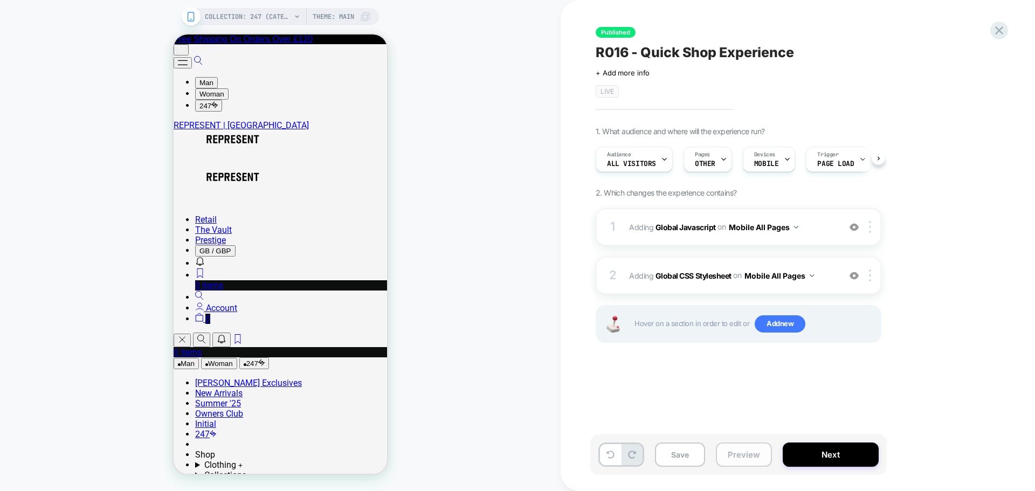
scroll to position [0, 1]
click at [820, 447] on button "Next" at bounding box center [831, 455] width 96 height 24
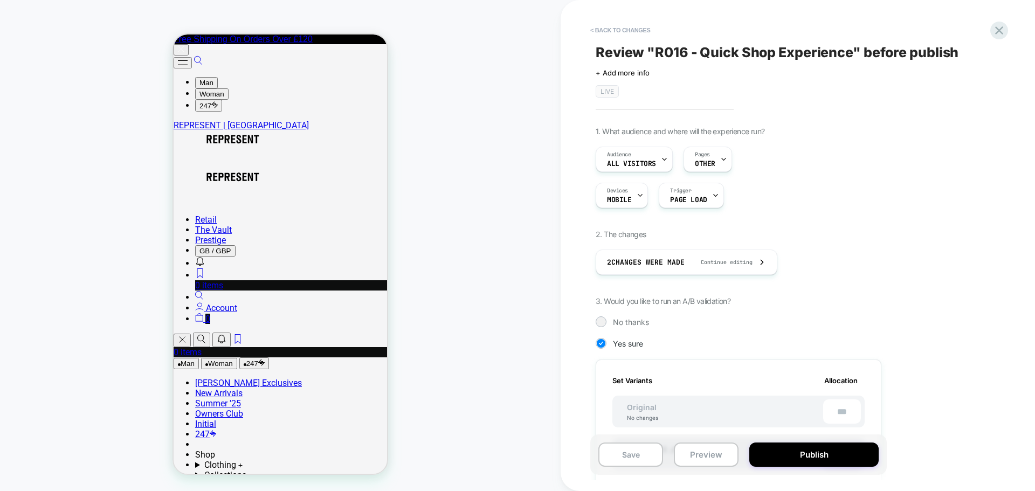
scroll to position [252, 0]
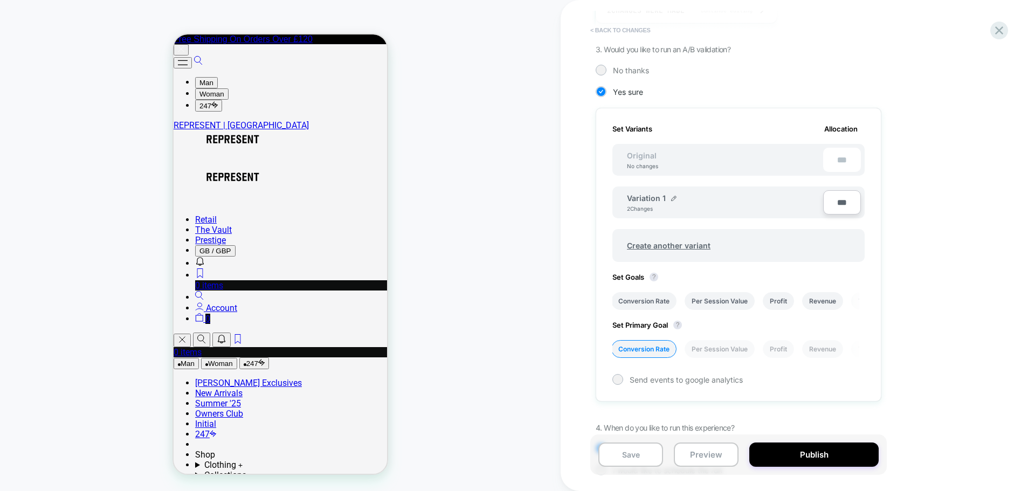
click at [623, 33] on button "< Back to changes" at bounding box center [620, 30] width 71 height 17
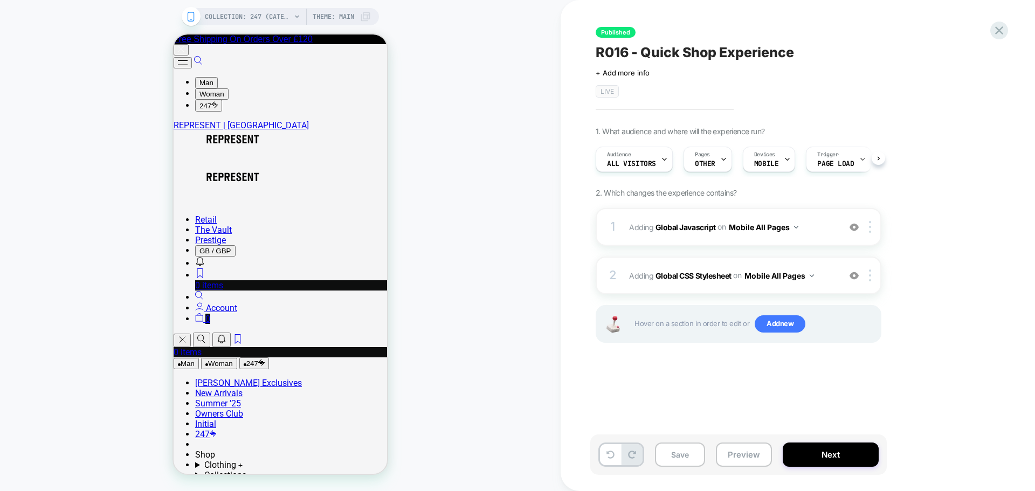
scroll to position [0, 1]
click at [999, 37] on icon at bounding box center [999, 30] width 15 height 15
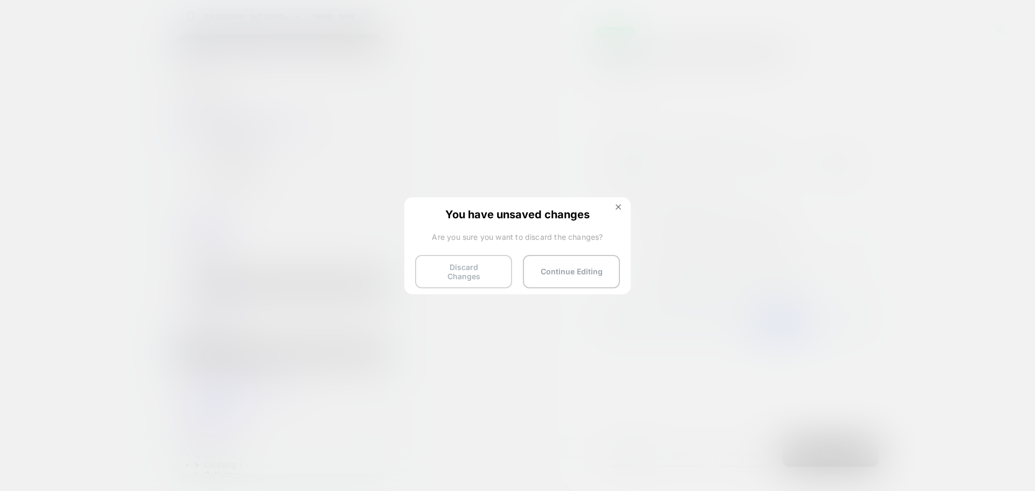
click at [456, 266] on button "Discard Changes" at bounding box center [463, 271] width 97 height 33
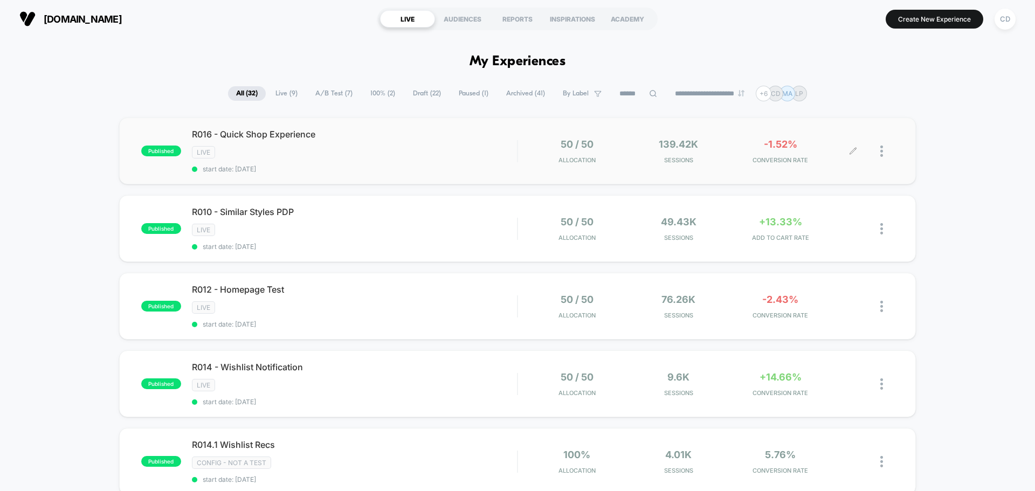
click at [852, 146] on div at bounding box center [843, 151] width 19 height 25
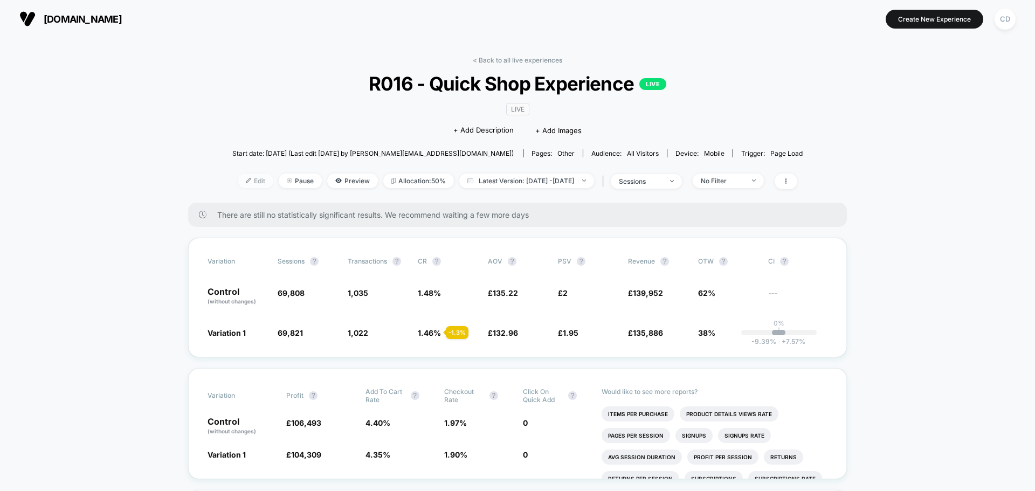
click at [242, 184] on span "Edit" at bounding box center [256, 181] width 36 height 15
